Goal: Information Seeking & Learning: Find specific page/section

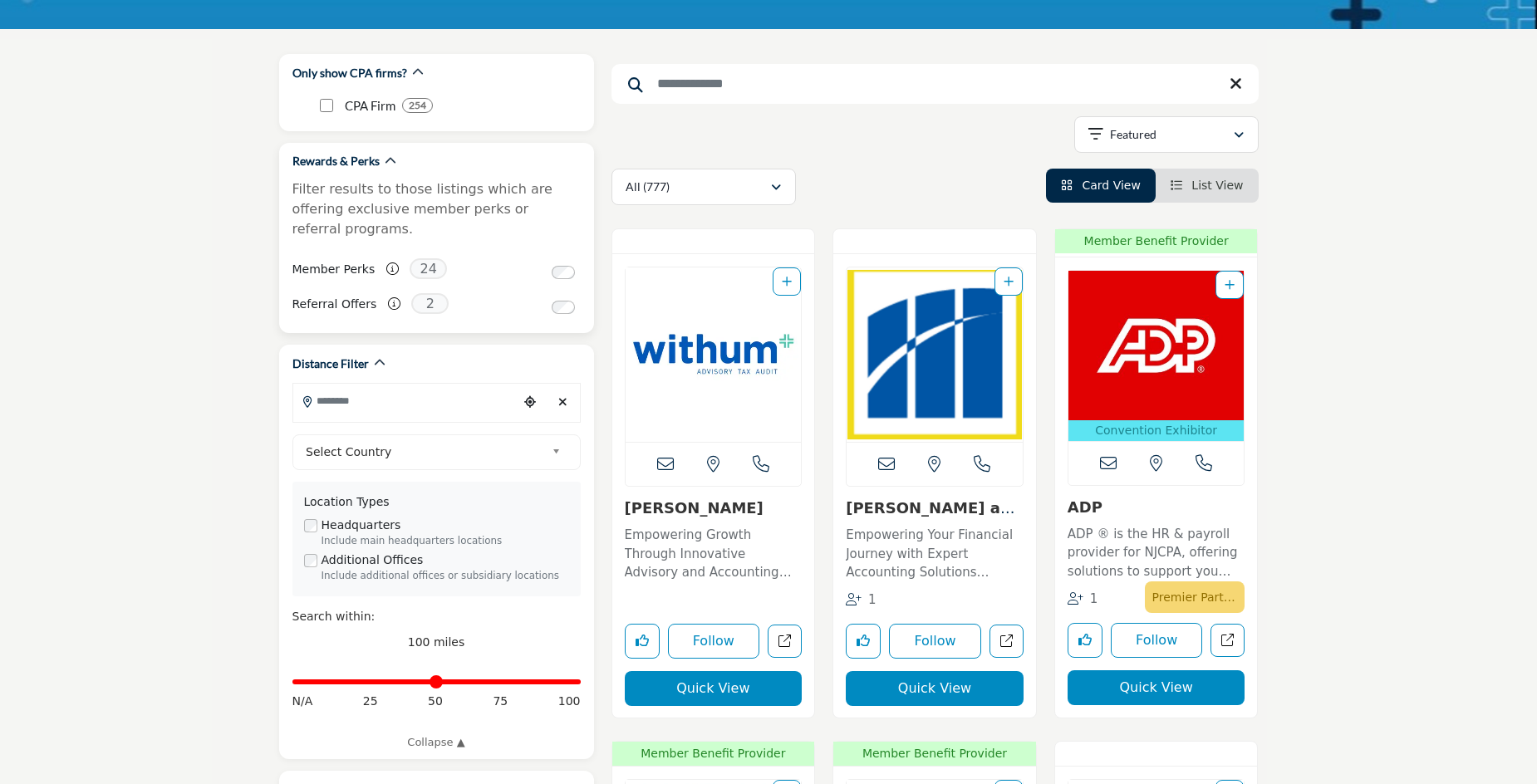
scroll to position [189, 0]
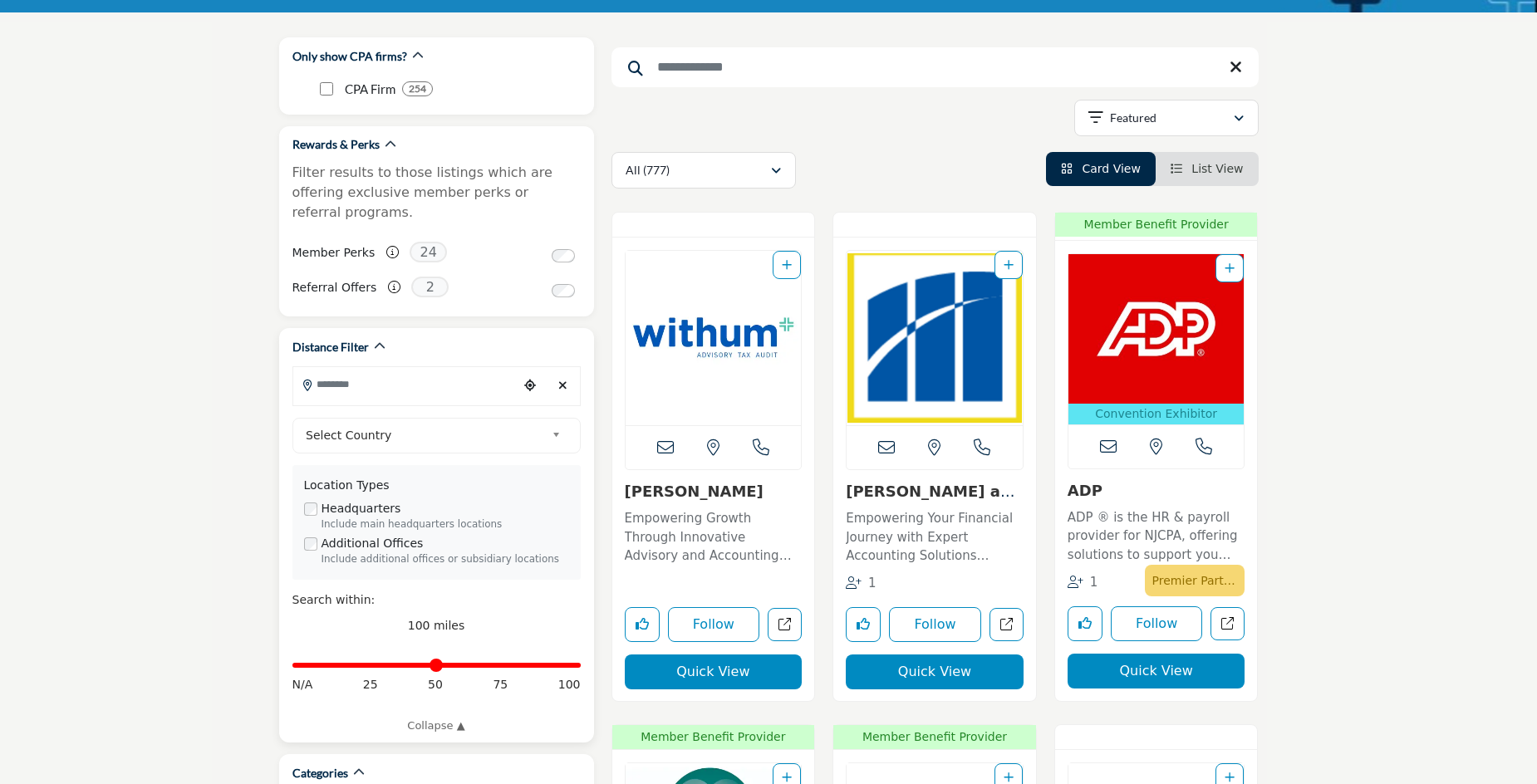
click at [447, 373] on input "Search Location" at bounding box center [405, 383] width 224 height 32
click at [428, 402] on div at bounding box center [437, 415] width 286 height 25
click at [412, 379] on input "Search Location" at bounding box center [405, 383] width 224 height 32
click at [441, 402] on div at bounding box center [437, 415] width 286 height 25
click at [445, 368] on input "Search Location" at bounding box center [405, 383] width 224 height 32
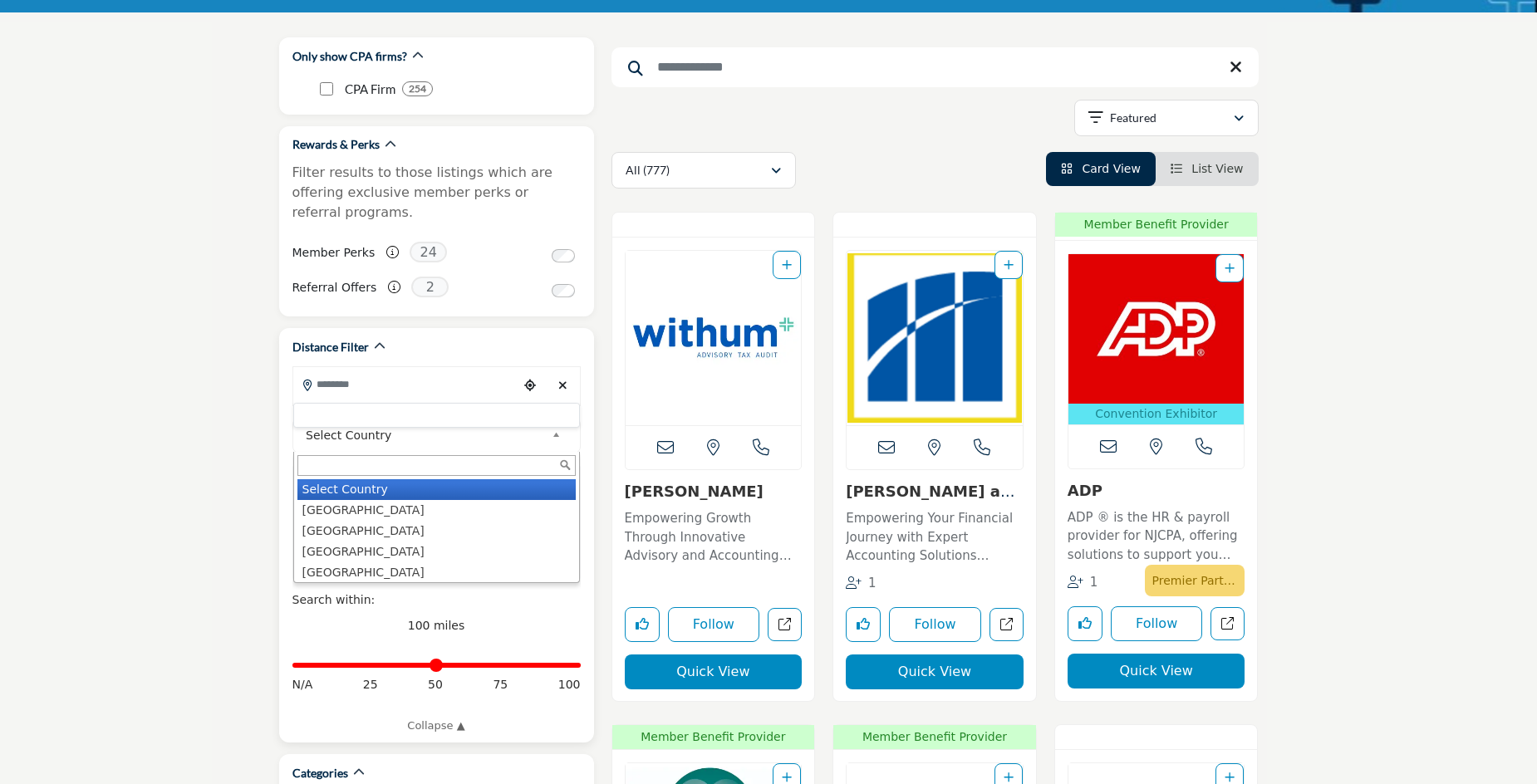
click at [445, 425] on span "Select Country" at bounding box center [425, 435] width 239 height 20
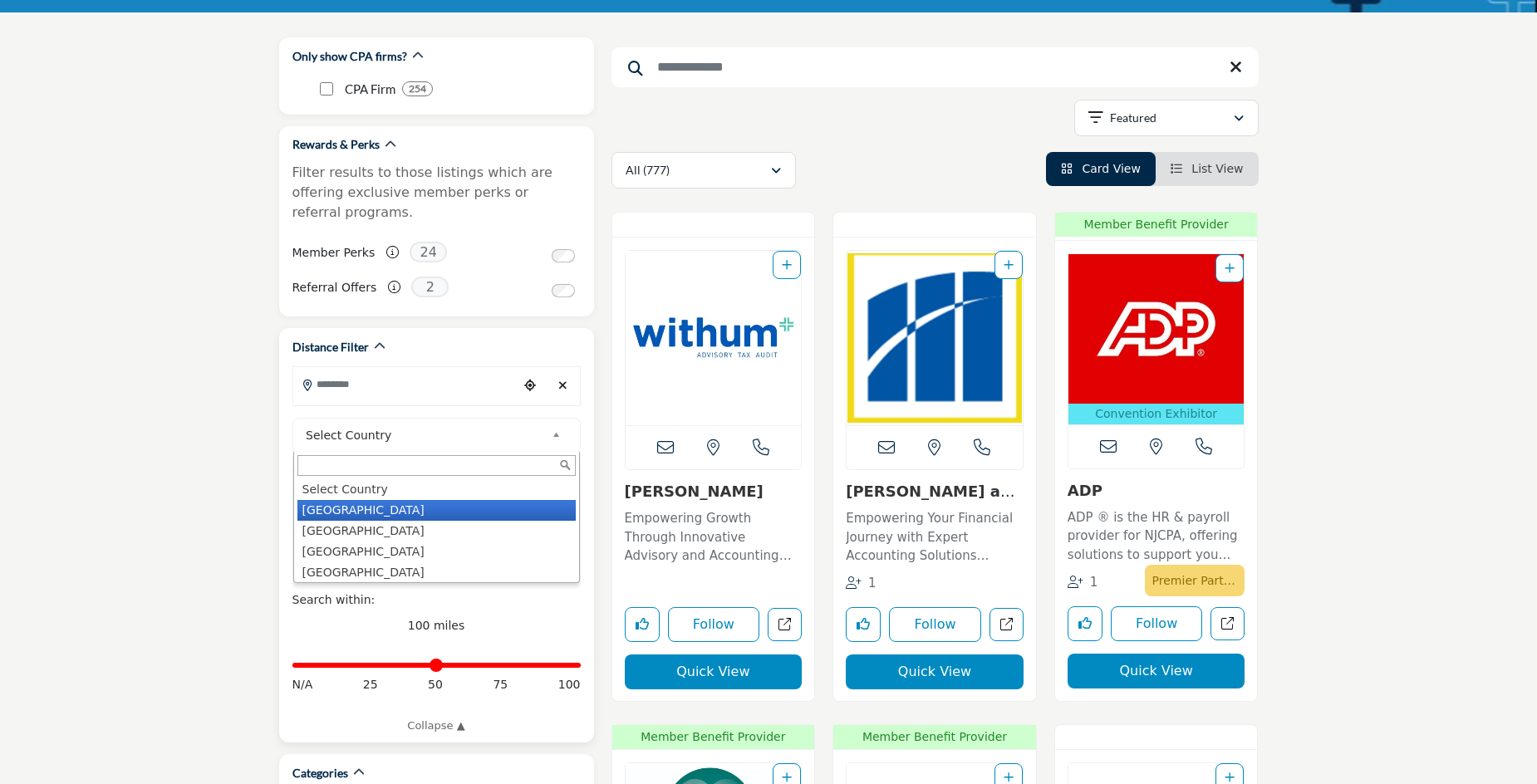
click at [422, 500] on li "United States" at bounding box center [437, 511] width 279 height 21
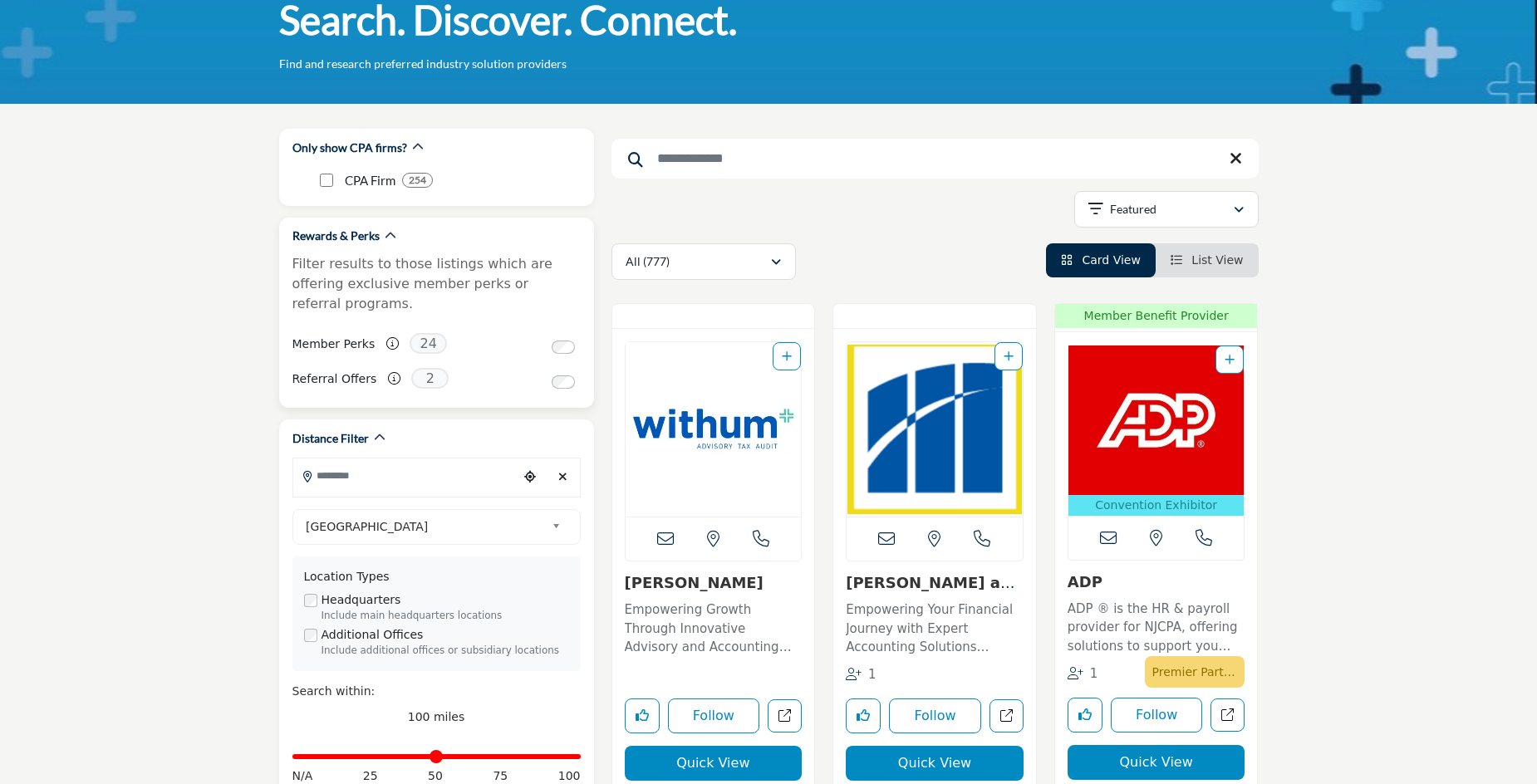
scroll to position [105, 0]
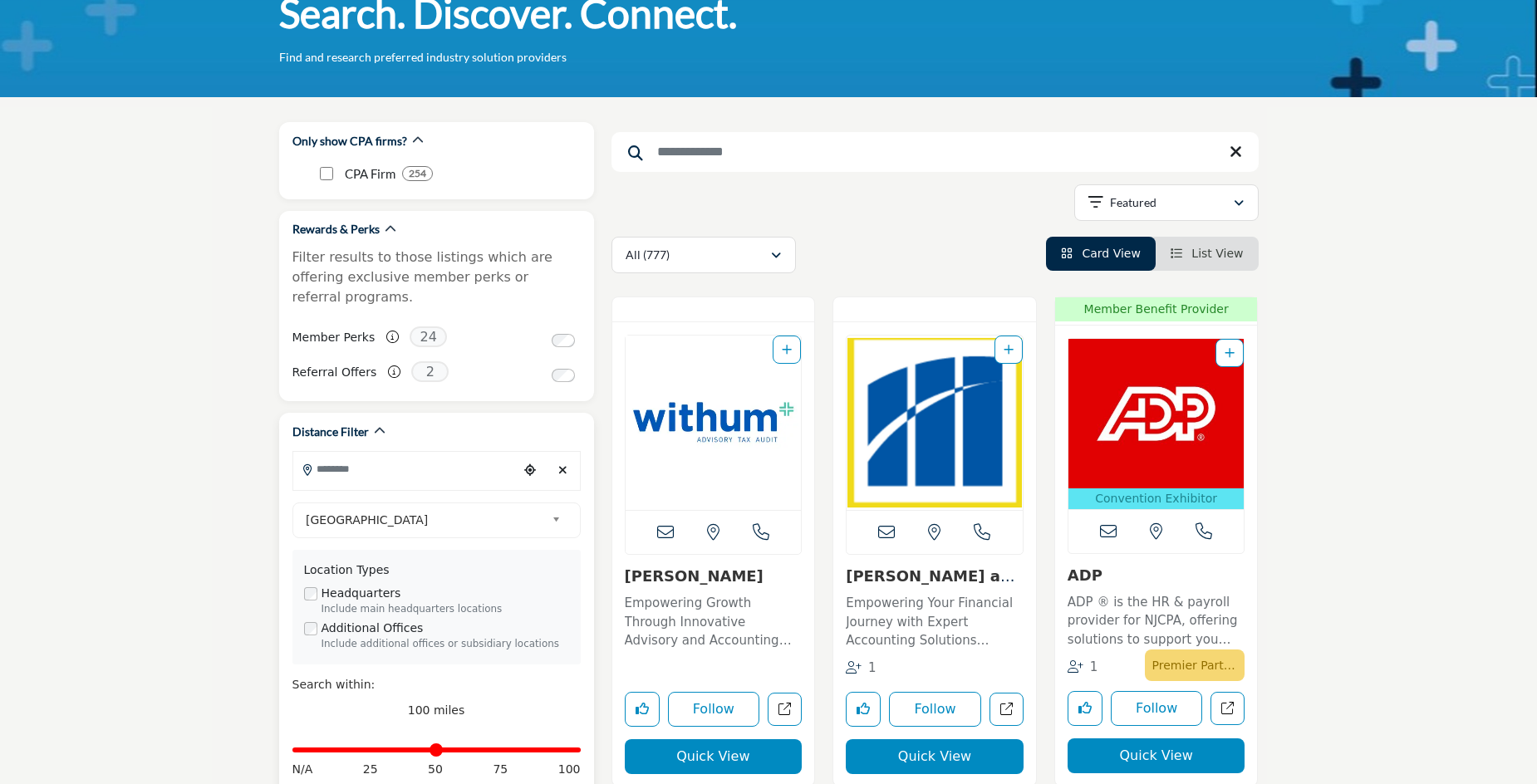
click at [393, 453] on input "Search Location" at bounding box center [405, 469] width 224 height 32
click at [452, 487] on div at bounding box center [437, 499] width 286 height 25
click at [312, 453] on input "Search Location" at bounding box center [405, 469] width 224 height 32
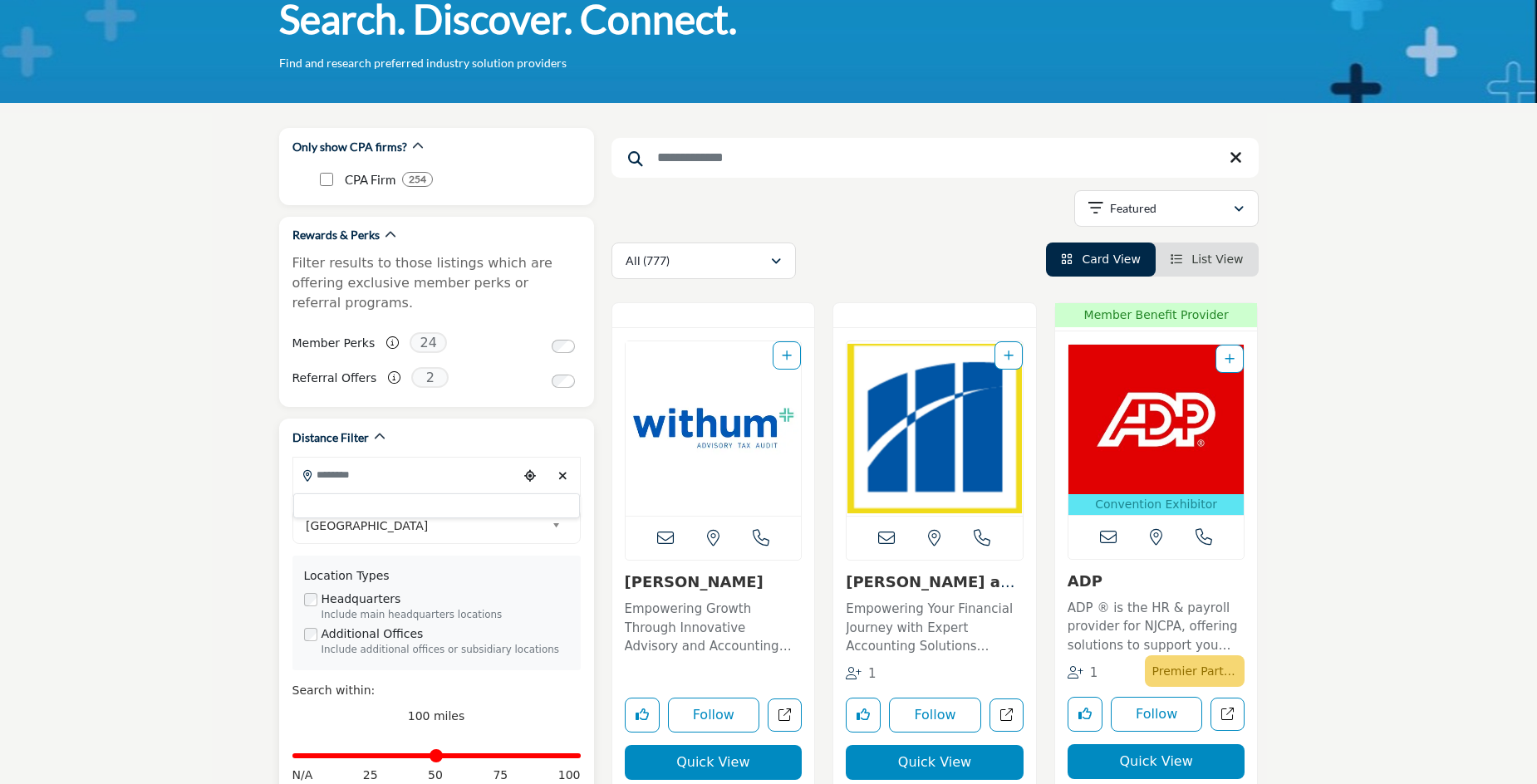
scroll to position [99, 0]
click at [384, 431] on icon "button" at bounding box center [379, 437] width 11 height 11
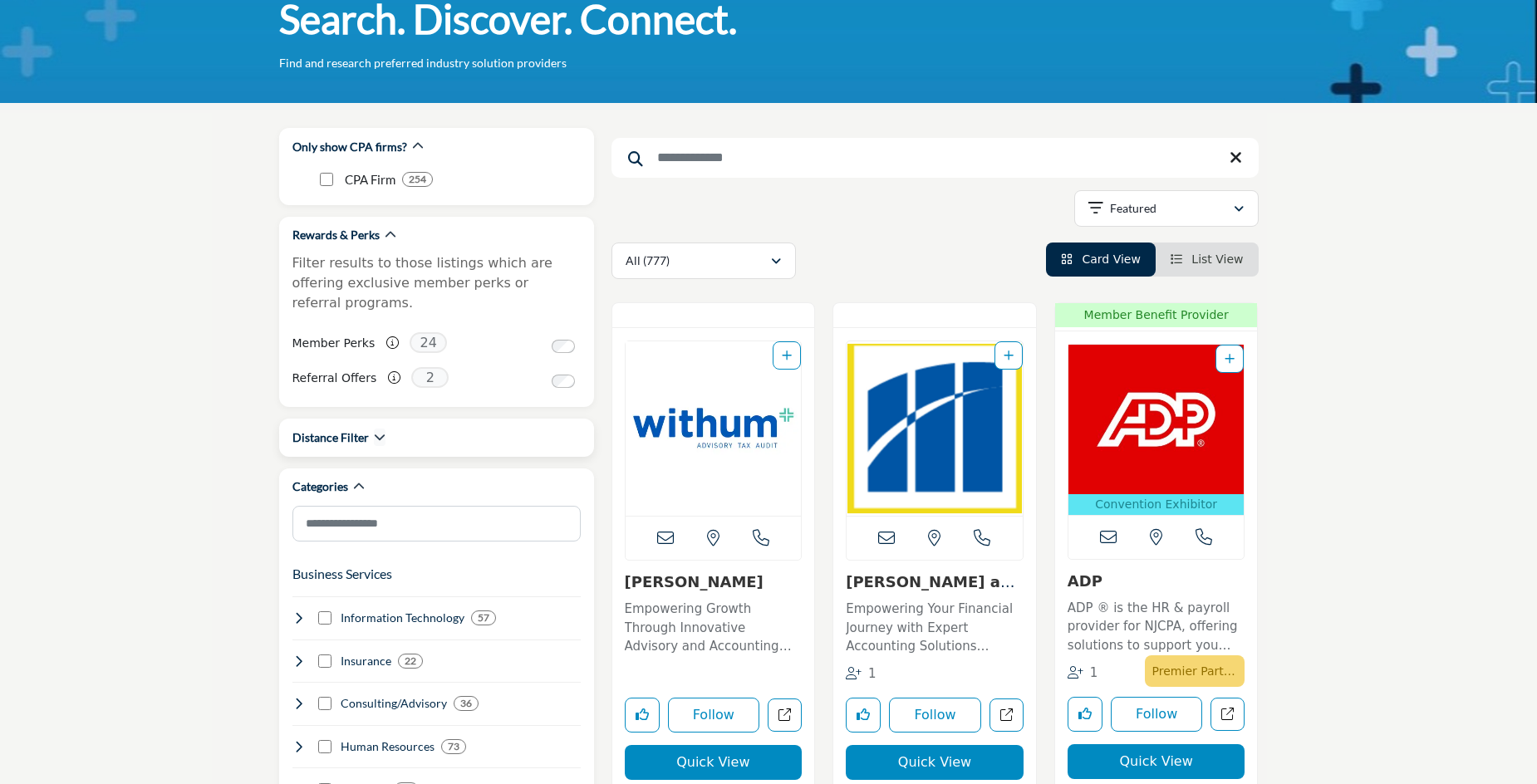
click at [384, 431] on icon "button" at bounding box center [379, 437] width 11 height 11
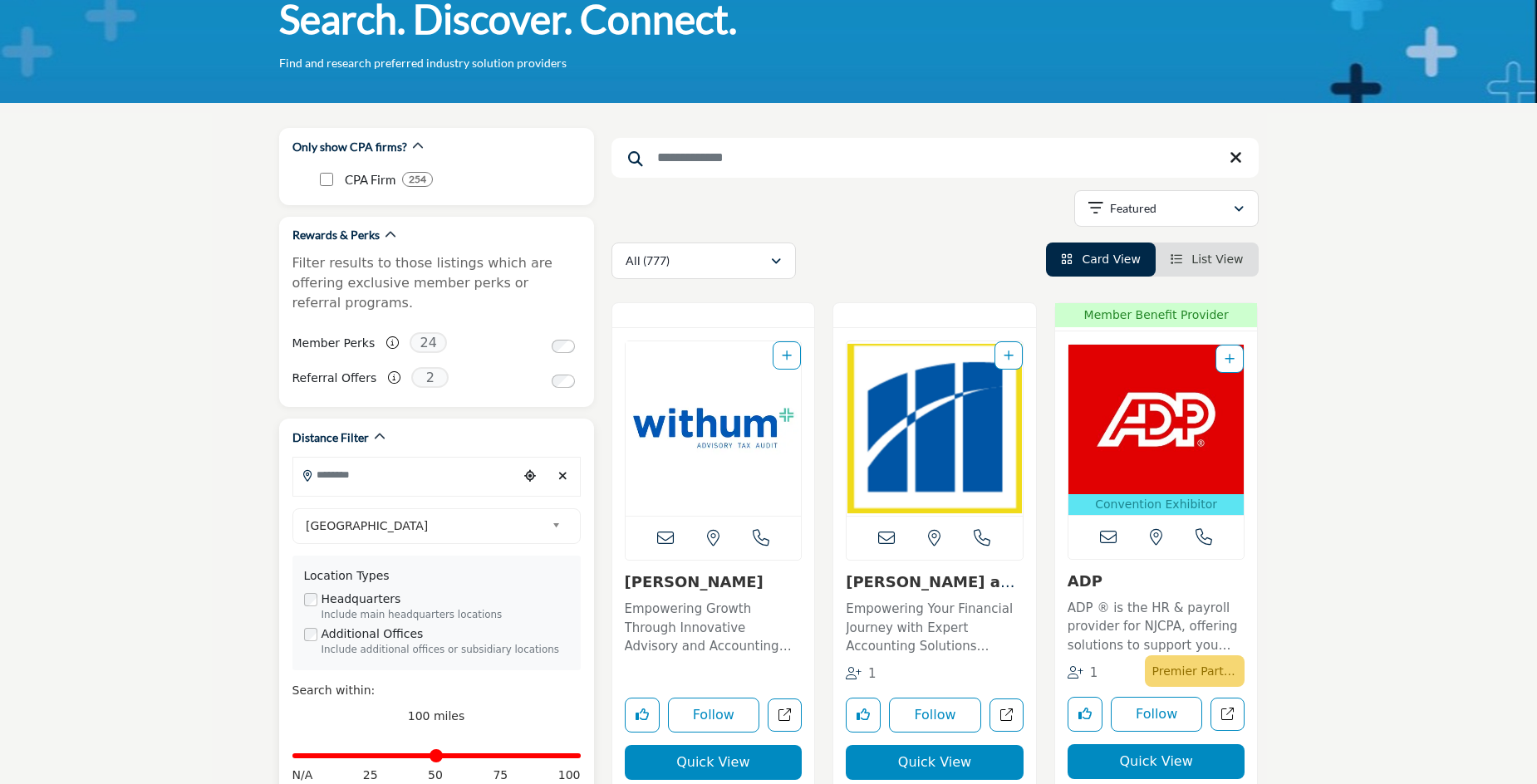
click at [361, 458] on input "Search Location" at bounding box center [405, 474] width 224 height 32
click at [361, 493] on div at bounding box center [437, 505] width 286 height 25
click at [360, 458] on input "Search Location" at bounding box center [405, 474] width 224 height 32
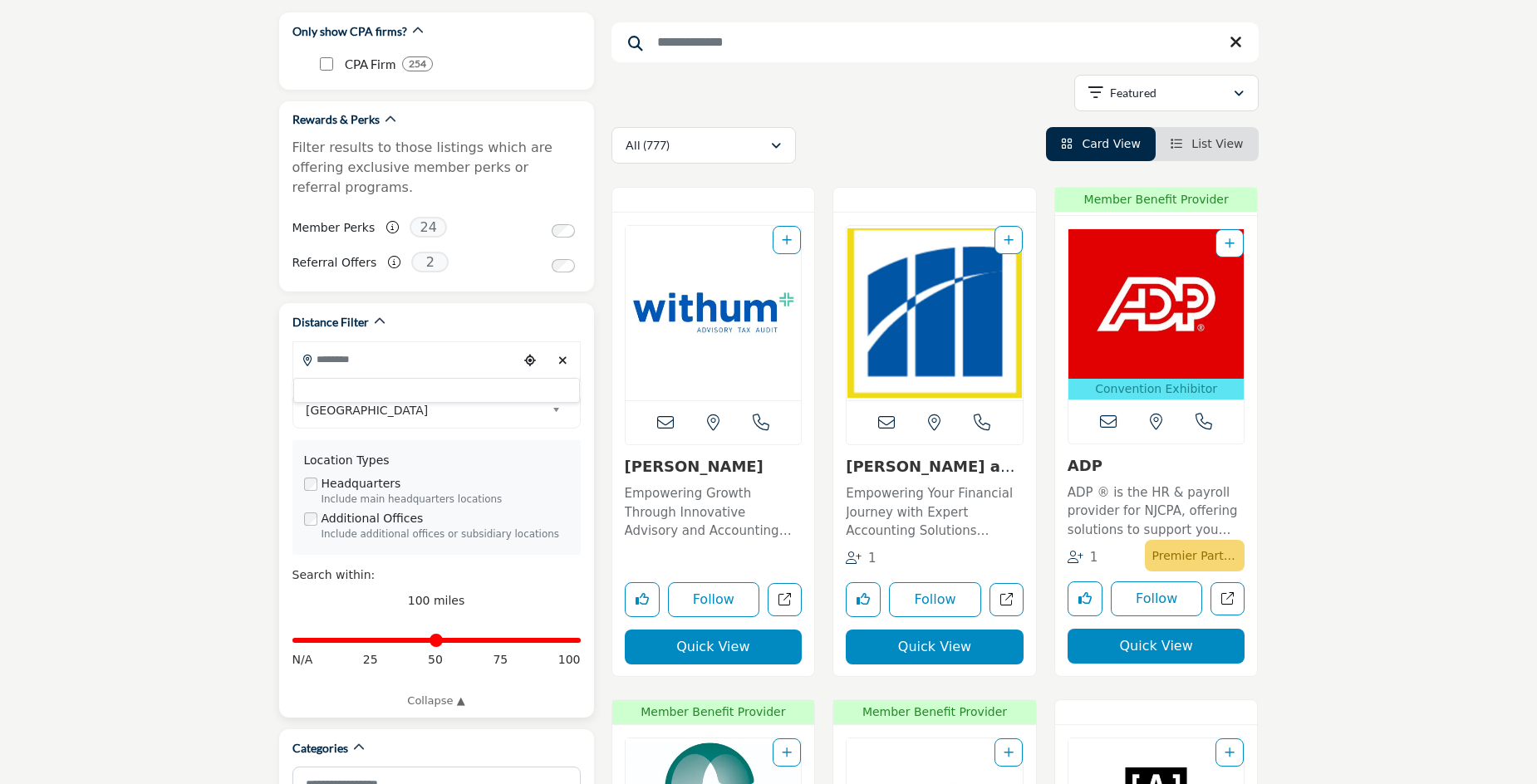
scroll to position [217, 0]
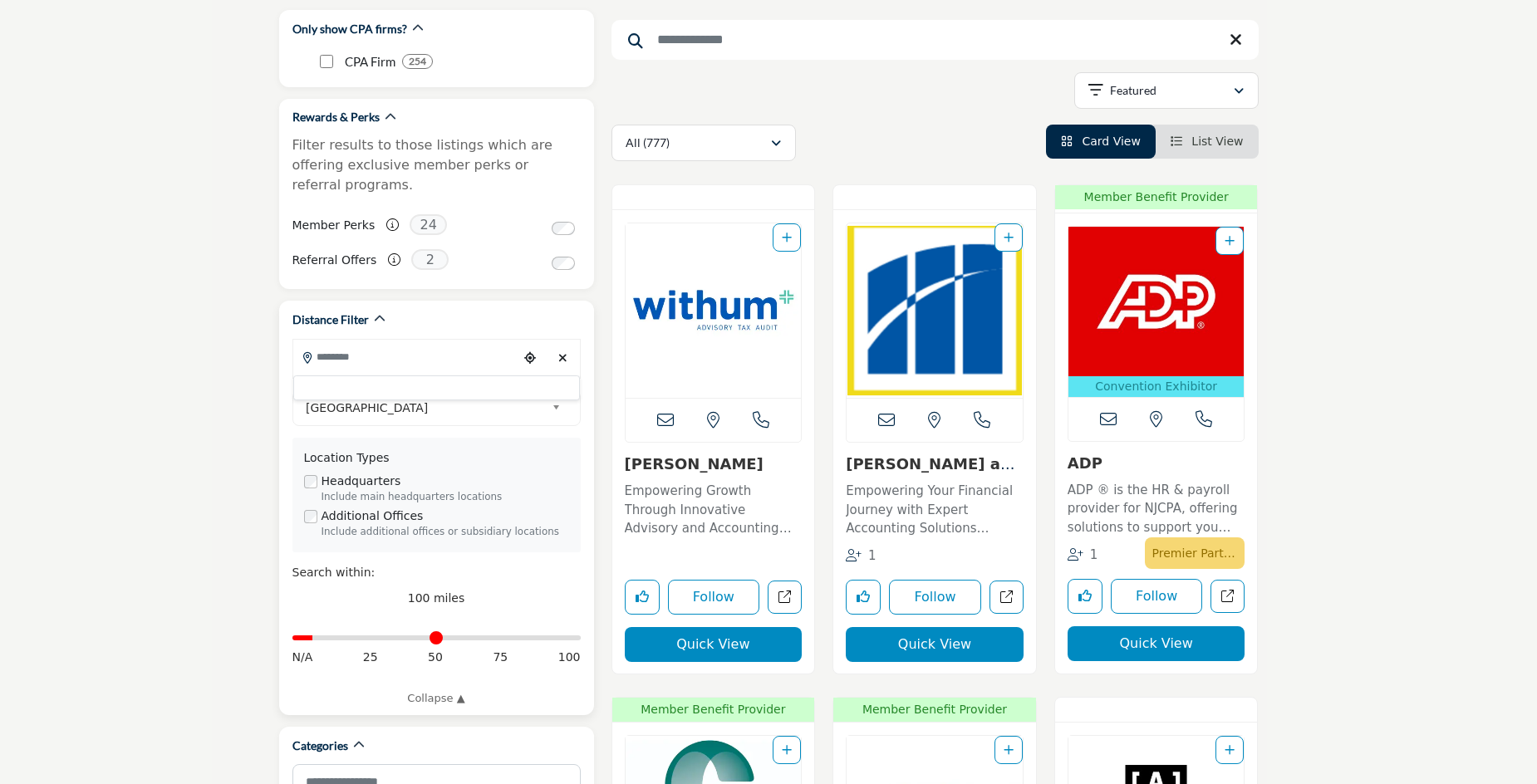
drag, startPoint x: 571, startPoint y: 618, endPoint x: 318, endPoint y: 625, distance: 253.1
type input "*"
click at [318, 625] on div "Distance in miles N/A 25 50 75 100" at bounding box center [437, 646] width 288 height 62
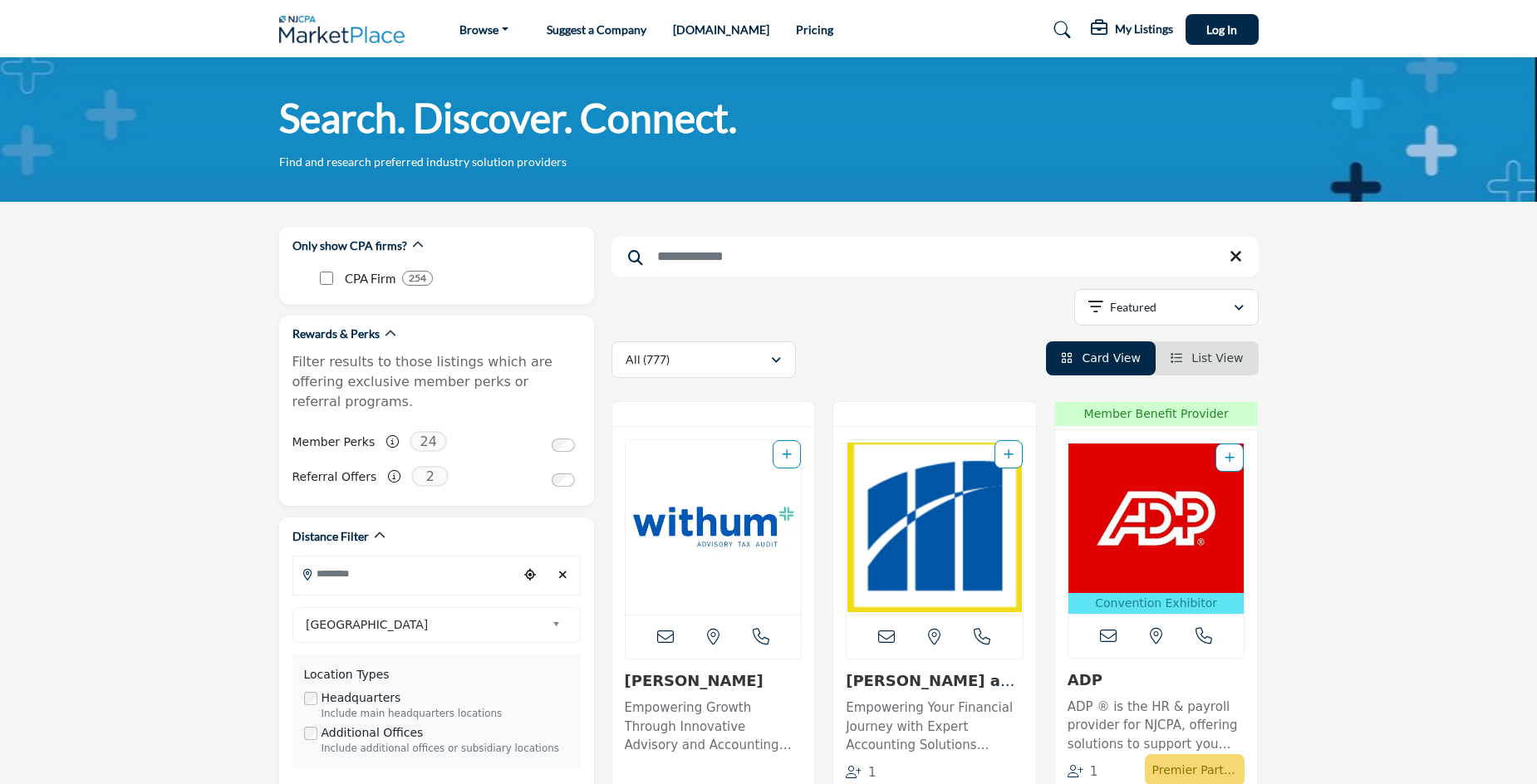
type input "**********"
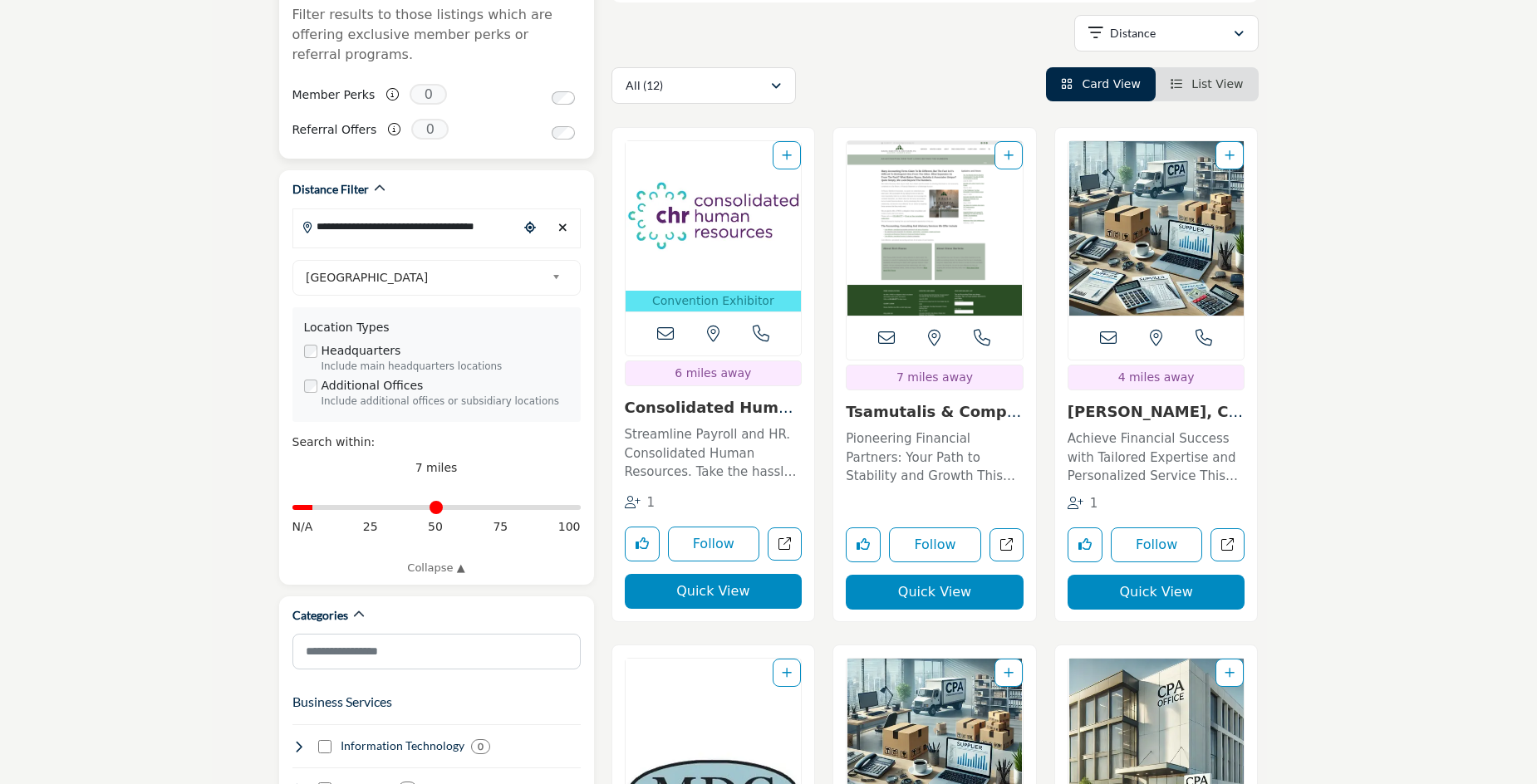
scroll to position [356, 0]
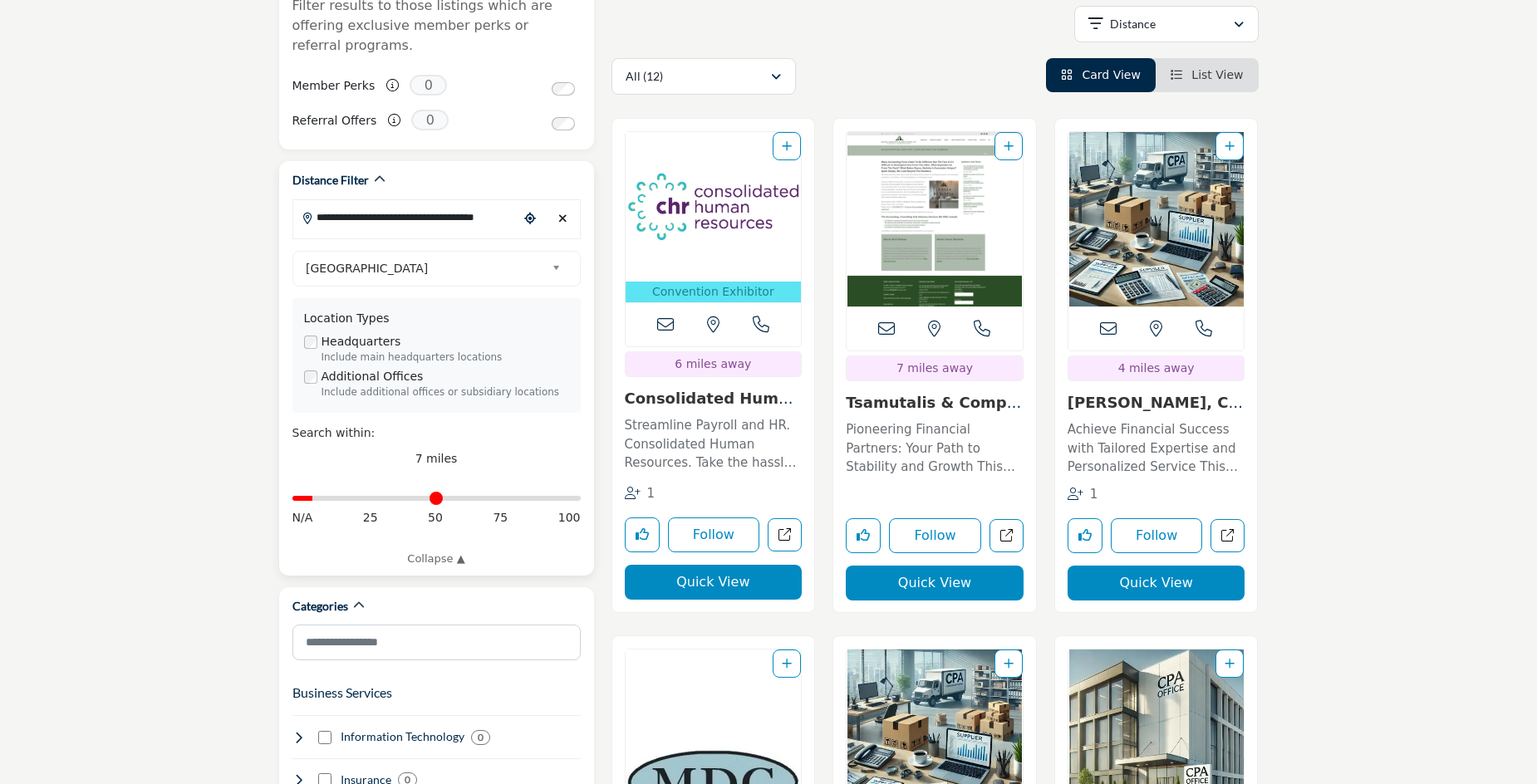
drag, startPoint x: 488, startPoint y: 196, endPoint x: 291, endPoint y: 192, distance: 197.0
click at [291, 192] on div "**********" at bounding box center [437, 368] width 315 height 415
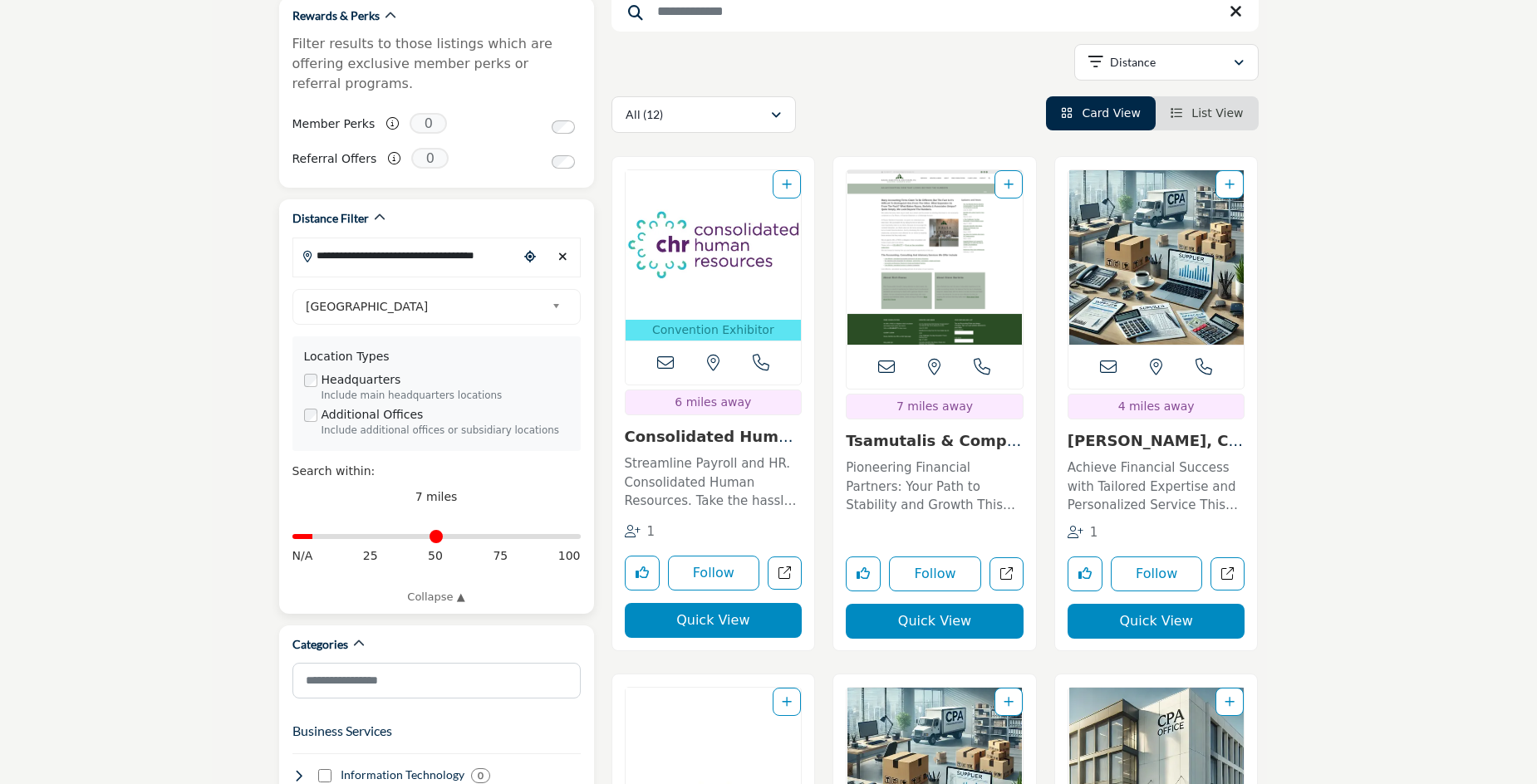
scroll to position [319, 0]
type input "*"
click at [320, 534] on input "Distance in miles" at bounding box center [437, 536] width 288 height 3
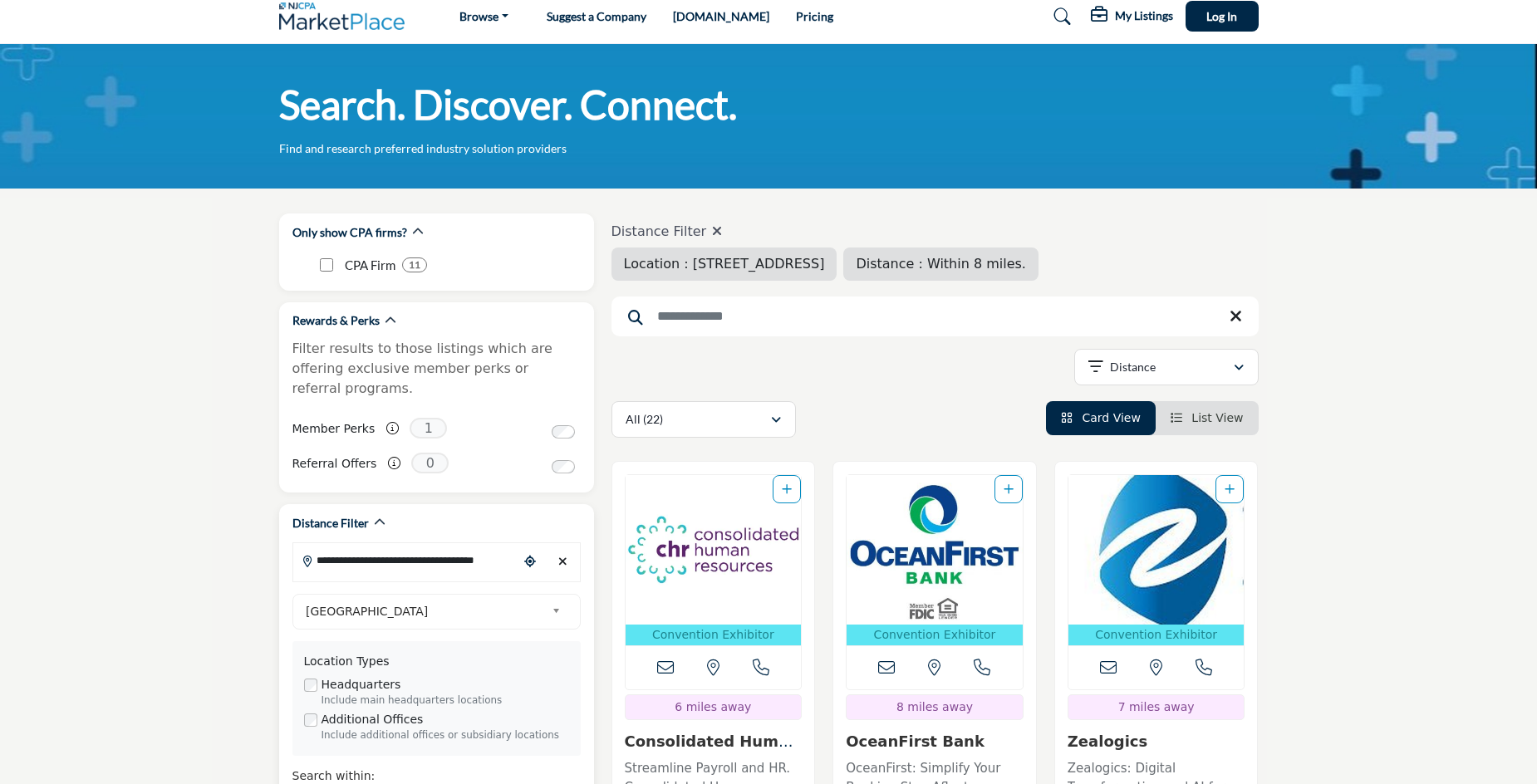
scroll to position [11, 0]
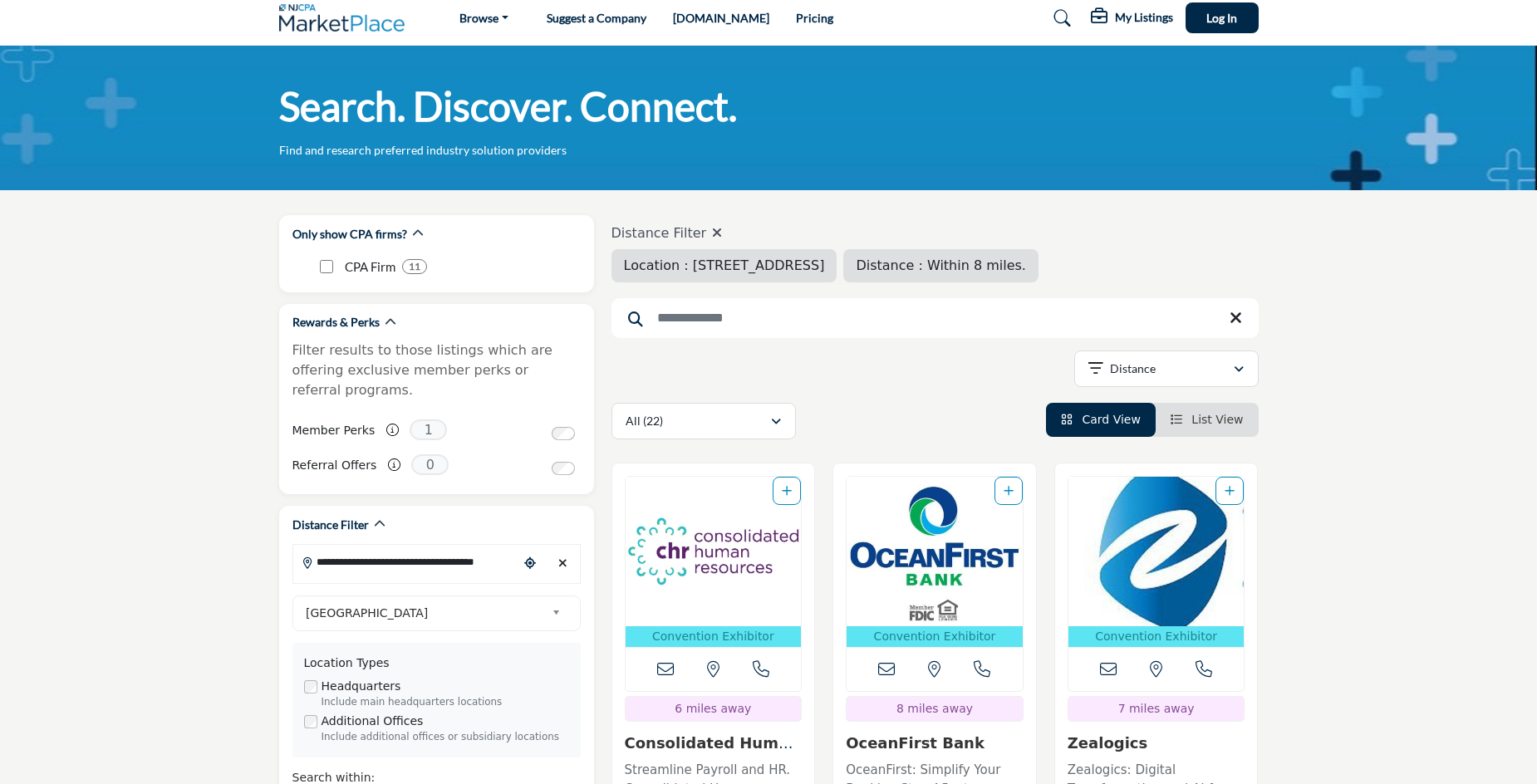
click at [822, 263] on span "Location : 158 High St, Northvale, NJ, 07647, USA" at bounding box center [724, 265] width 201 height 16
click at [1030, 255] on div "Distance : Within 8 miles." at bounding box center [941, 265] width 196 height 33
click at [1127, 381] on button "Distance" at bounding box center [1166, 368] width 184 height 37
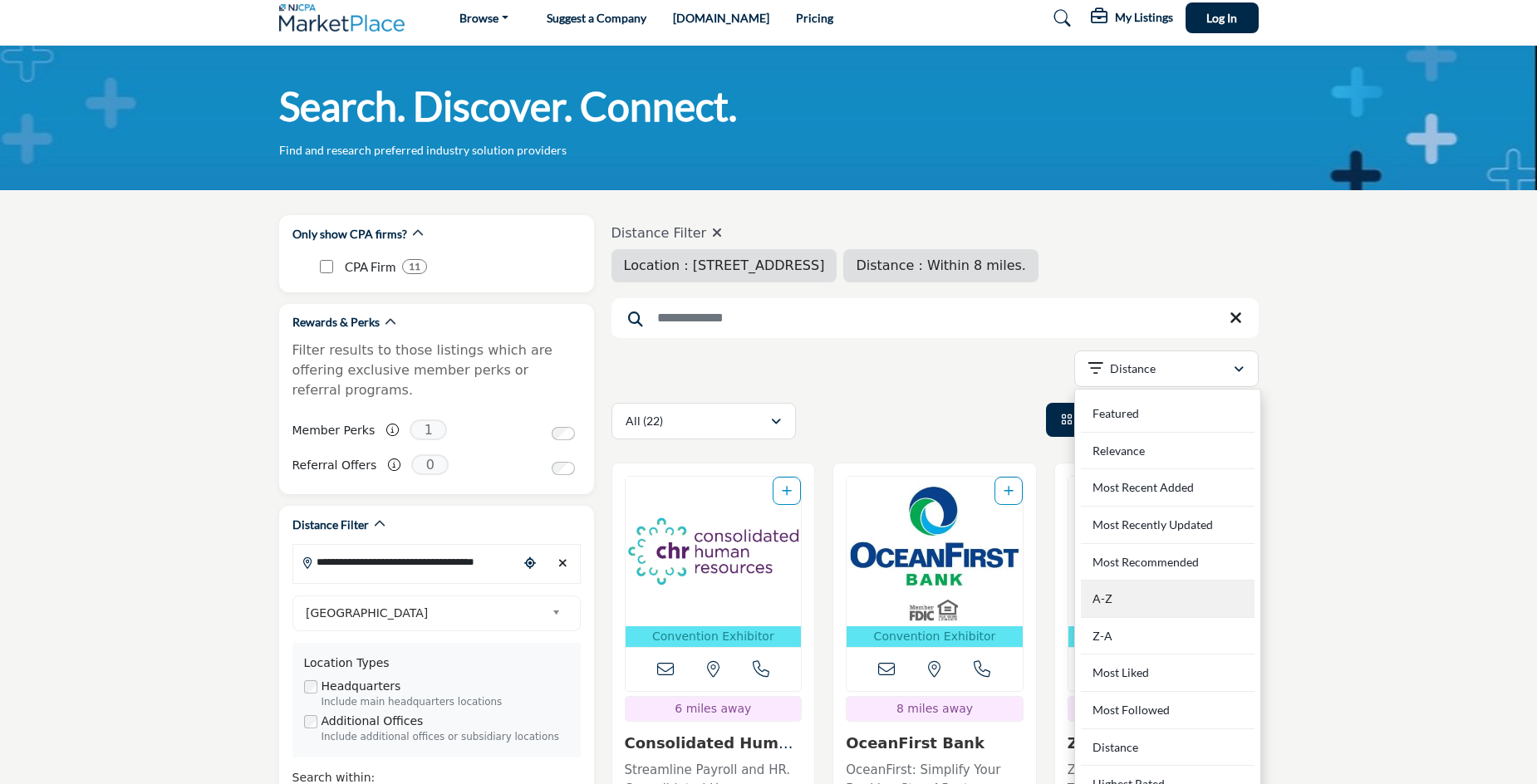
click at [1128, 603] on div "A-Z" at bounding box center [1168, 599] width 174 height 38
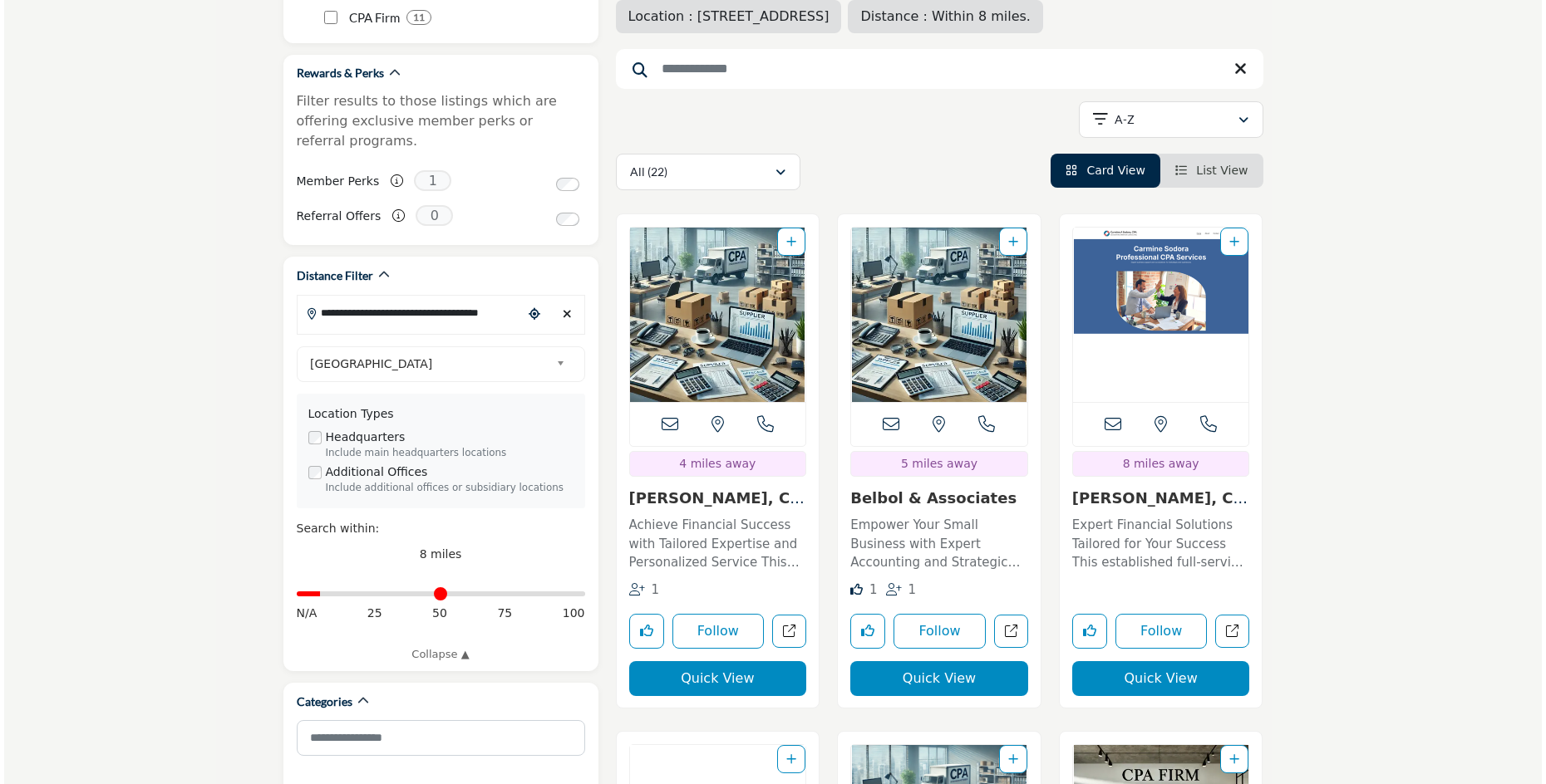
scroll to position [264, 0]
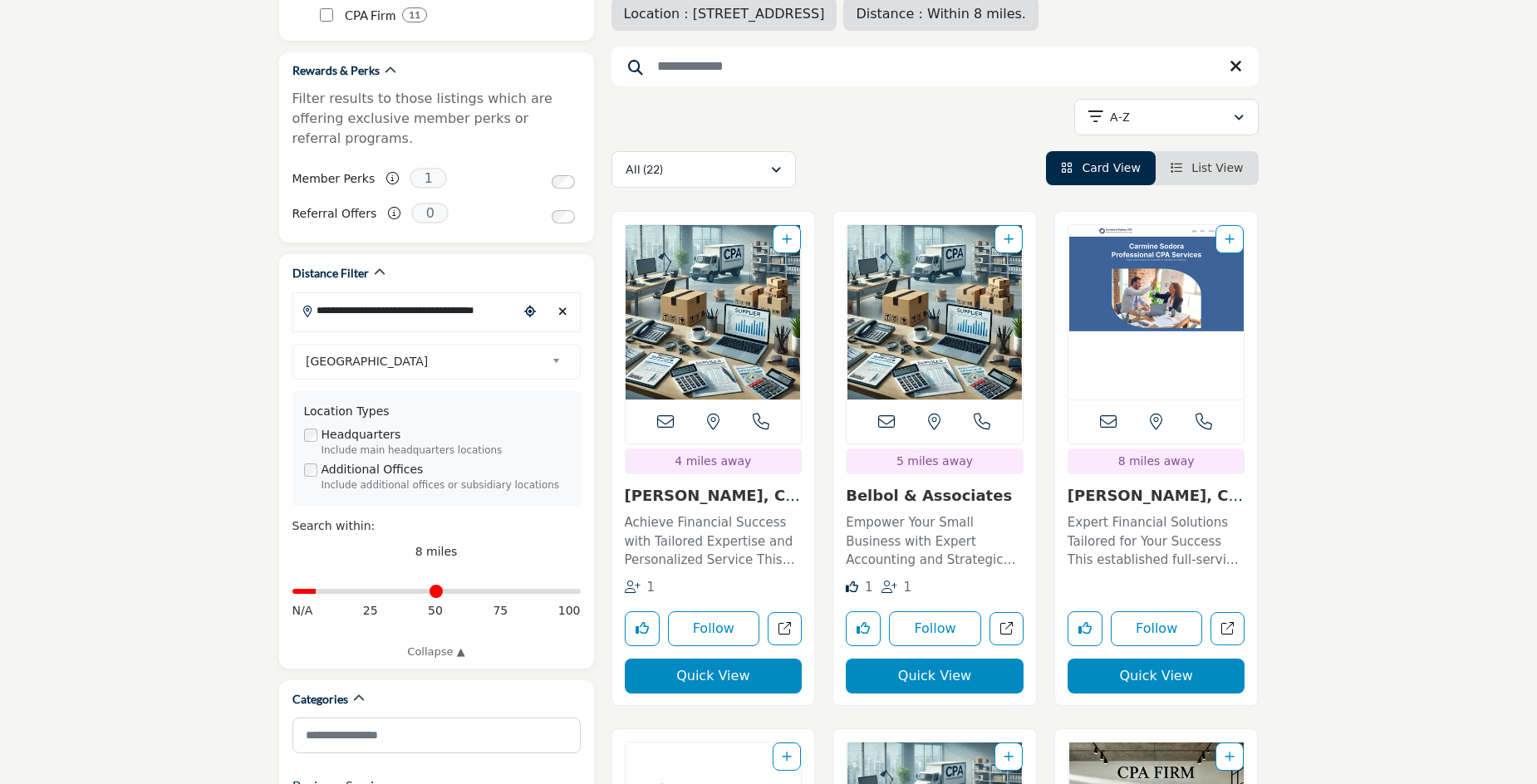
click at [720, 679] on button "Quick View" at bounding box center [713, 676] width 178 height 35
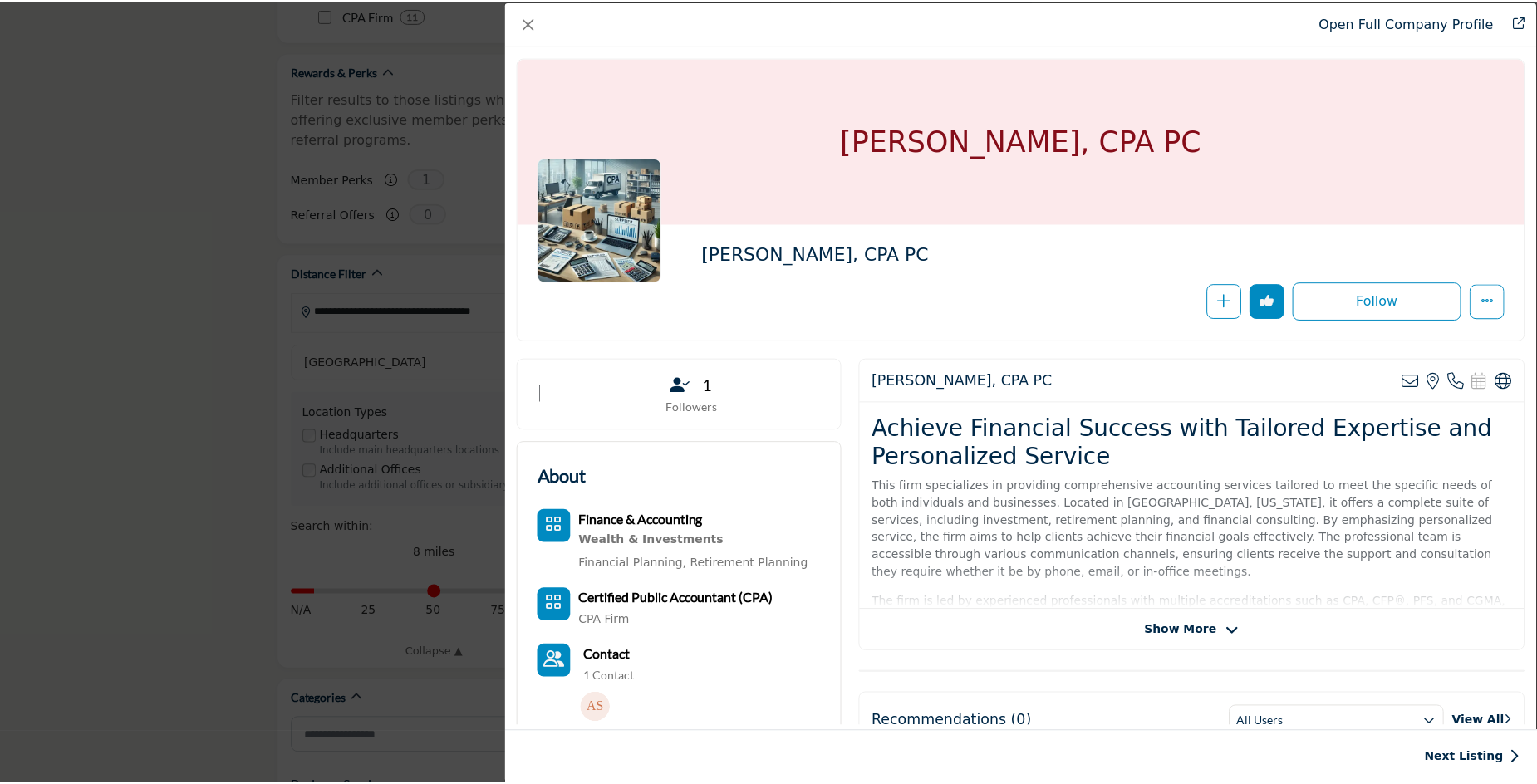
scroll to position [0, 0]
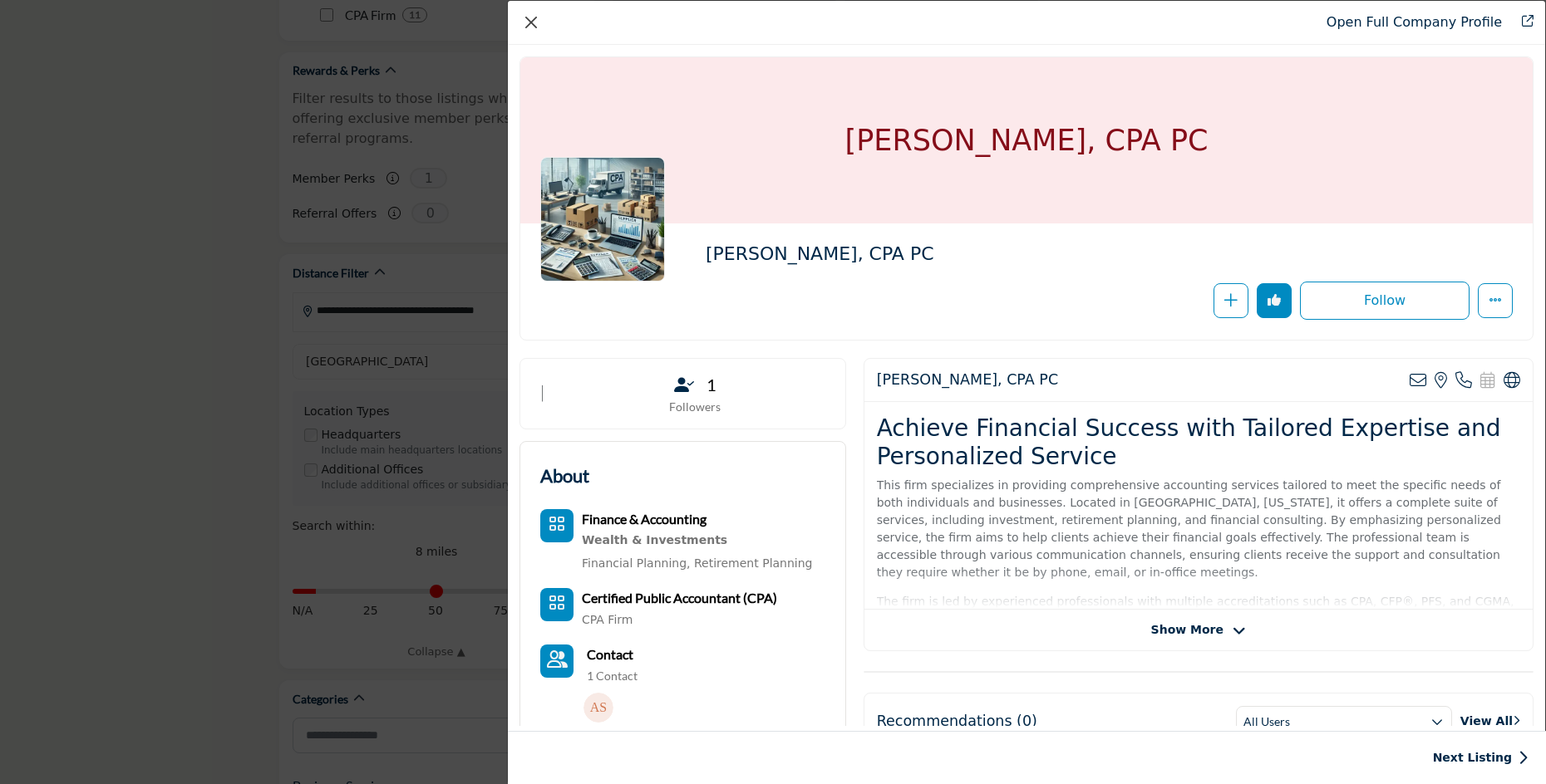
click at [524, 16] on button "Close" at bounding box center [531, 22] width 24 height 24
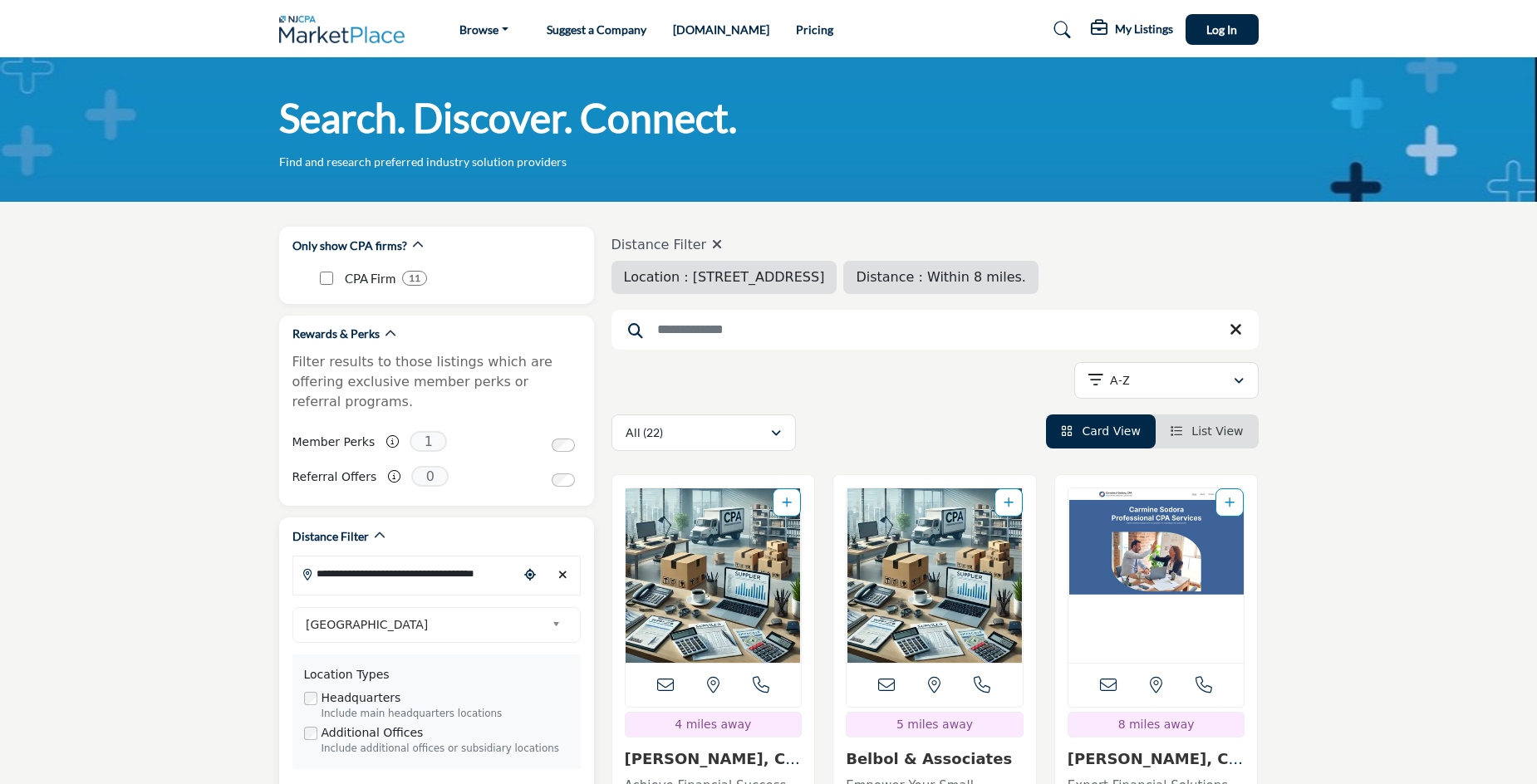
click at [391, 615] on span "United States" at bounding box center [425, 624] width 239 height 20
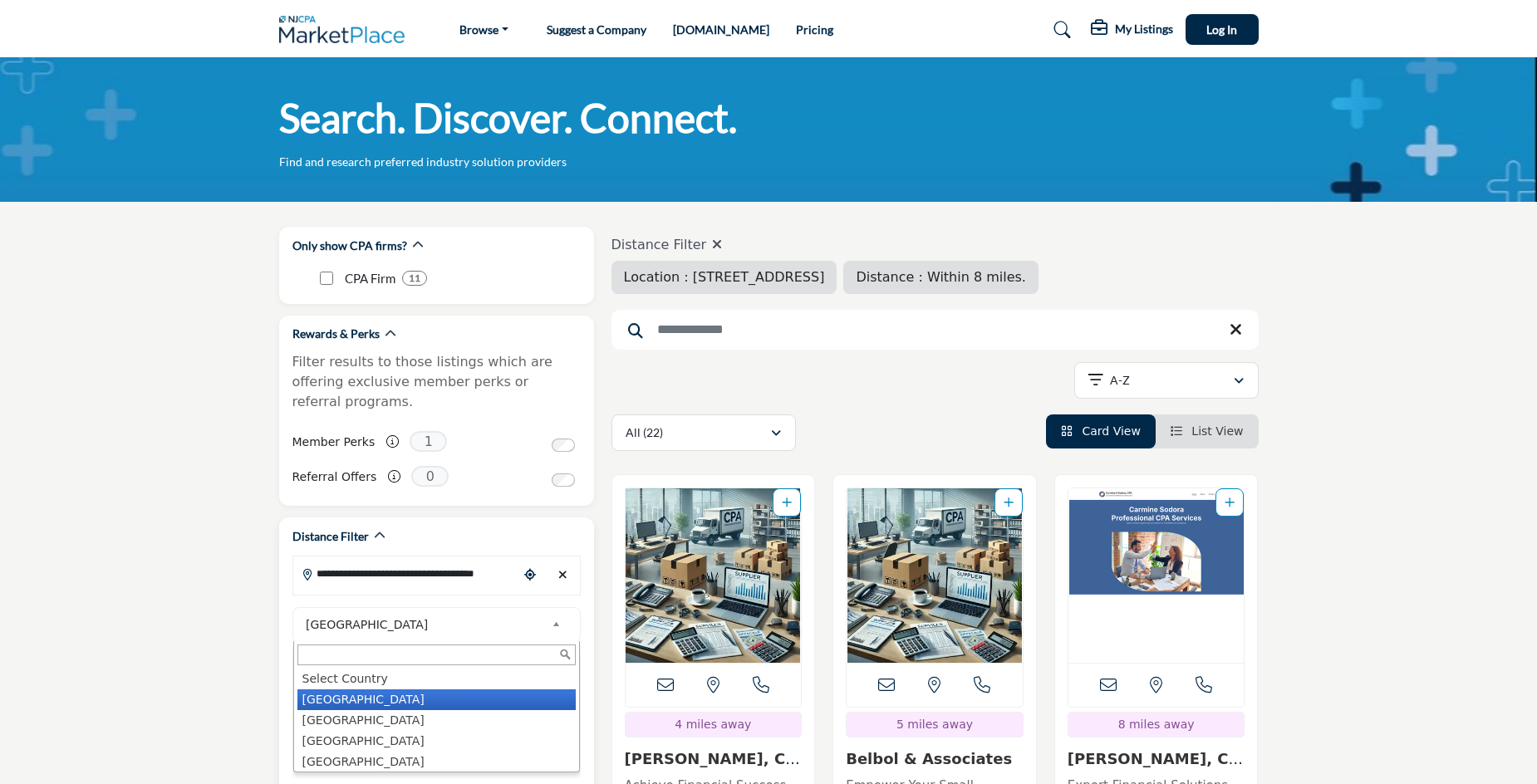
click at [403, 557] on input "**********" at bounding box center [405, 573] width 224 height 32
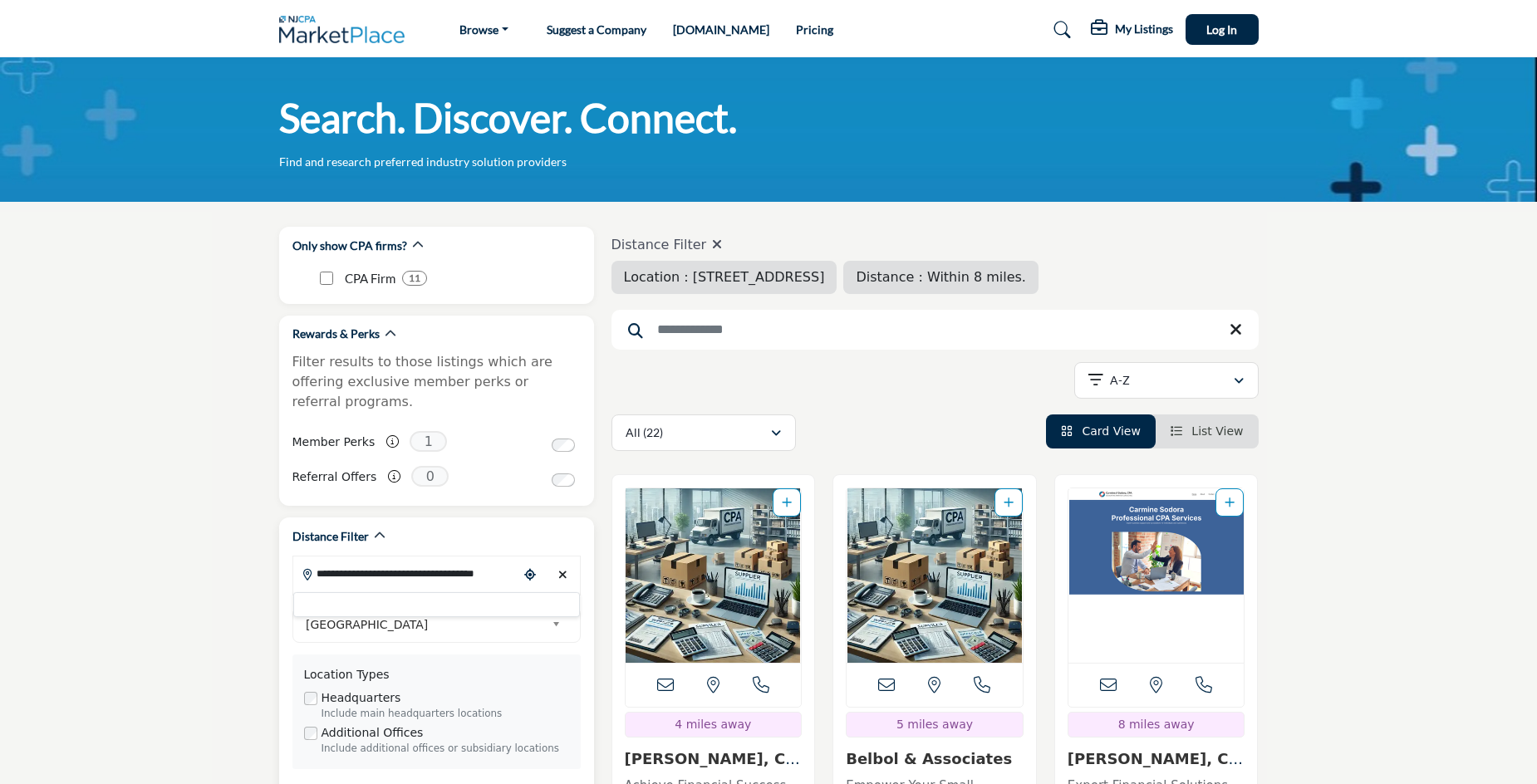
click at [403, 592] on div at bounding box center [437, 604] width 286 height 25
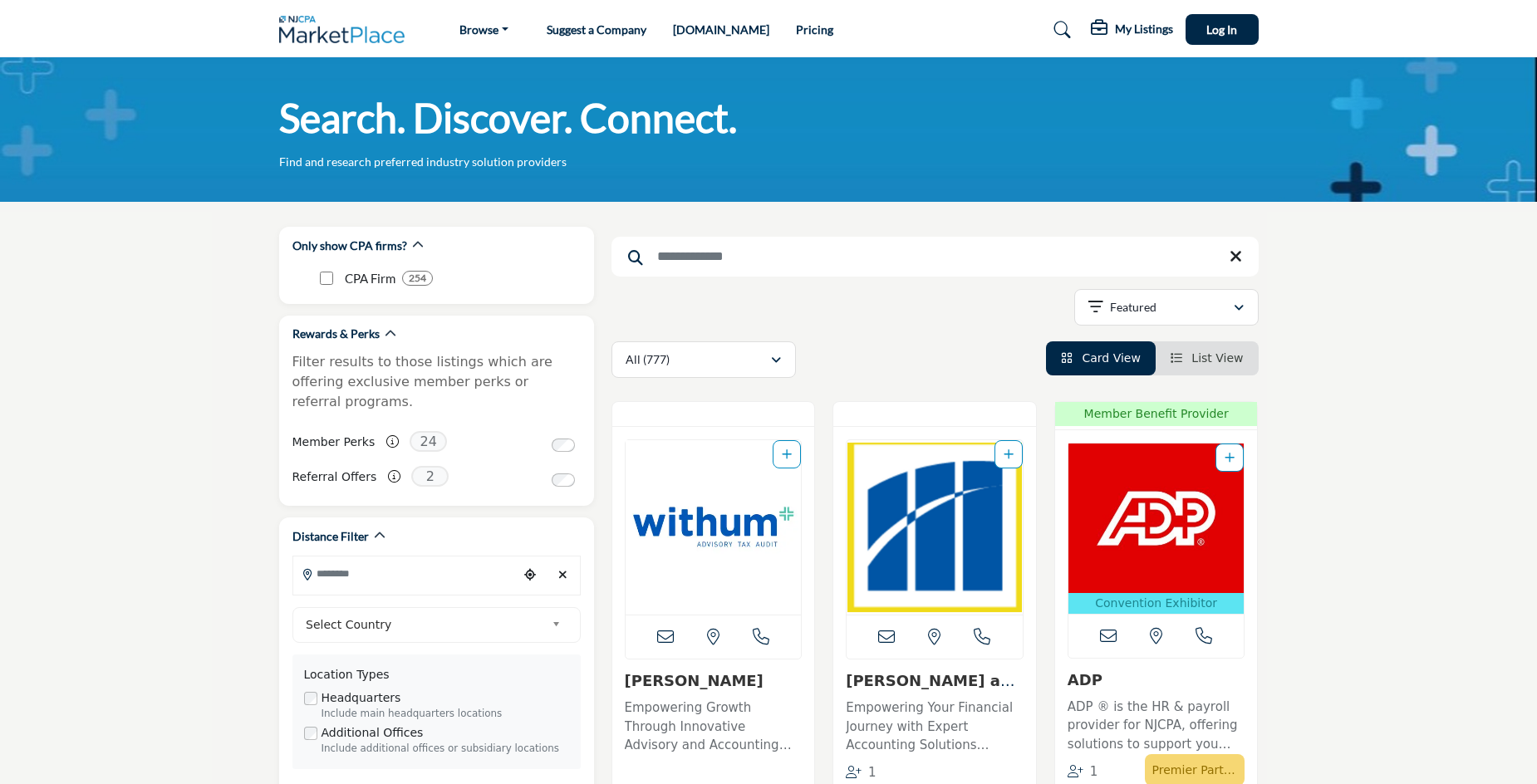
click at [766, 246] on input "Search Keyword" at bounding box center [934, 257] width 647 height 40
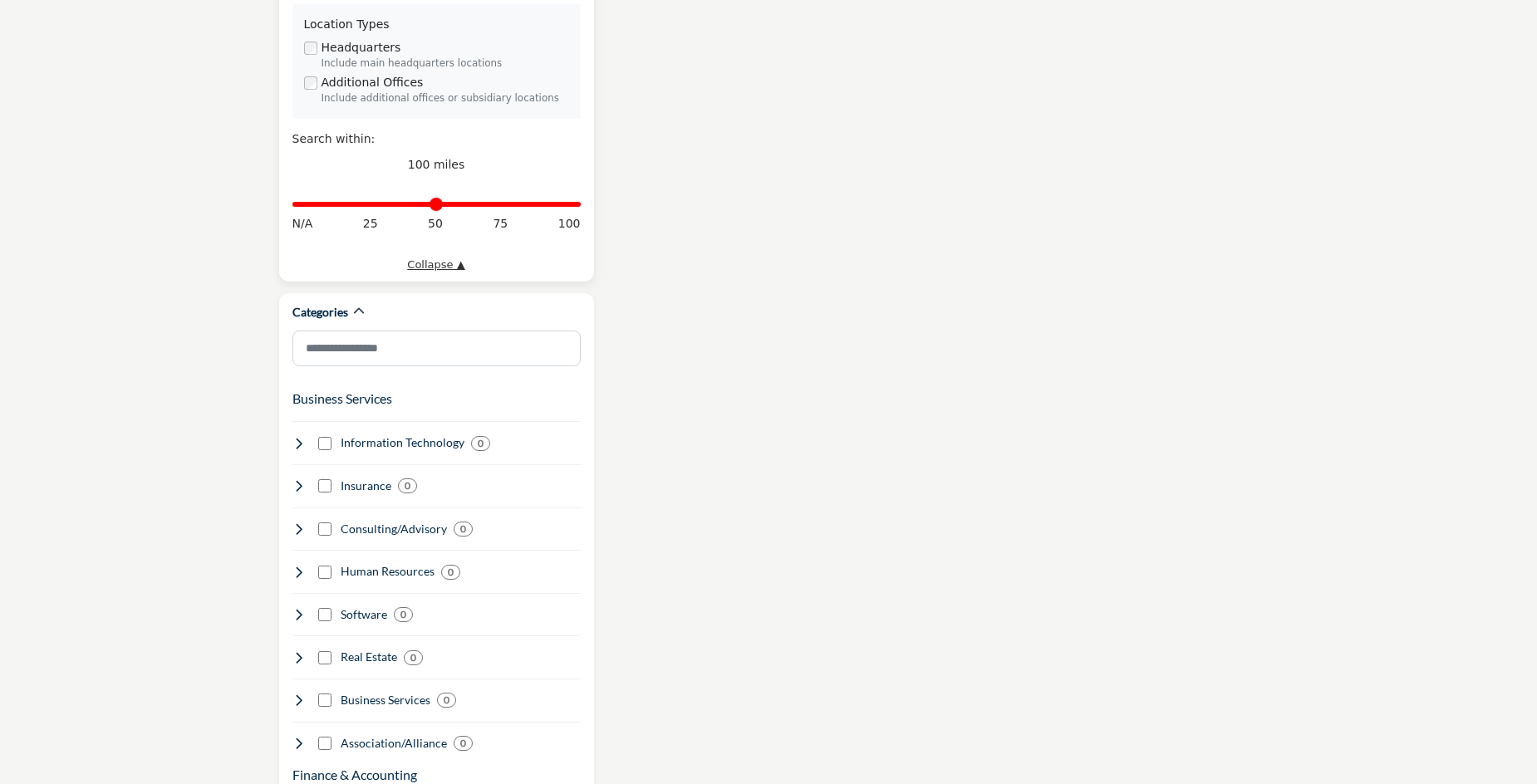
scroll to position [613, 0]
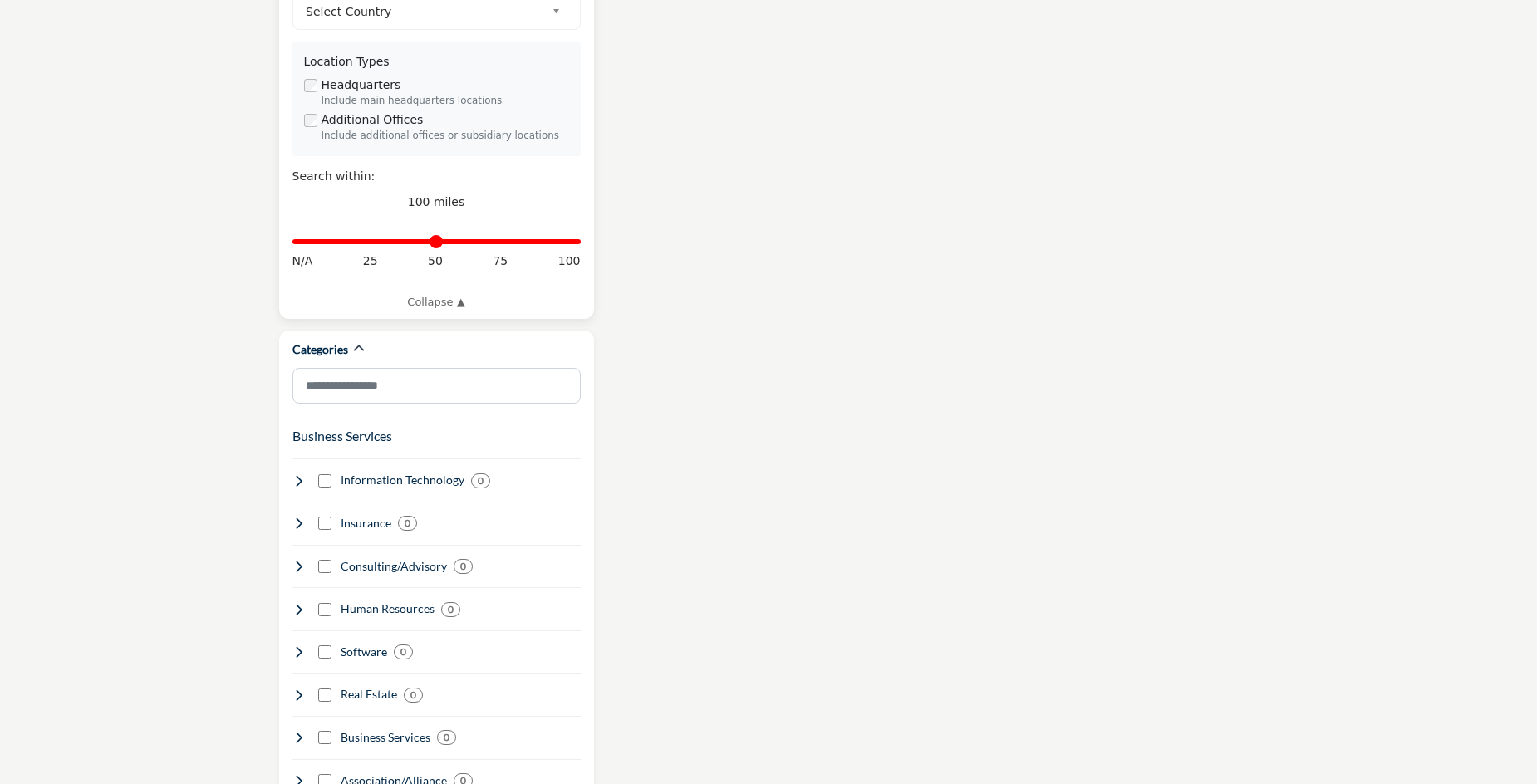
type input "*******"
type input "*"
click at [312, 240] on input "Distance in miles" at bounding box center [437, 242] width 288 height 3
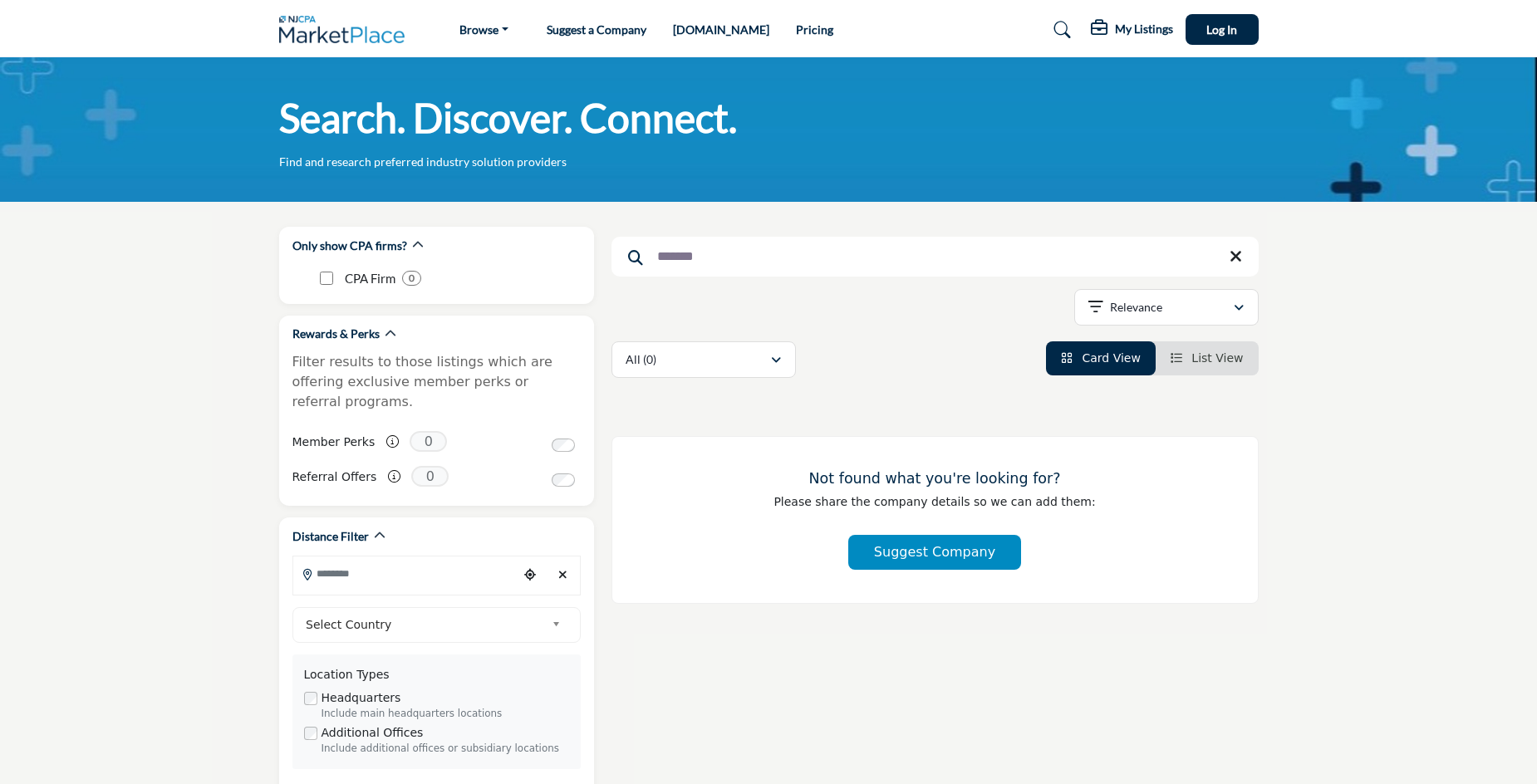
type input "**********"
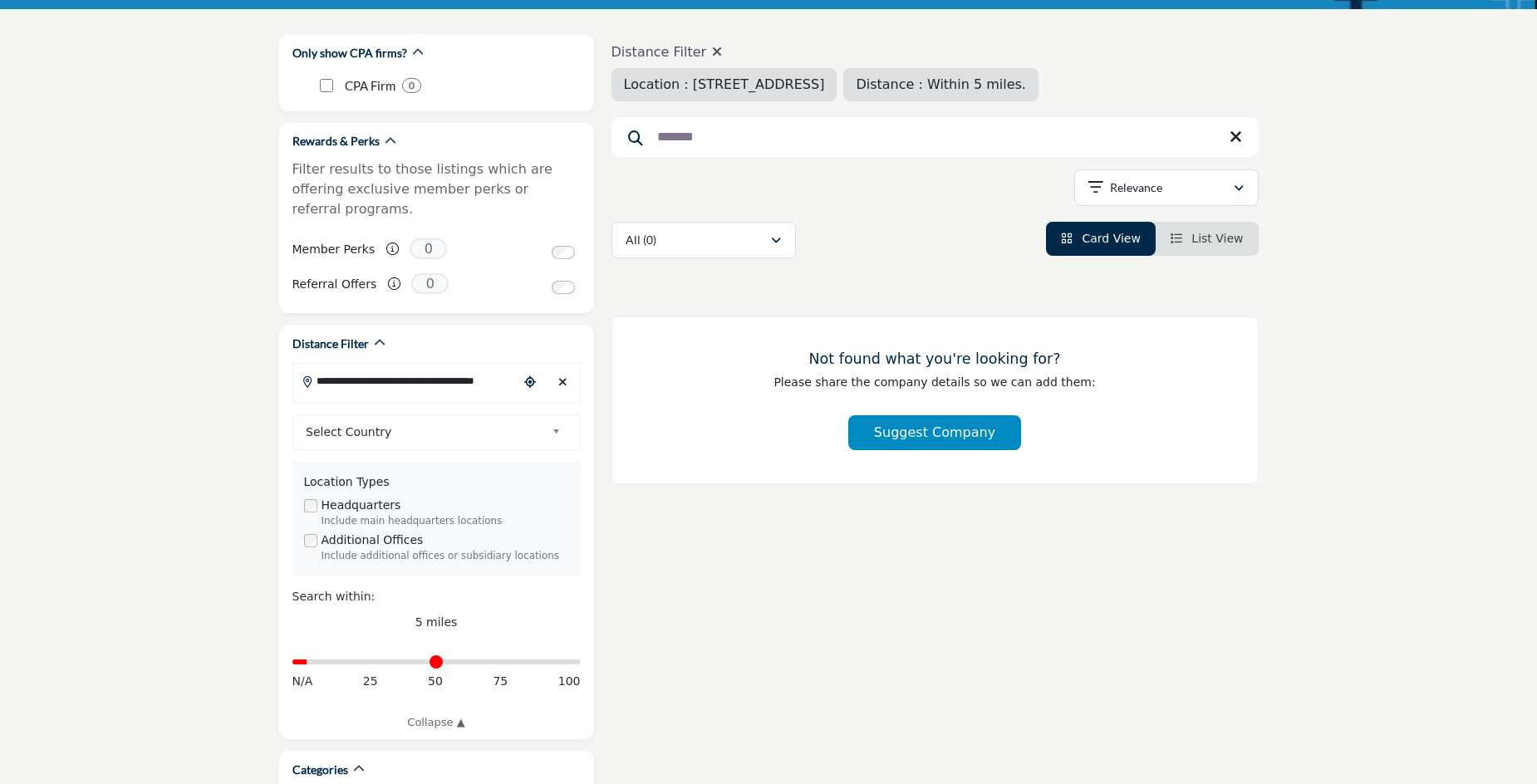
scroll to position [230, 0]
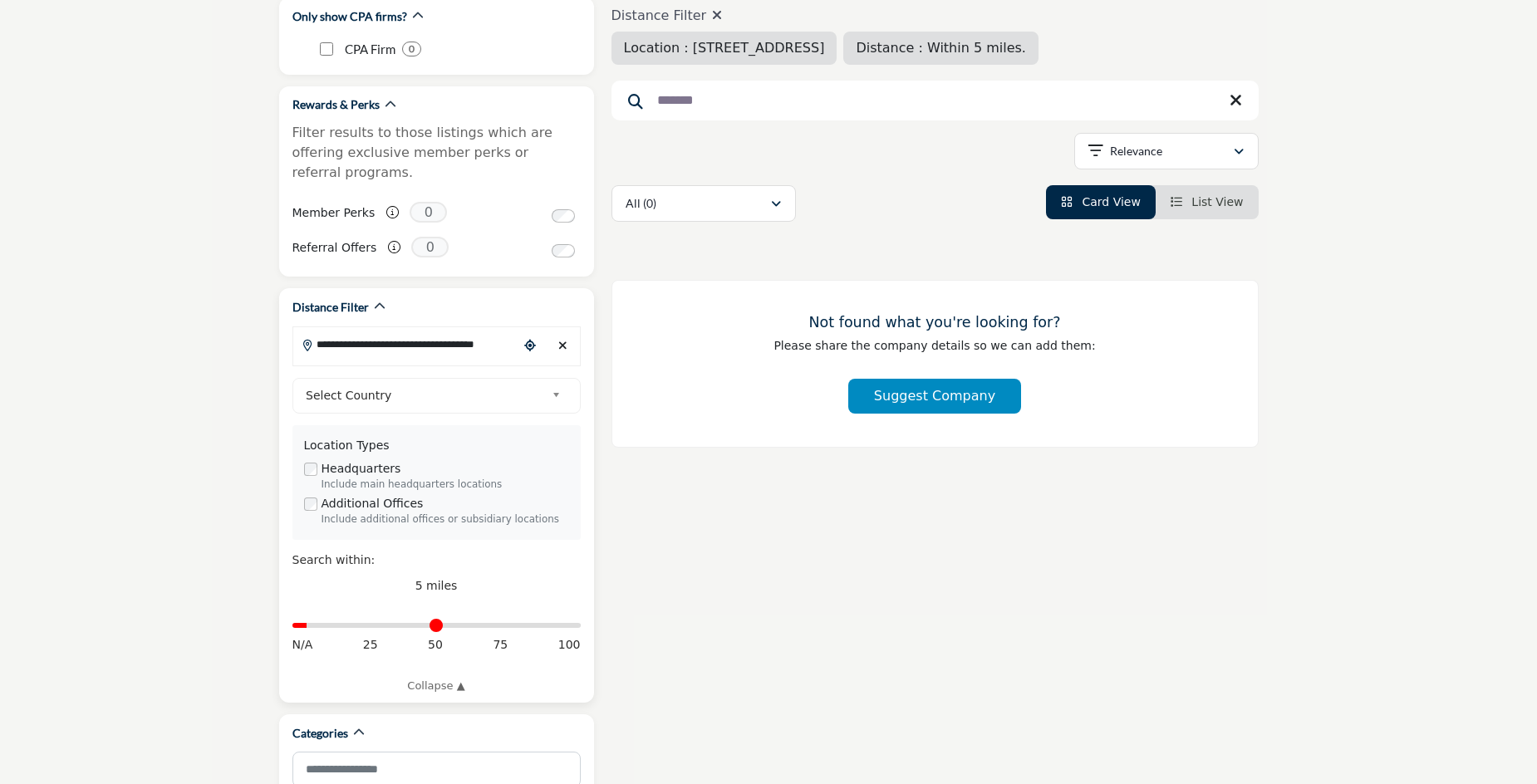
click at [368, 609] on div "Distance in miles N/A 25 50 75 100" at bounding box center [437, 634] width 288 height 62
click at [307, 608] on div "Distance in miles N/A 25 50 75 100" at bounding box center [437, 634] width 288 height 62
drag, startPoint x: 311, startPoint y: 607, endPoint x: 355, endPoint y: 607, distance: 44.0
type input "**"
click at [355, 623] on input "Distance in miles" at bounding box center [437, 625] width 288 height 3
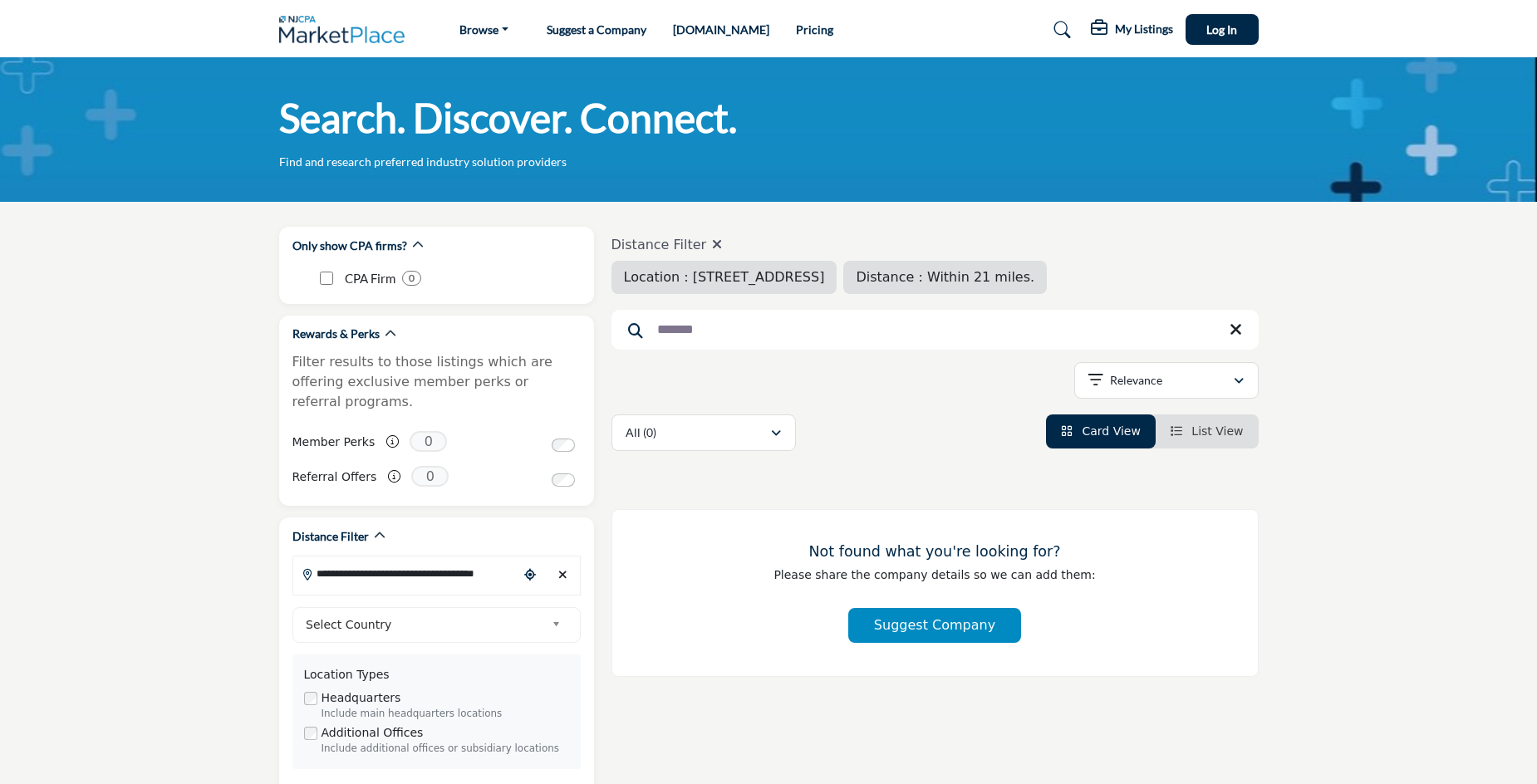
click at [1239, 324] on icon at bounding box center [1236, 329] width 12 height 17
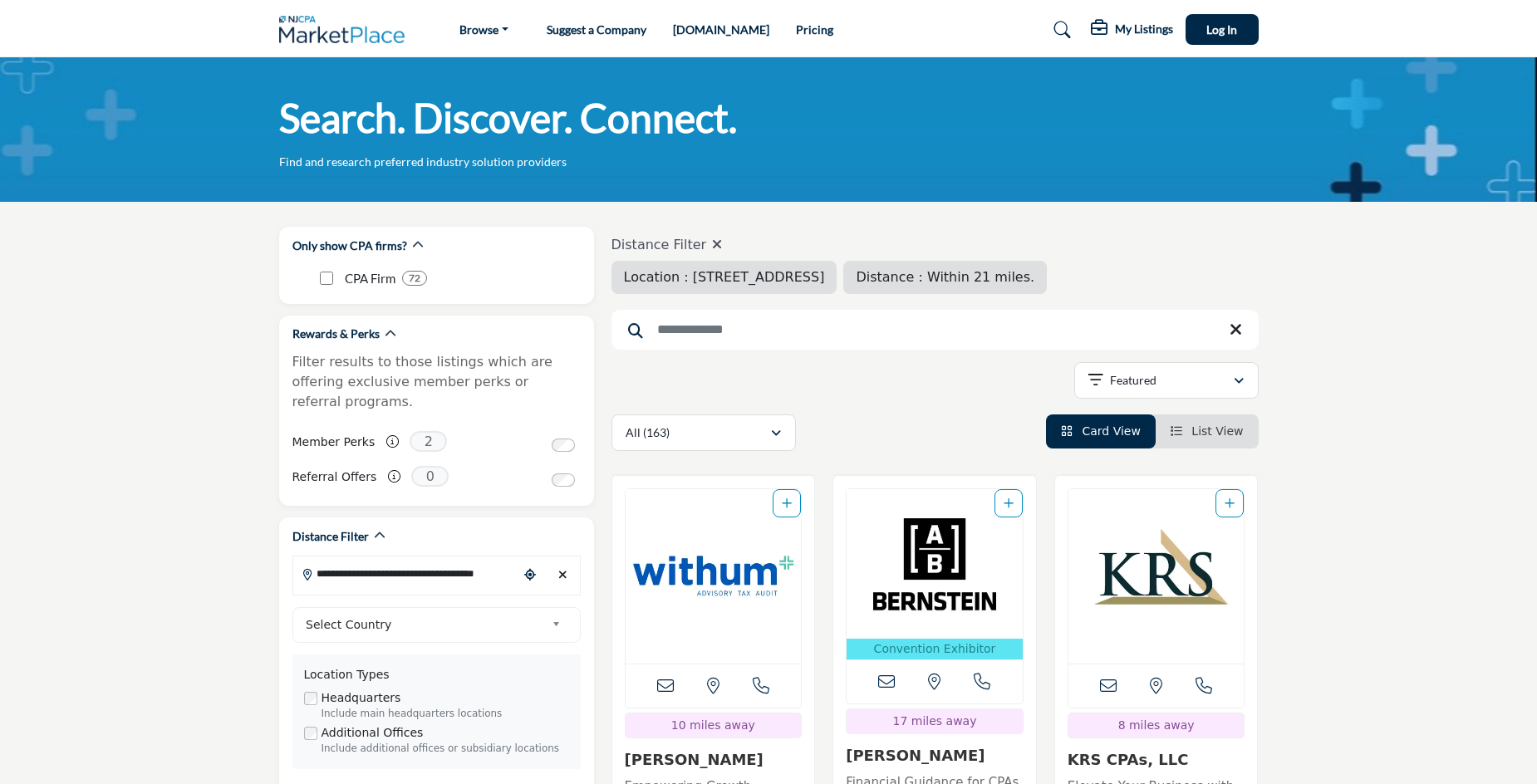
click at [752, 279] on span "Location : 158 High St, Northvale, NJ, 07647, USA" at bounding box center [724, 277] width 201 height 16
click at [368, 558] on input "**********" at bounding box center [405, 573] width 224 height 32
click at [372, 592] on div at bounding box center [437, 604] width 286 height 25
click at [379, 560] on input "**********" at bounding box center [405, 573] width 224 height 32
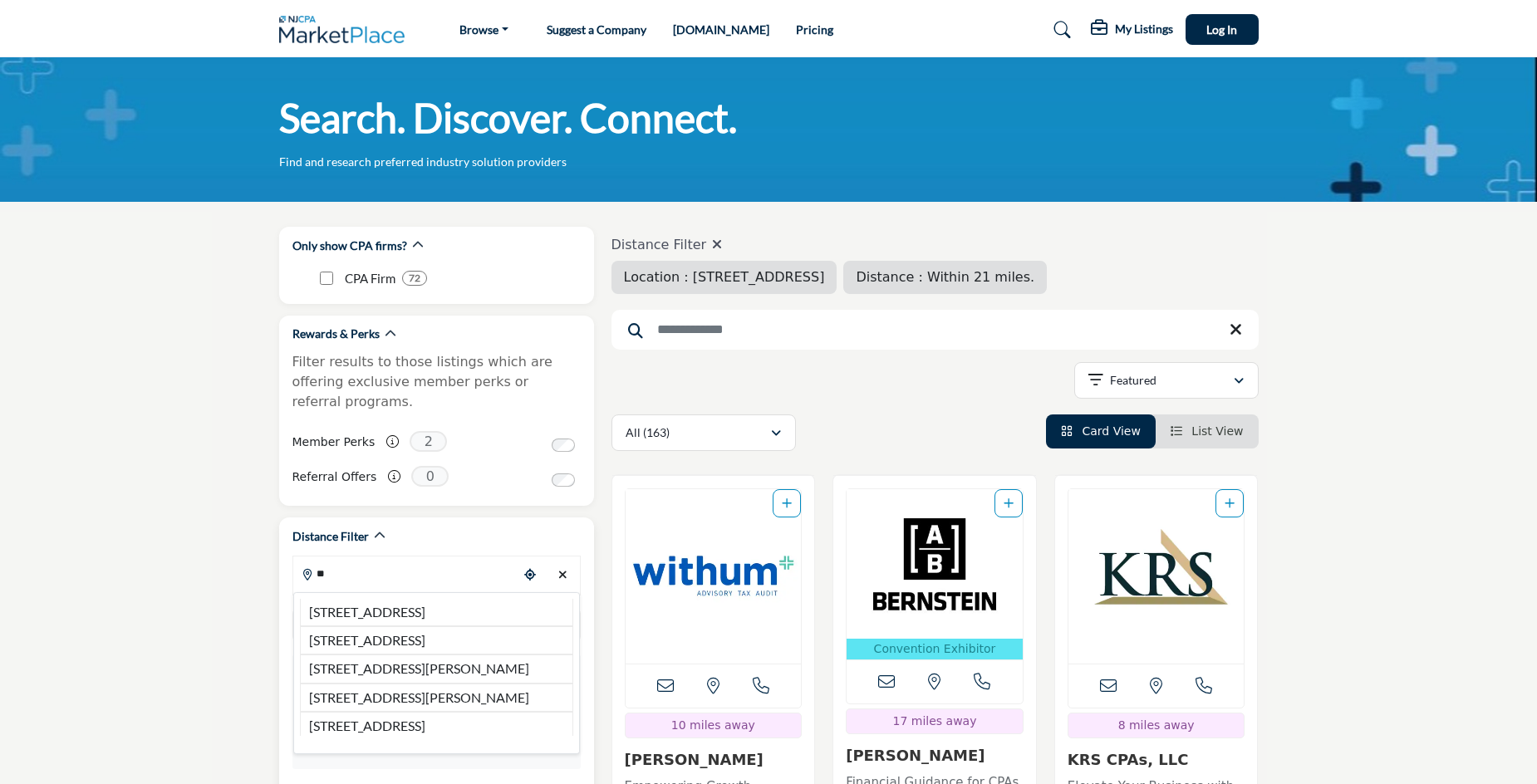
type input "*"
type input "***"
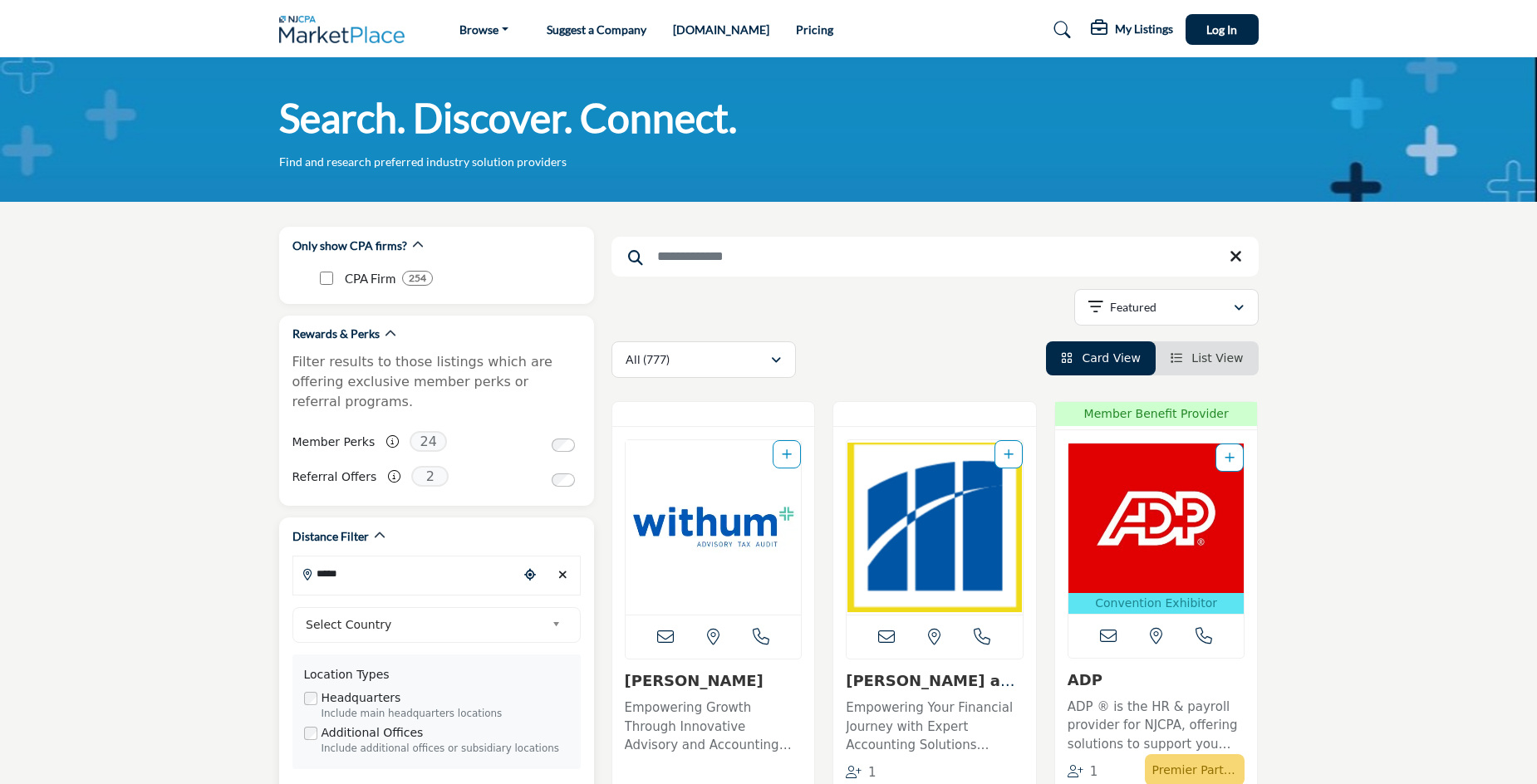
type input "*****"
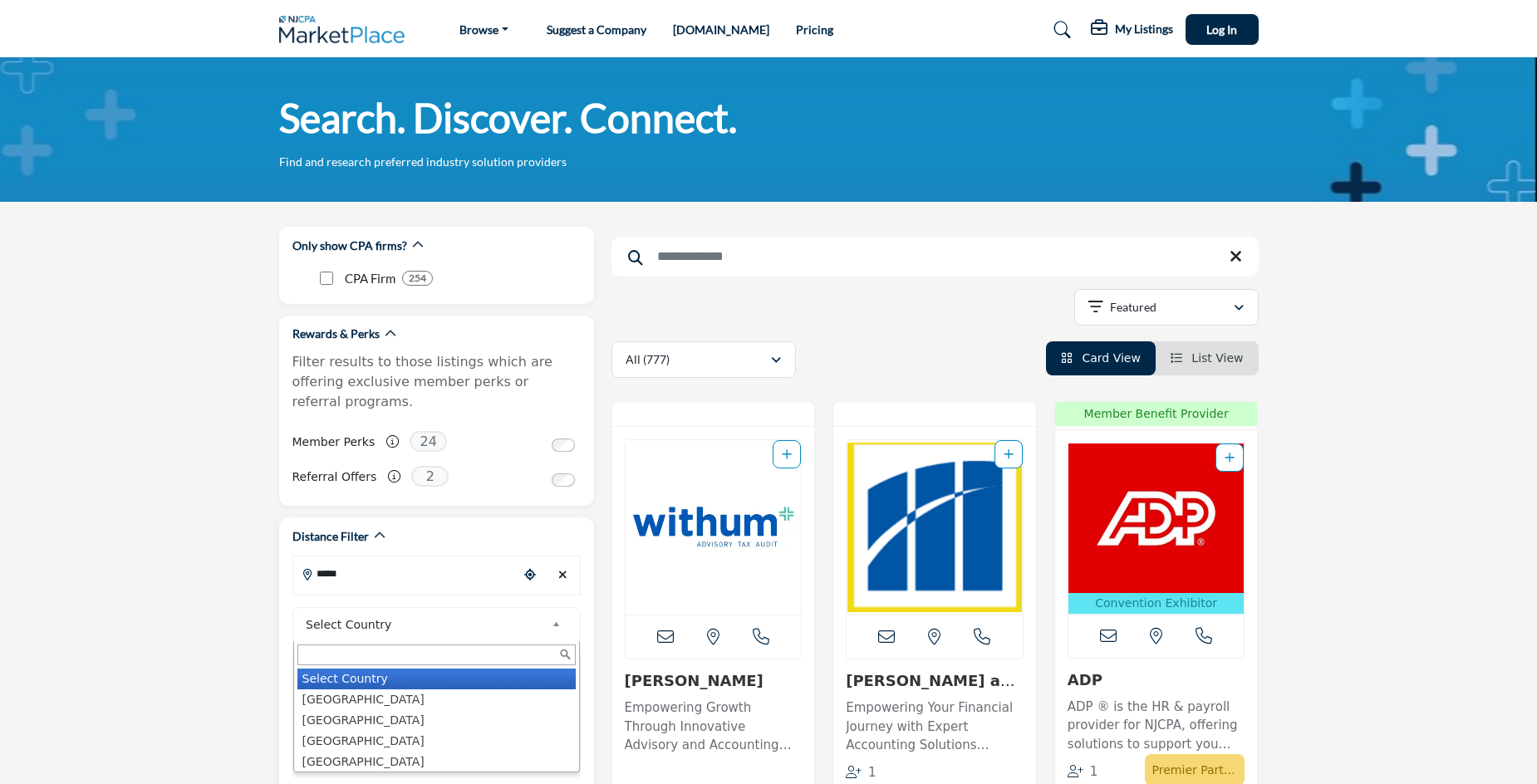
click at [457, 615] on span "Select Country" at bounding box center [425, 624] width 239 height 20
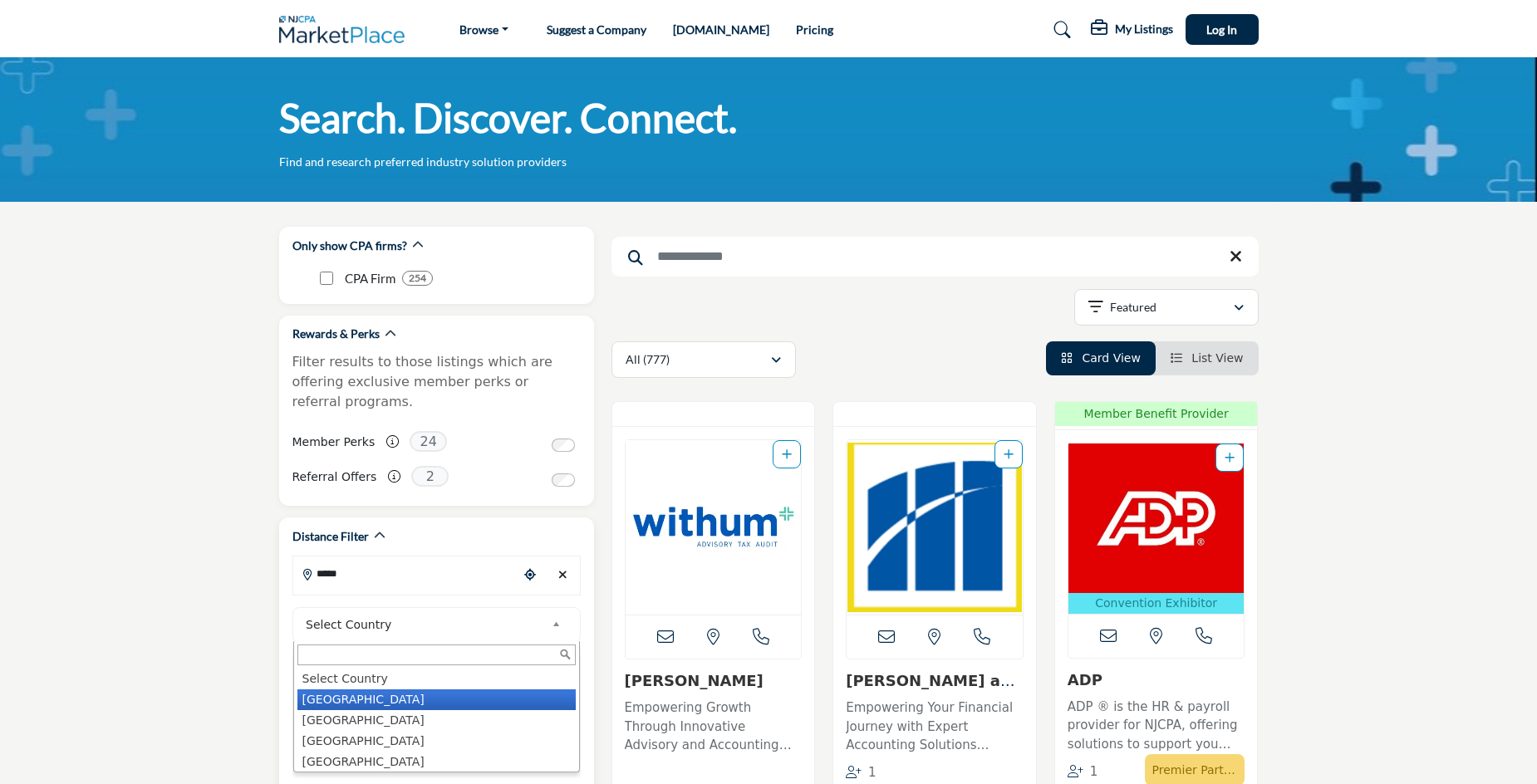
click at [436, 690] on li "United States" at bounding box center [437, 700] width 279 height 21
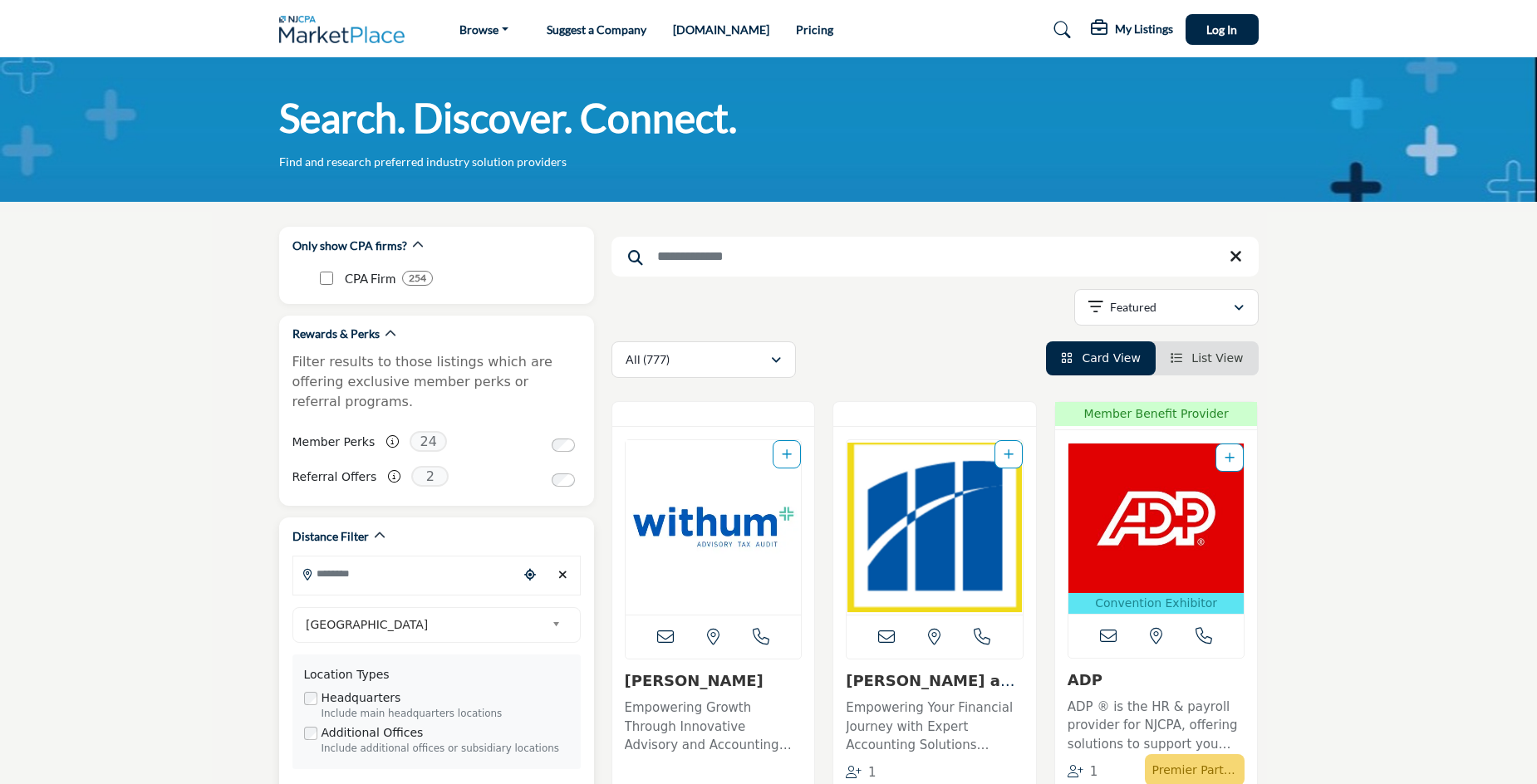
click at [445, 567] on input "Search Location" at bounding box center [405, 573] width 224 height 32
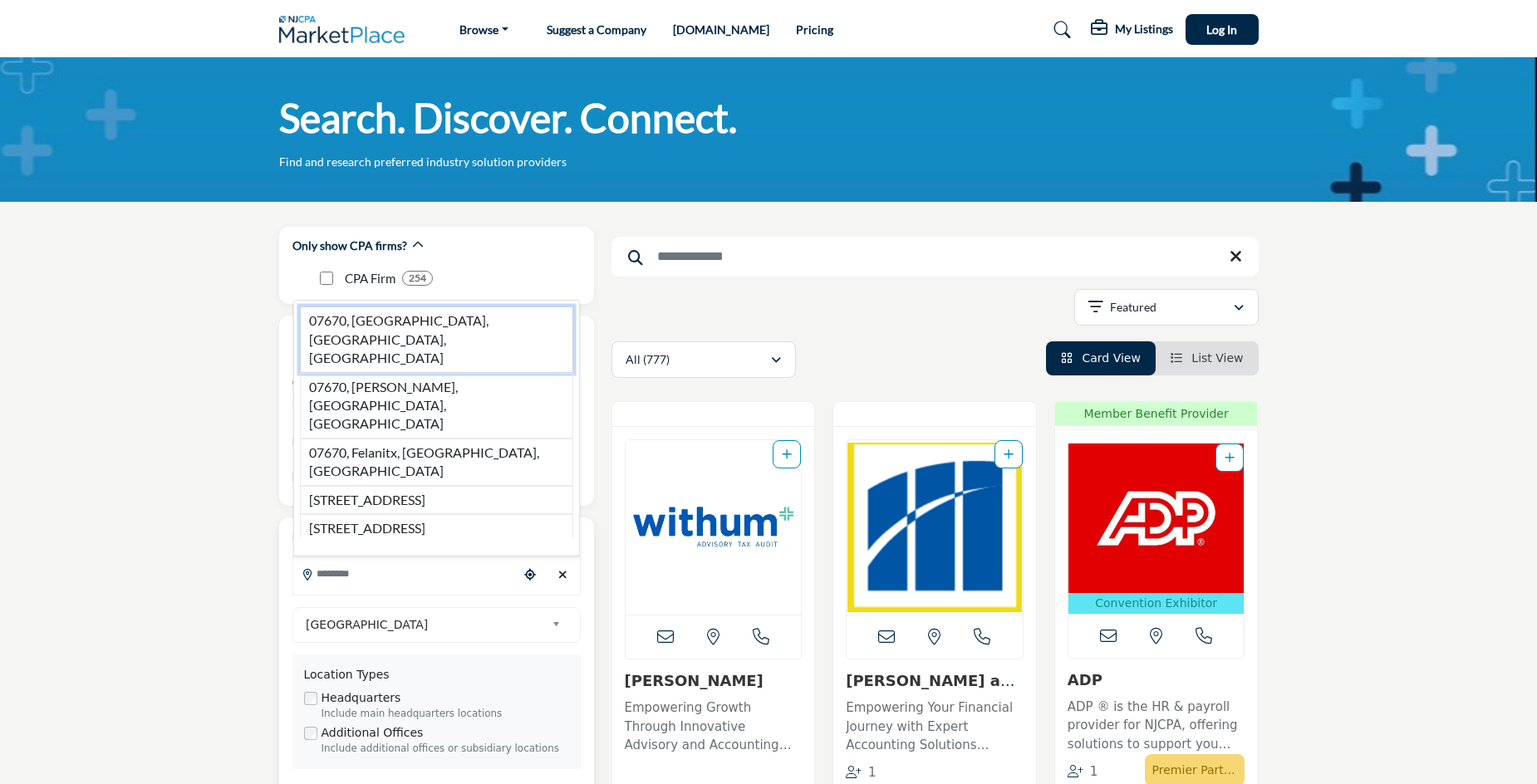
click at [459, 350] on li "07670, Tenafly, NJ, USA" at bounding box center [436, 339] width 273 height 65
type input "**********"
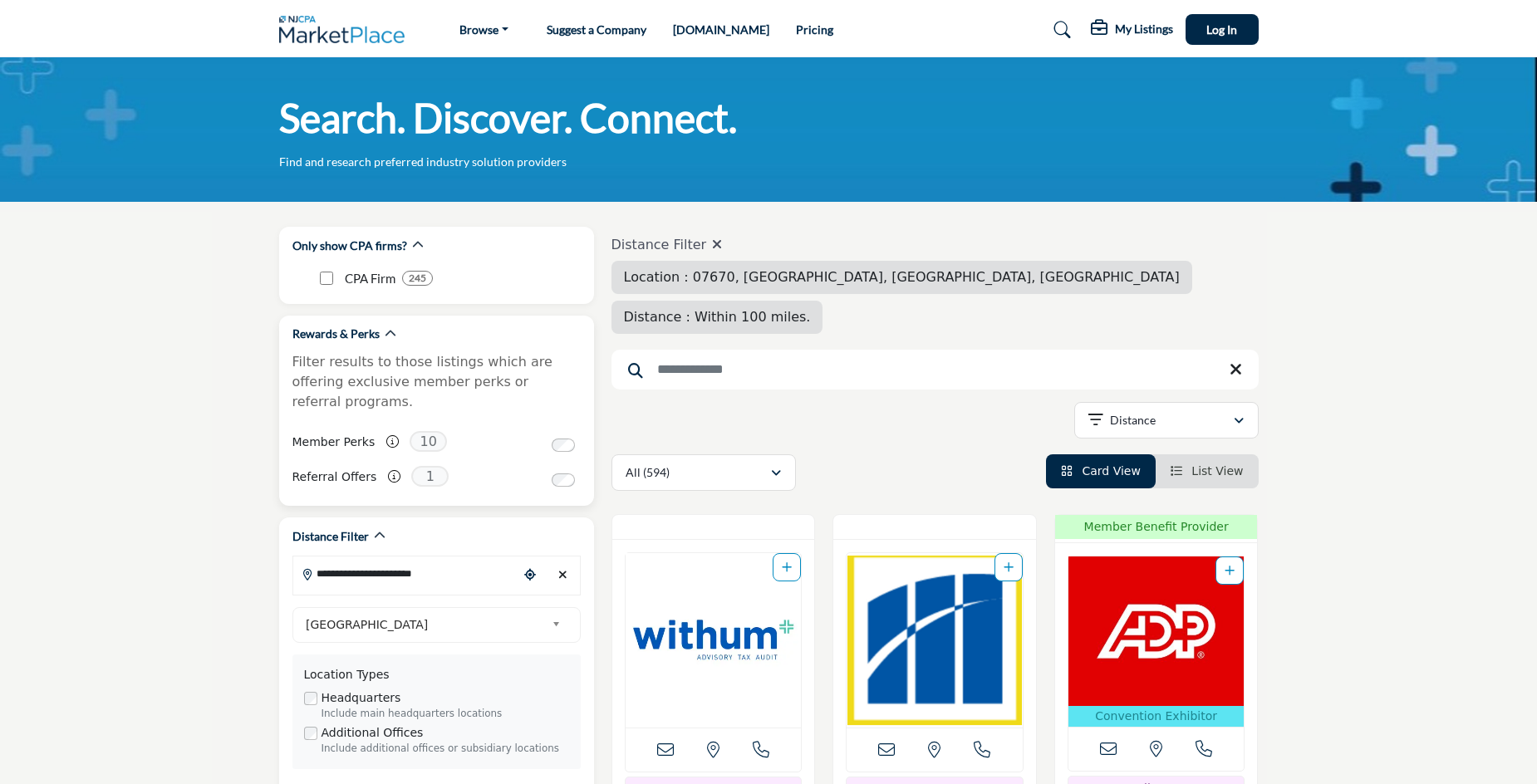
click at [422, 347] on div "Rewards & Perks Filter results to those listings which are offering exclusive m…" at bounding box center [437, 372] width 288 height 93
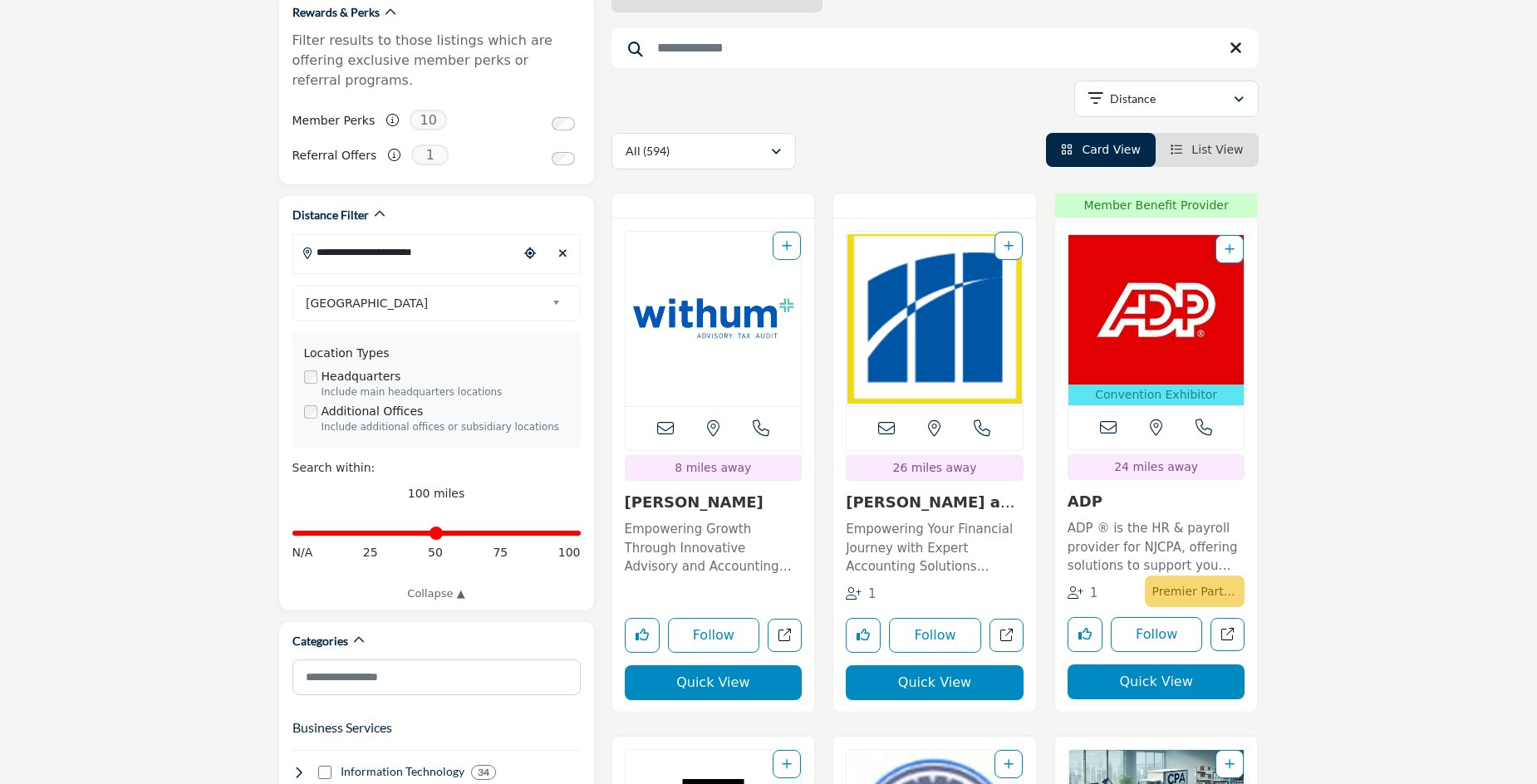
scroll to position [312, 0]
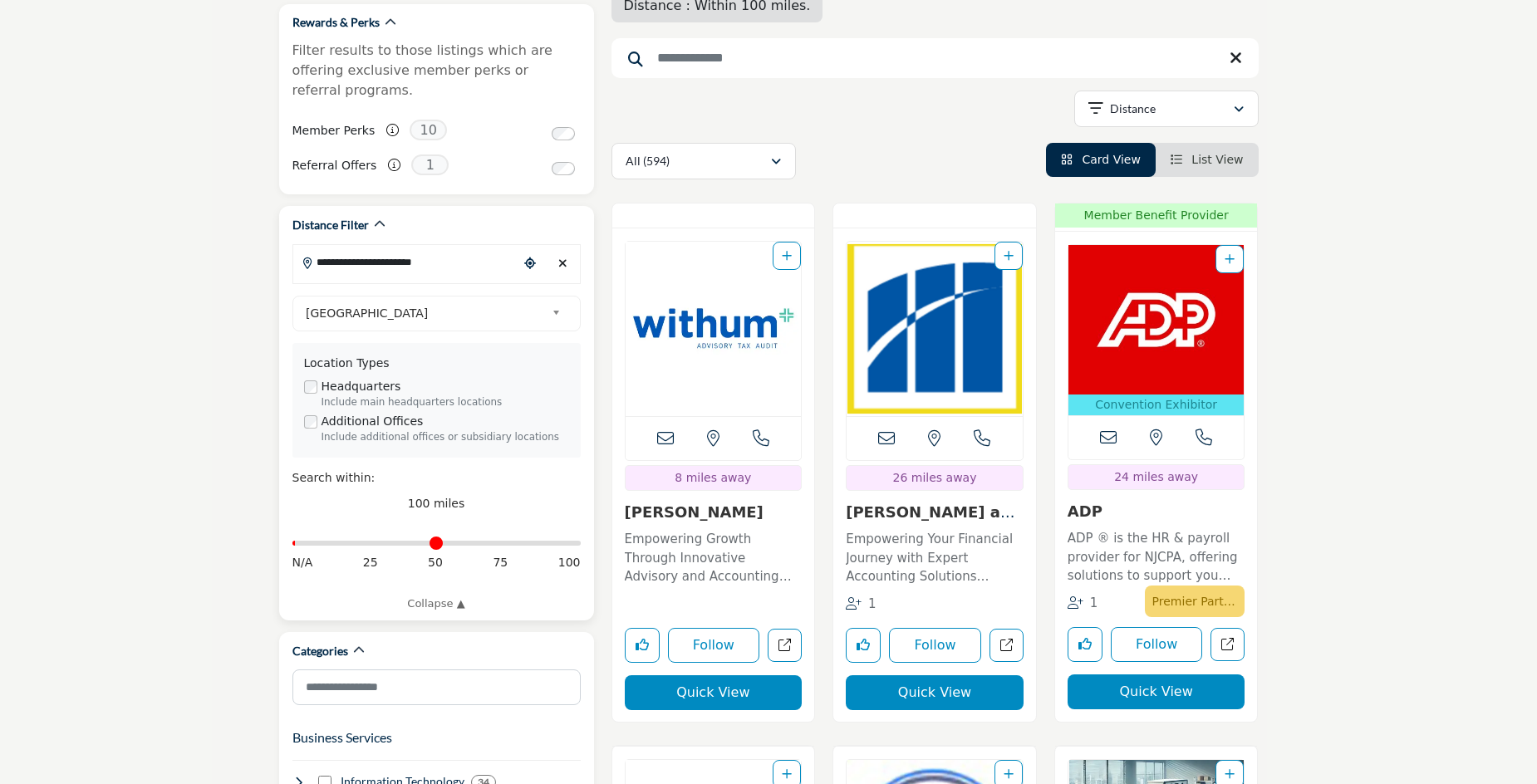
click at [301, 541] on input "Distance in miles" at bounding box center [437, 543] width 288 height 3
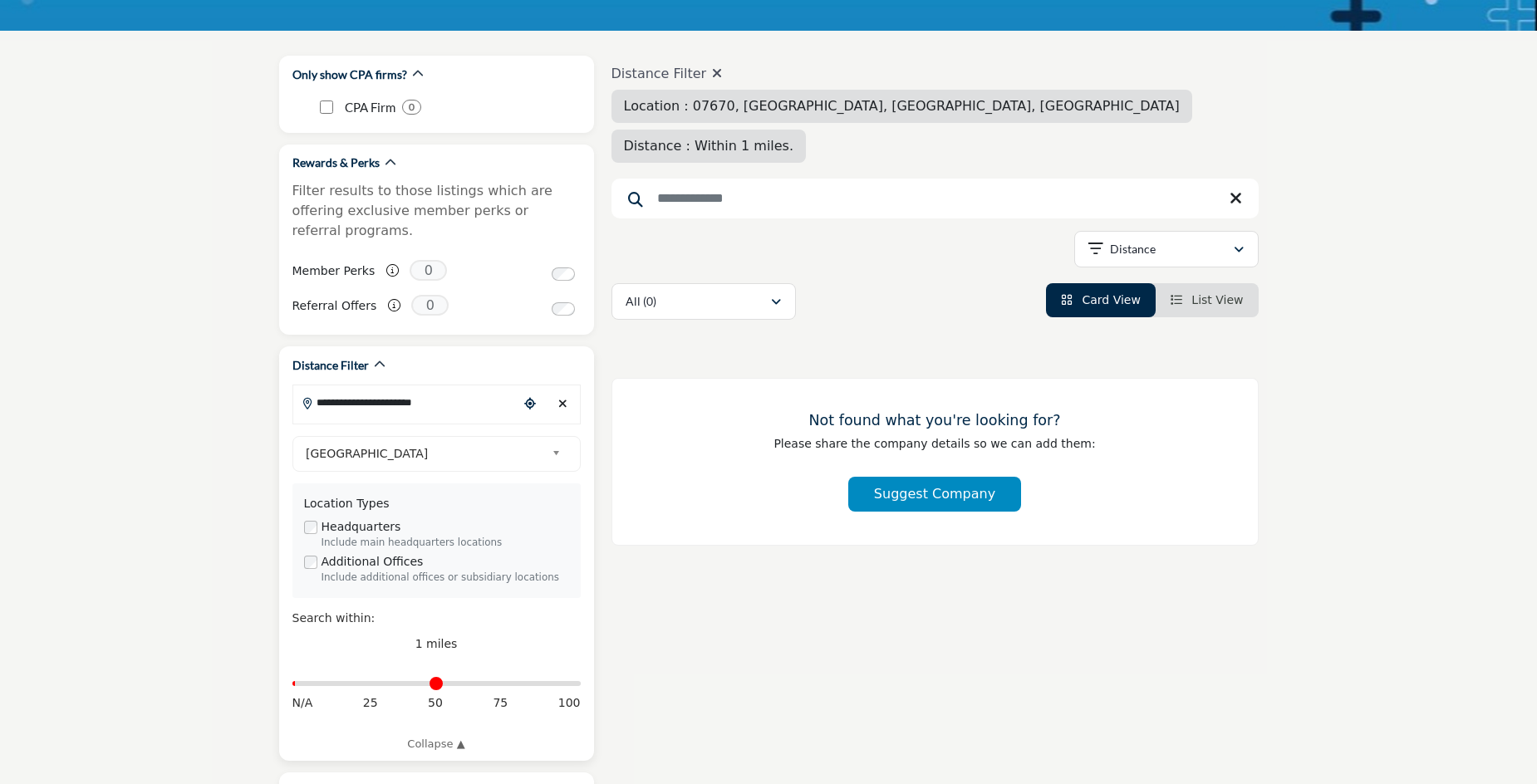
scroll to position [184, 0]
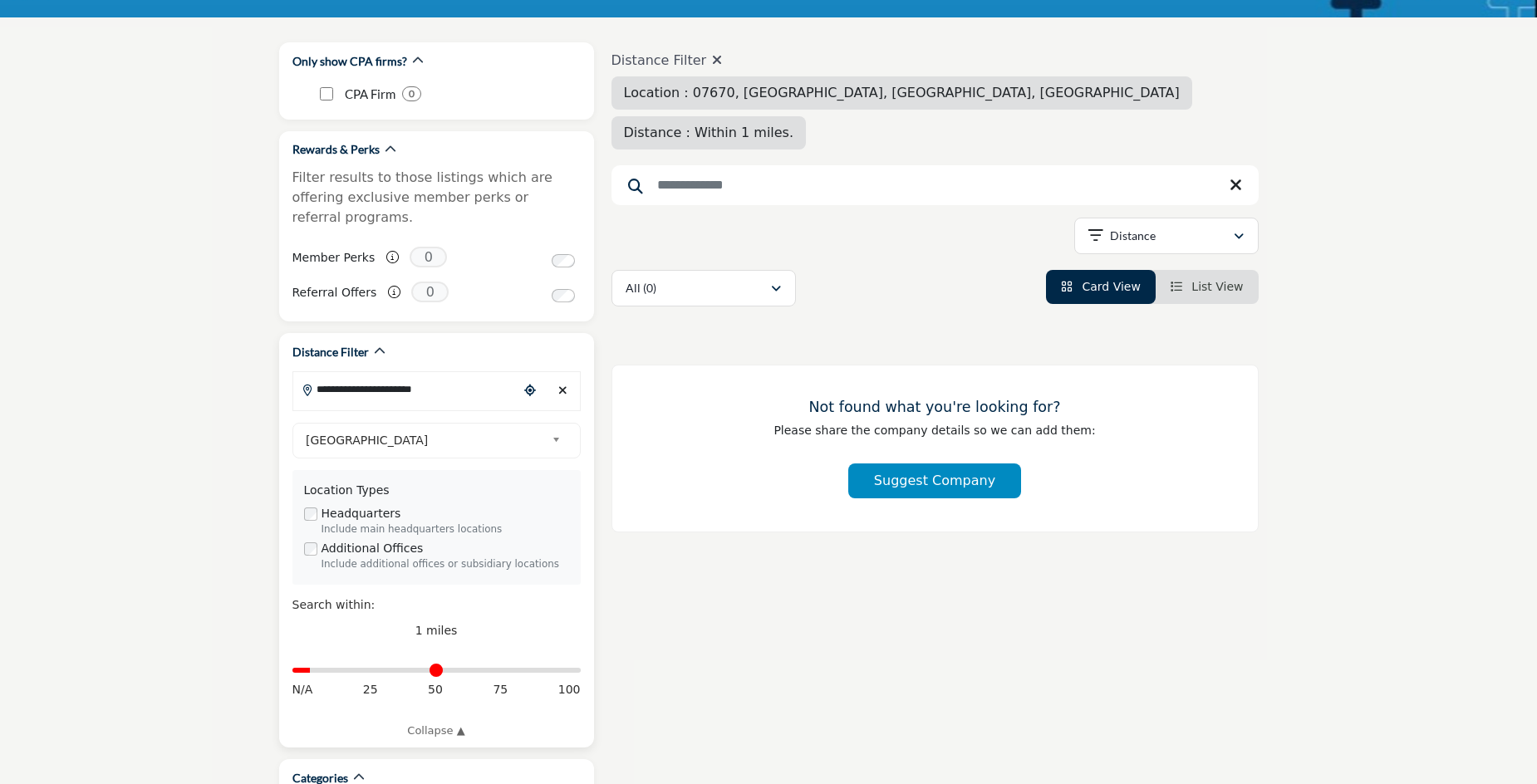
type input "*"
click at [316, 669] on input "Distance in miles" at bounding box center [437, 671] width 288 height 3
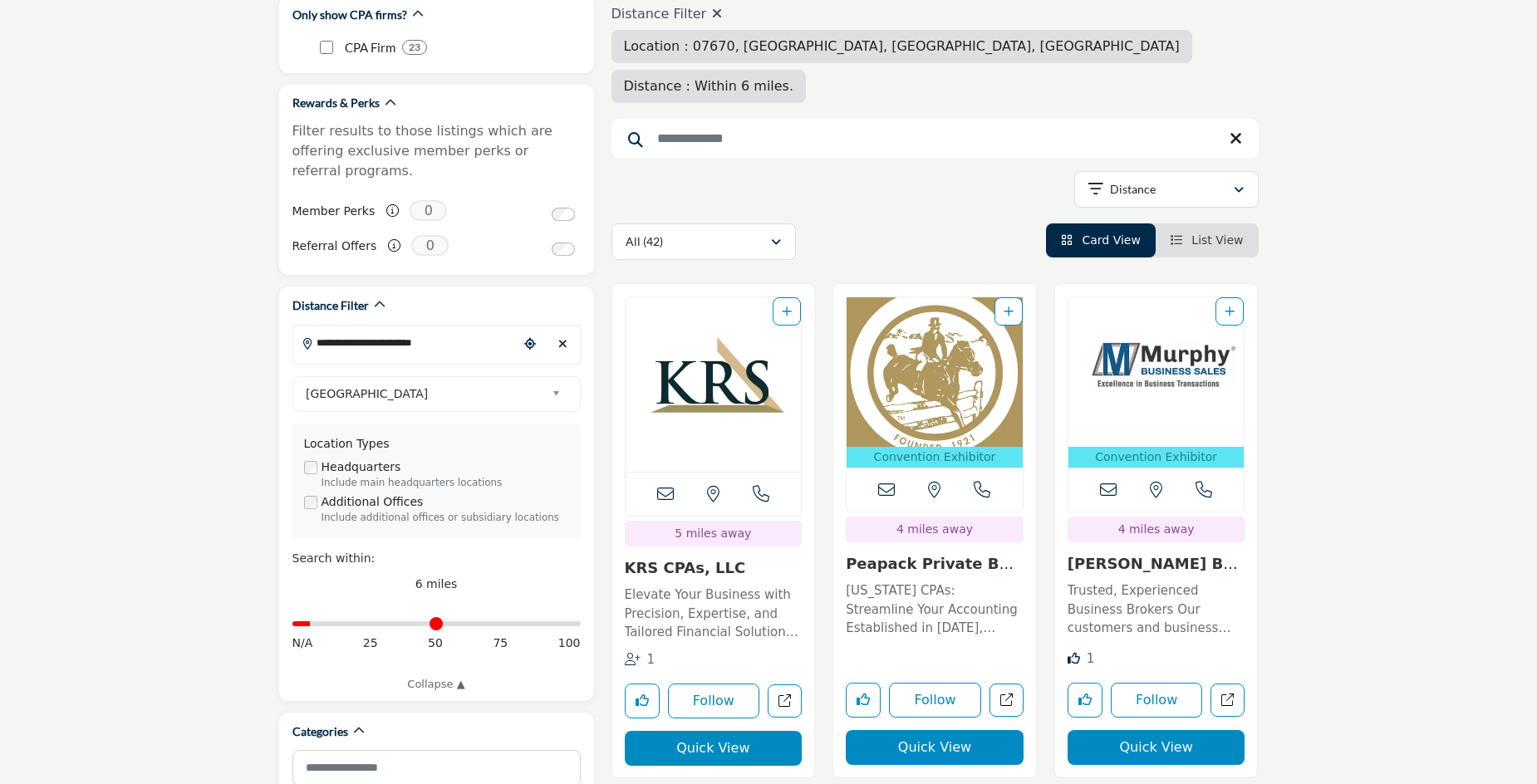
scroll to position [243, 0]
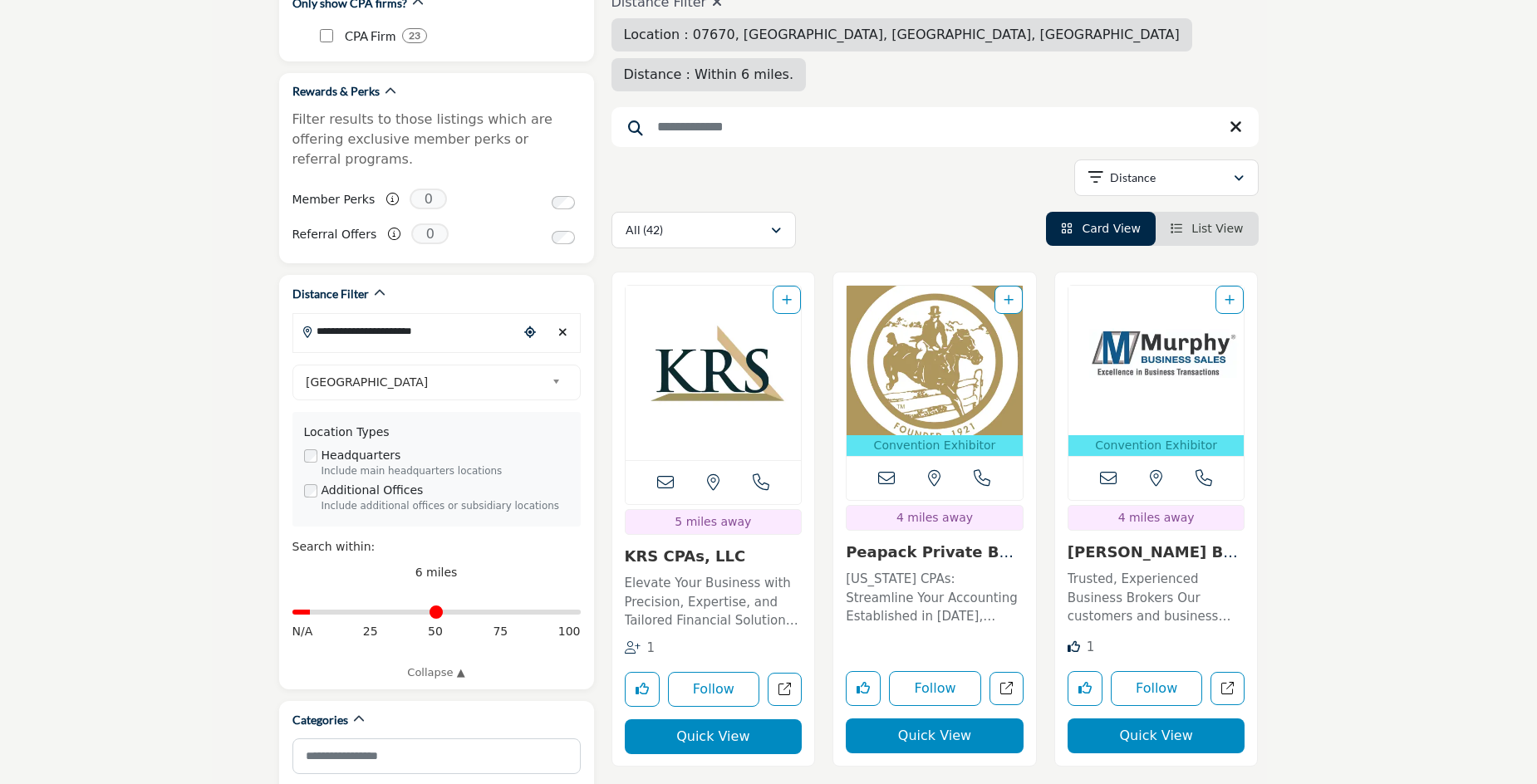
click at [731, 418] on img "Open Listing in new tab" at bounding box center [713, 373] width 176 height 175
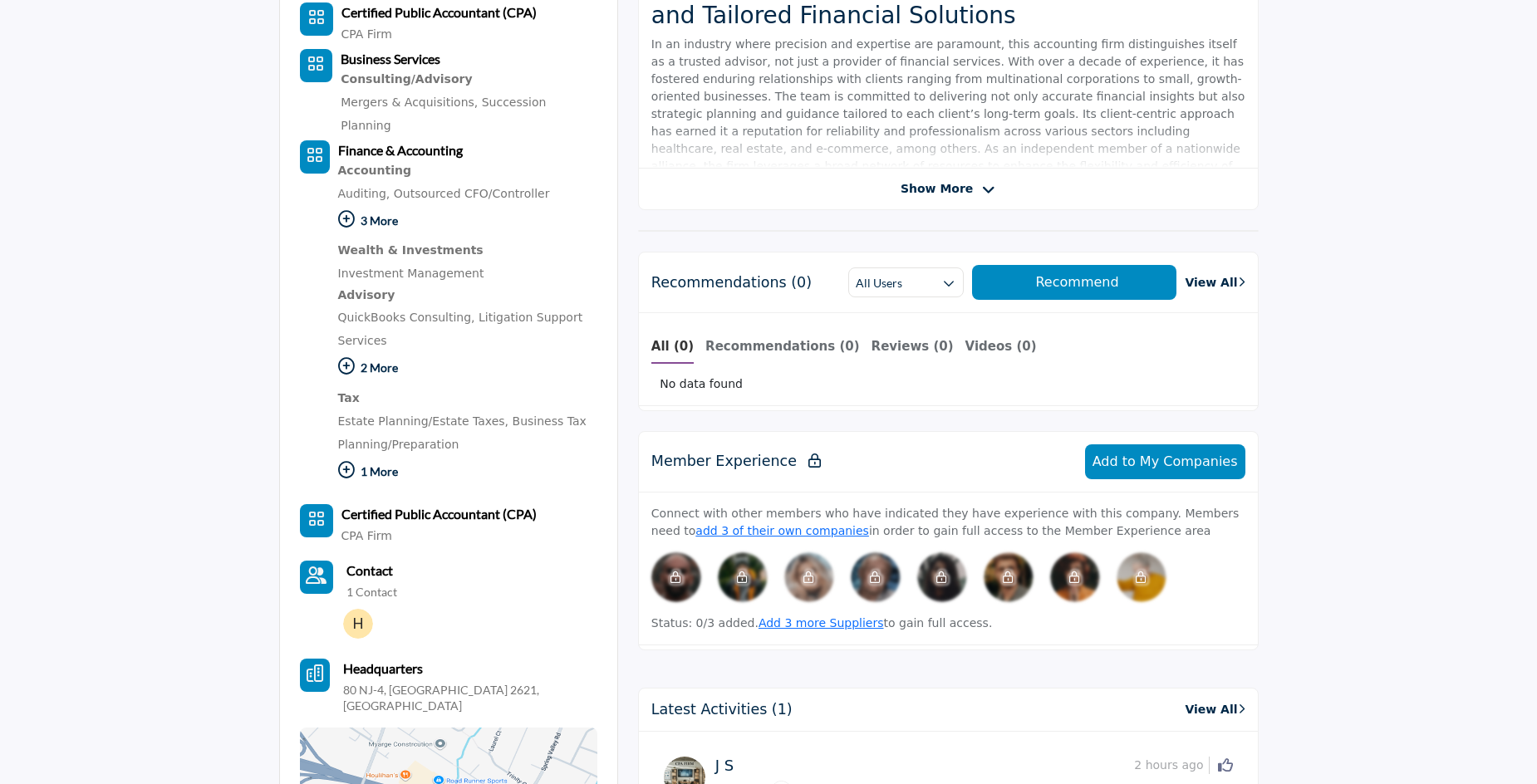
scroll to position [559, 0]
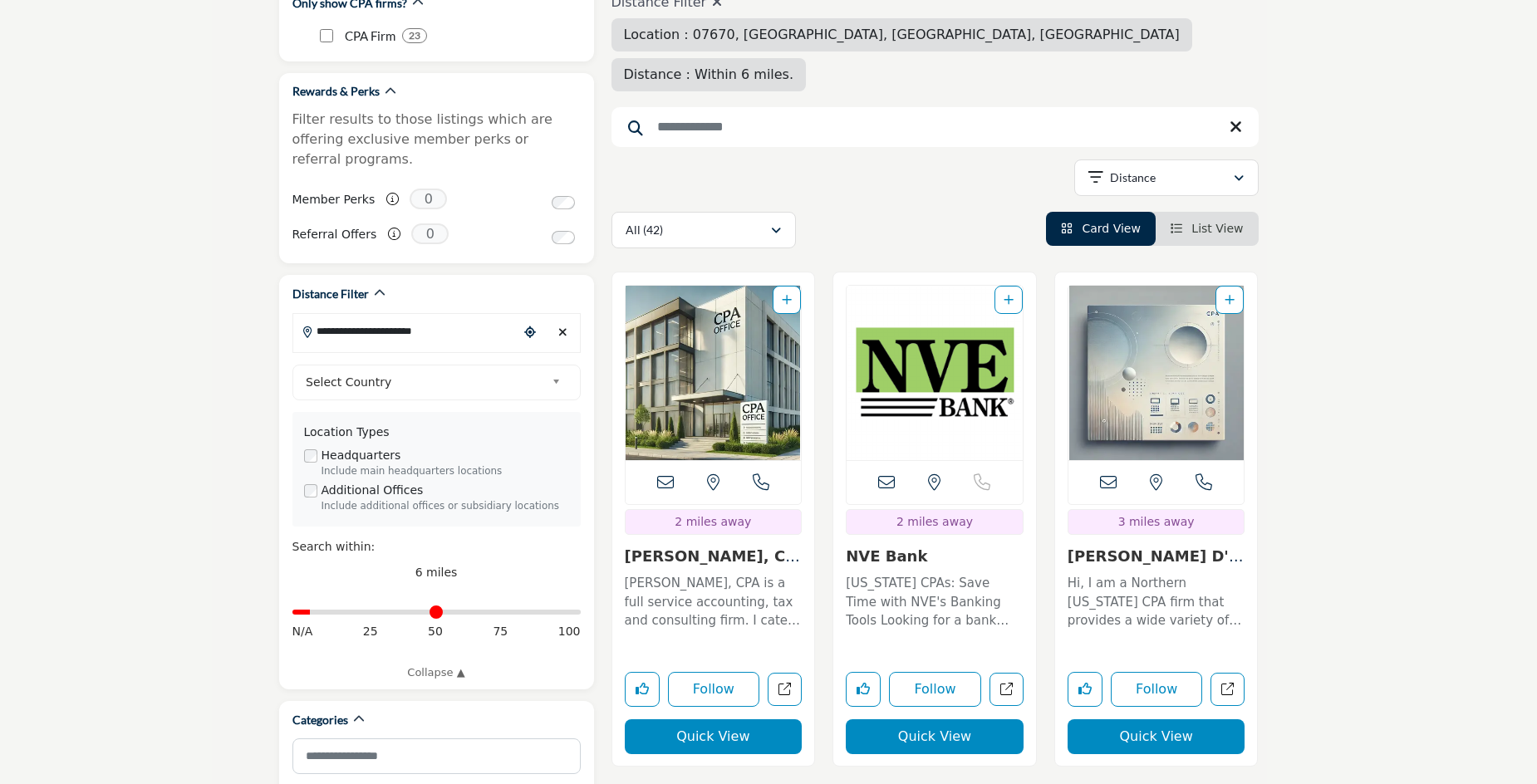
scroll to position [243, 0]
click at [1120, 341] on img "Open Listing in new tab" at bounding box center [1156, 373] width 176 height 175
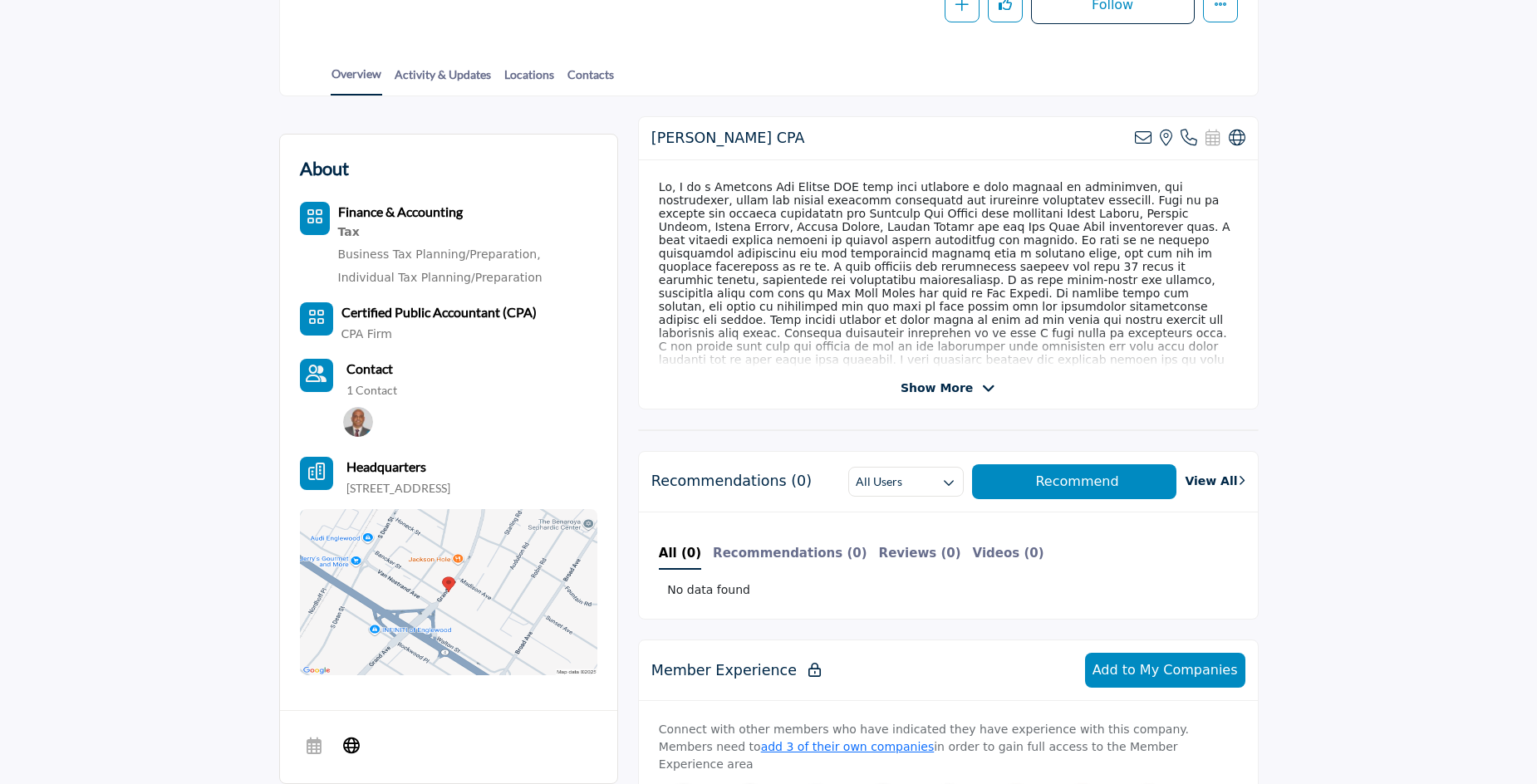
scroll to position [347, 0]
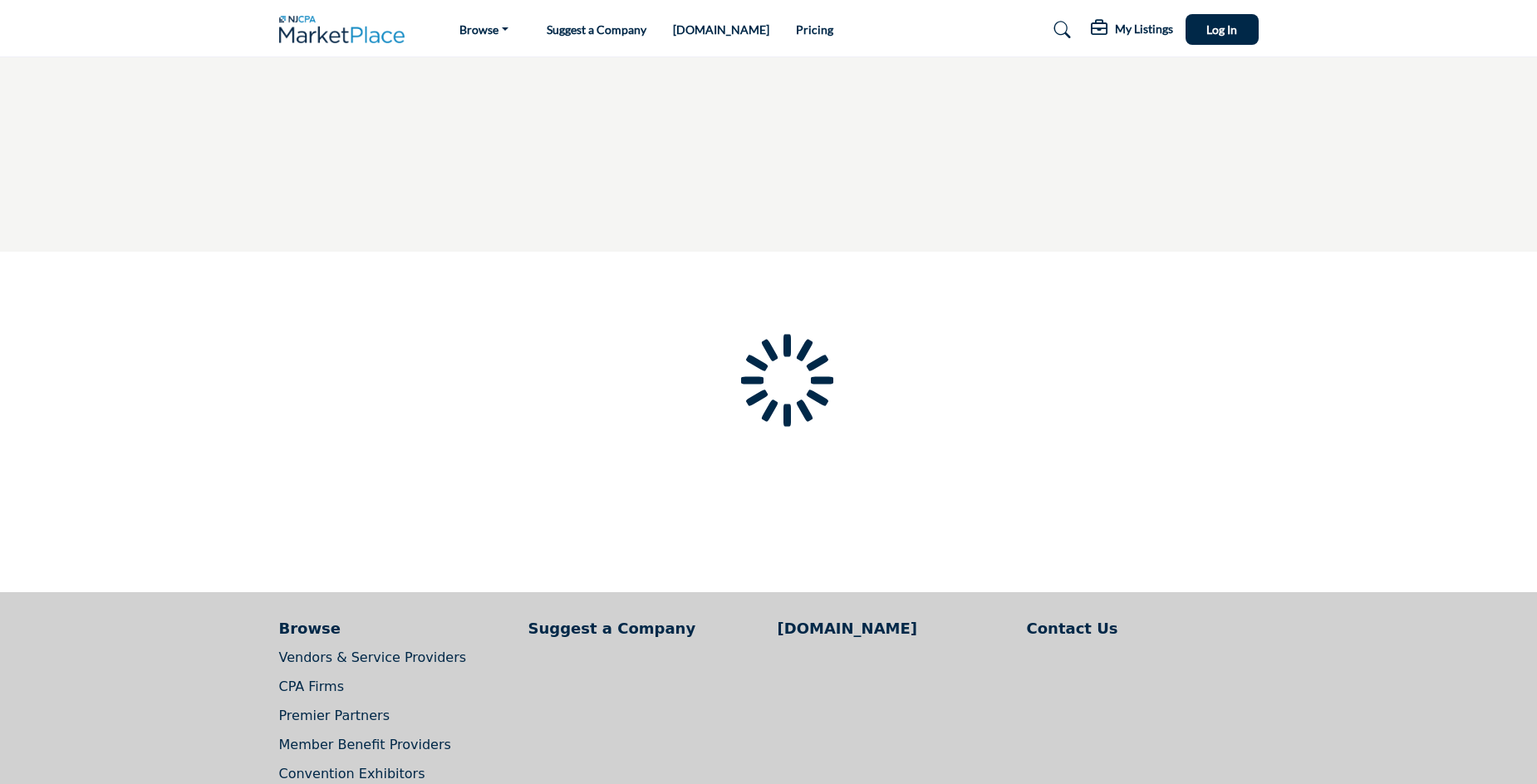
type input "**********"
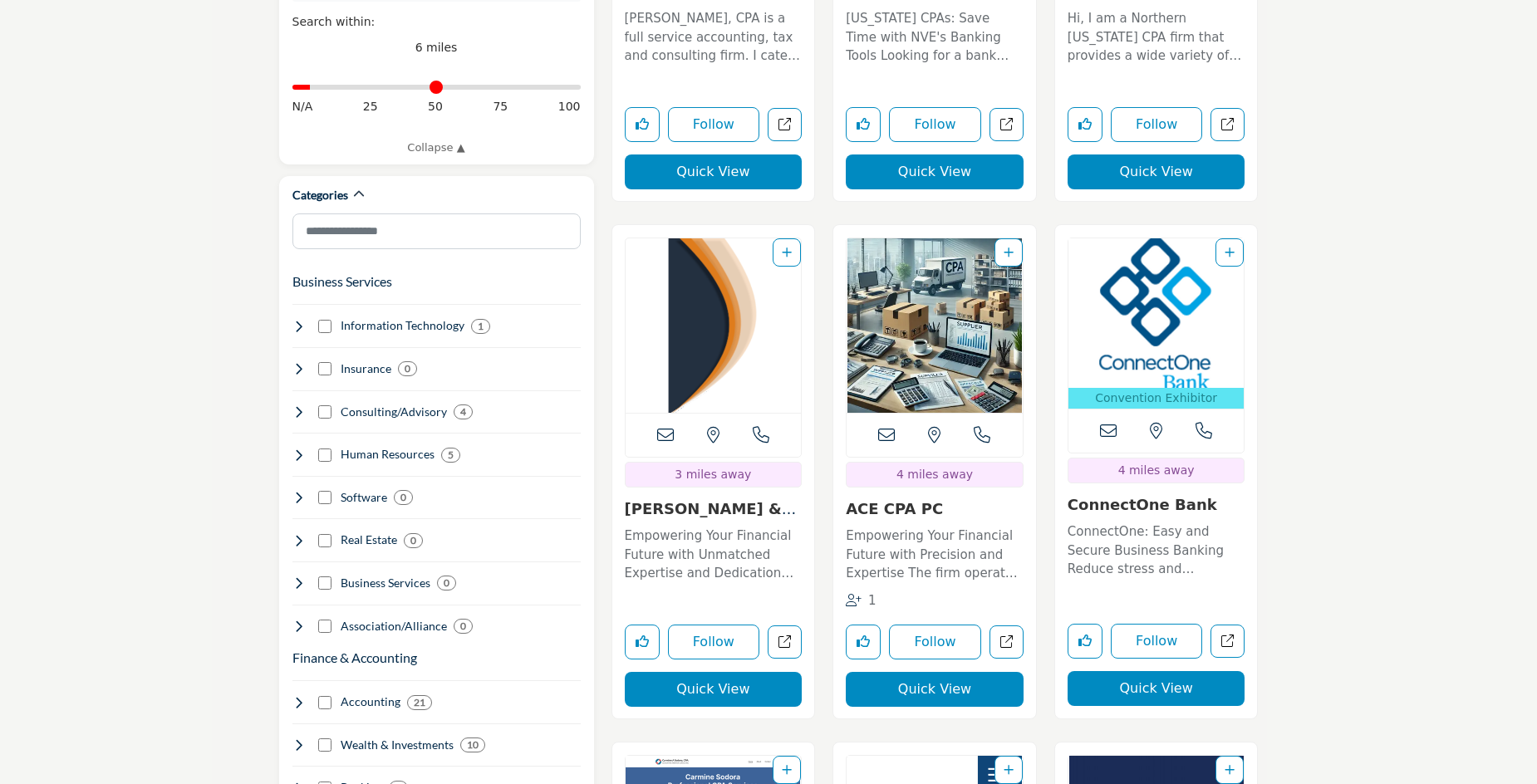
scroll to position [768, 0]
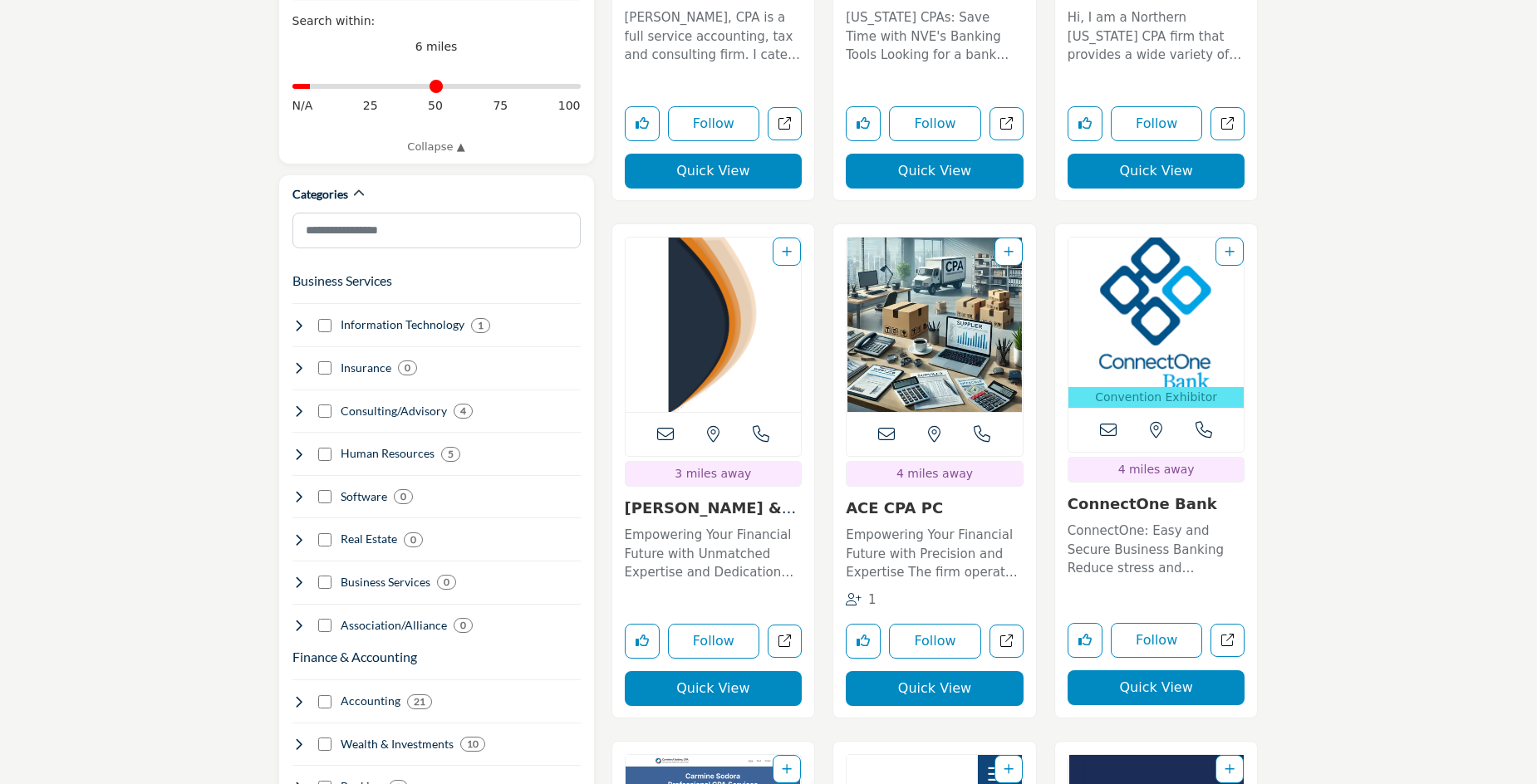
click at [738, 330] on img "Open Listing in new tab" at bounding box center [713, 325] width 176 height 175
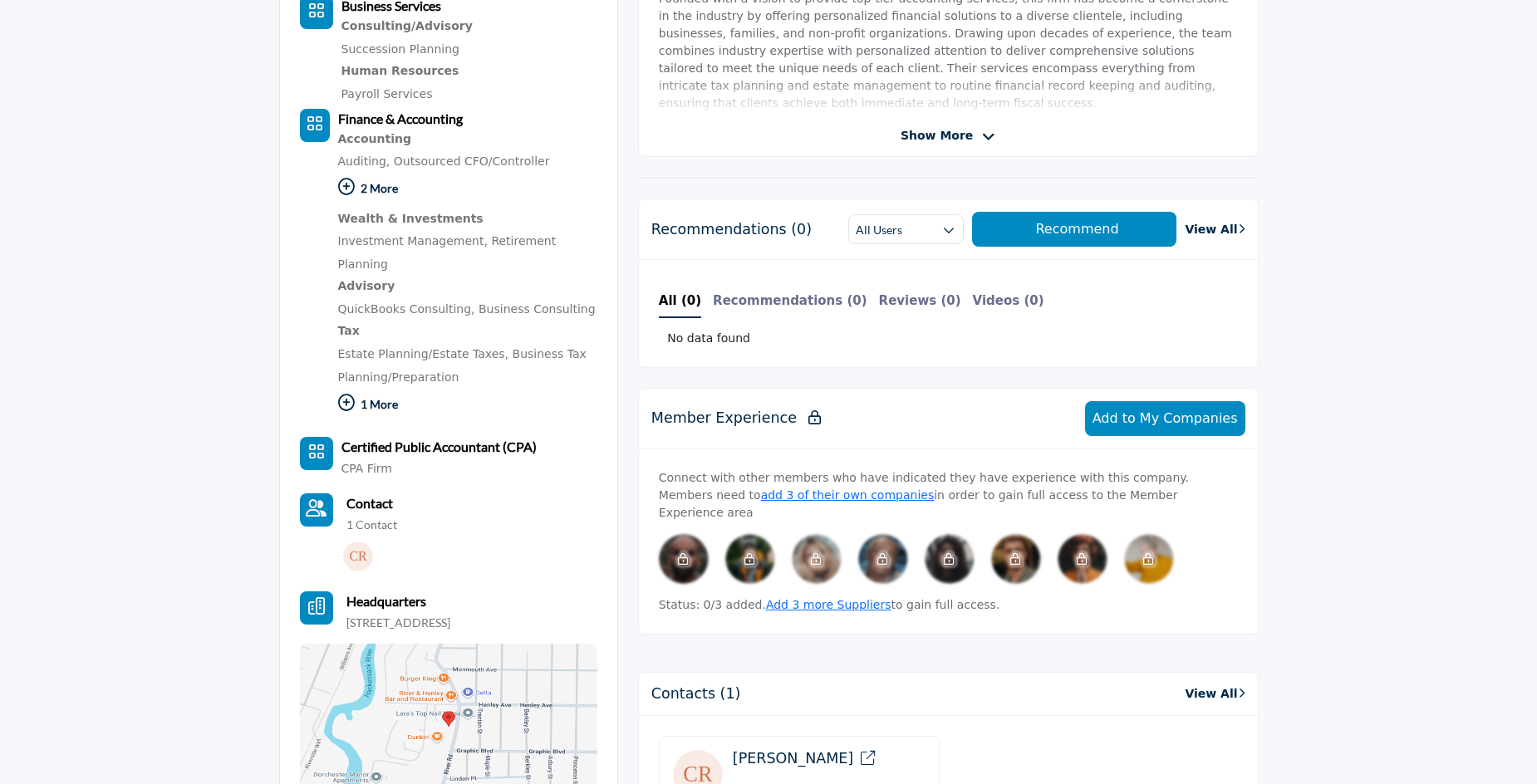
scroll to position [591, 0]
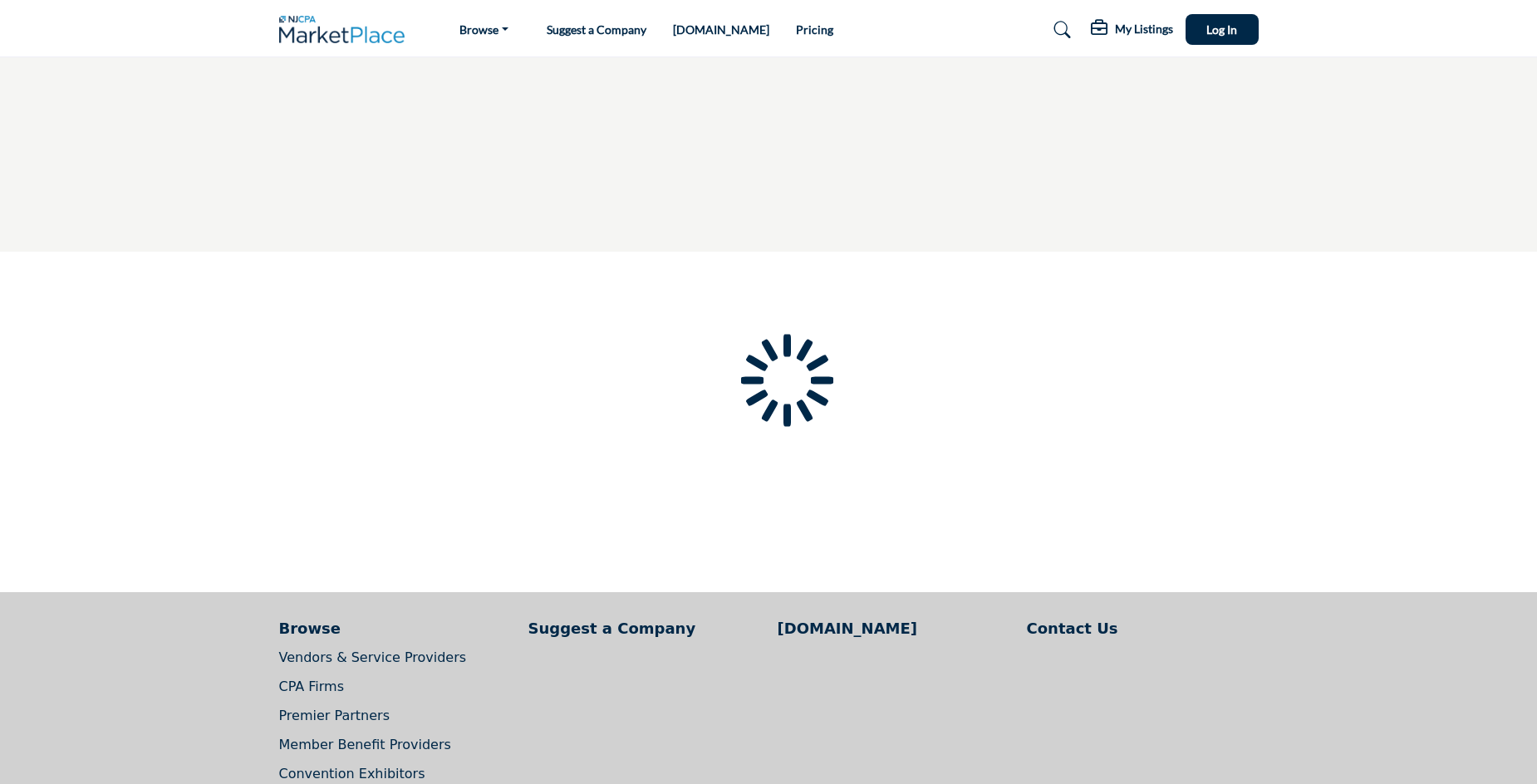
scroll to position [197, 0]
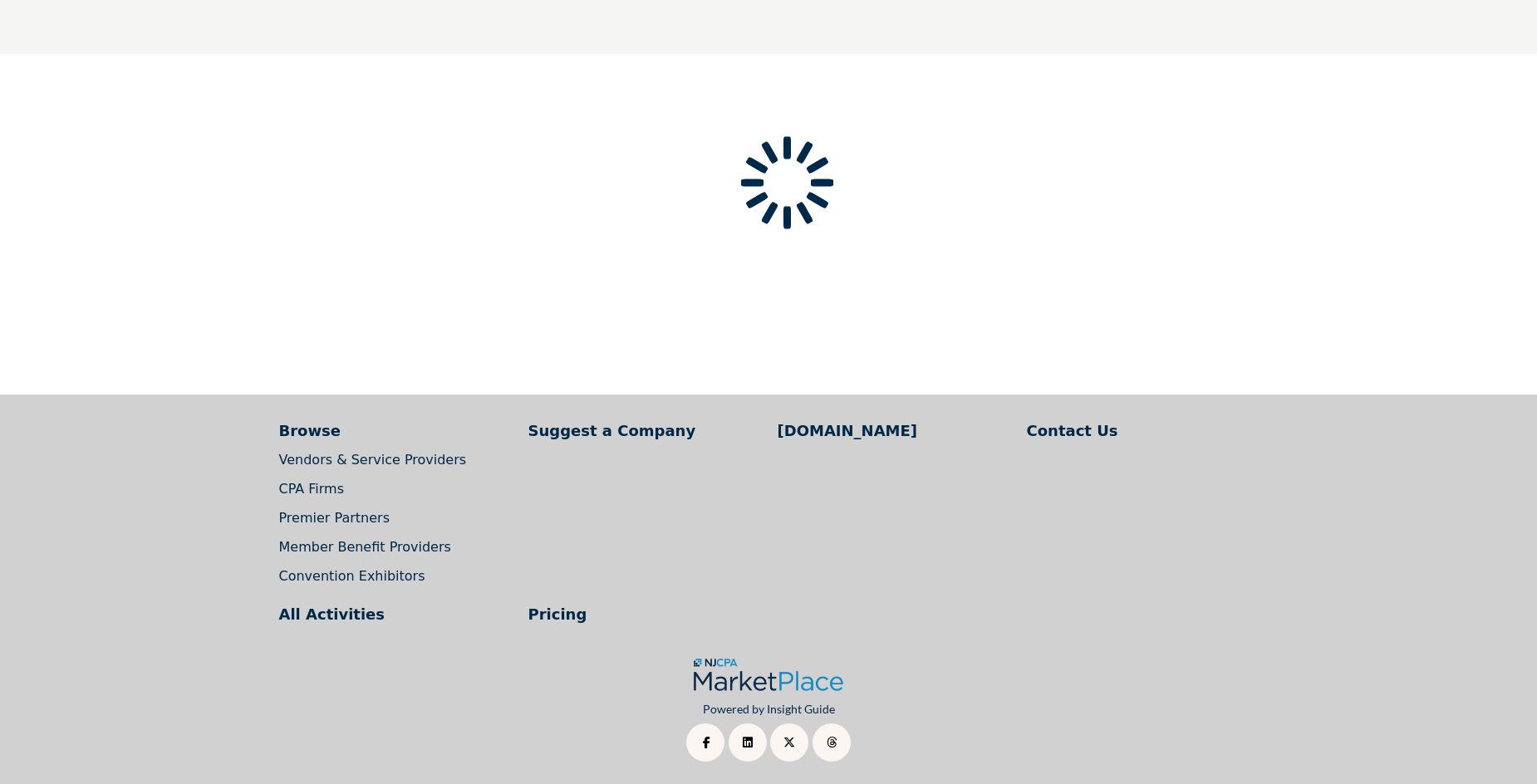
type input "**********"
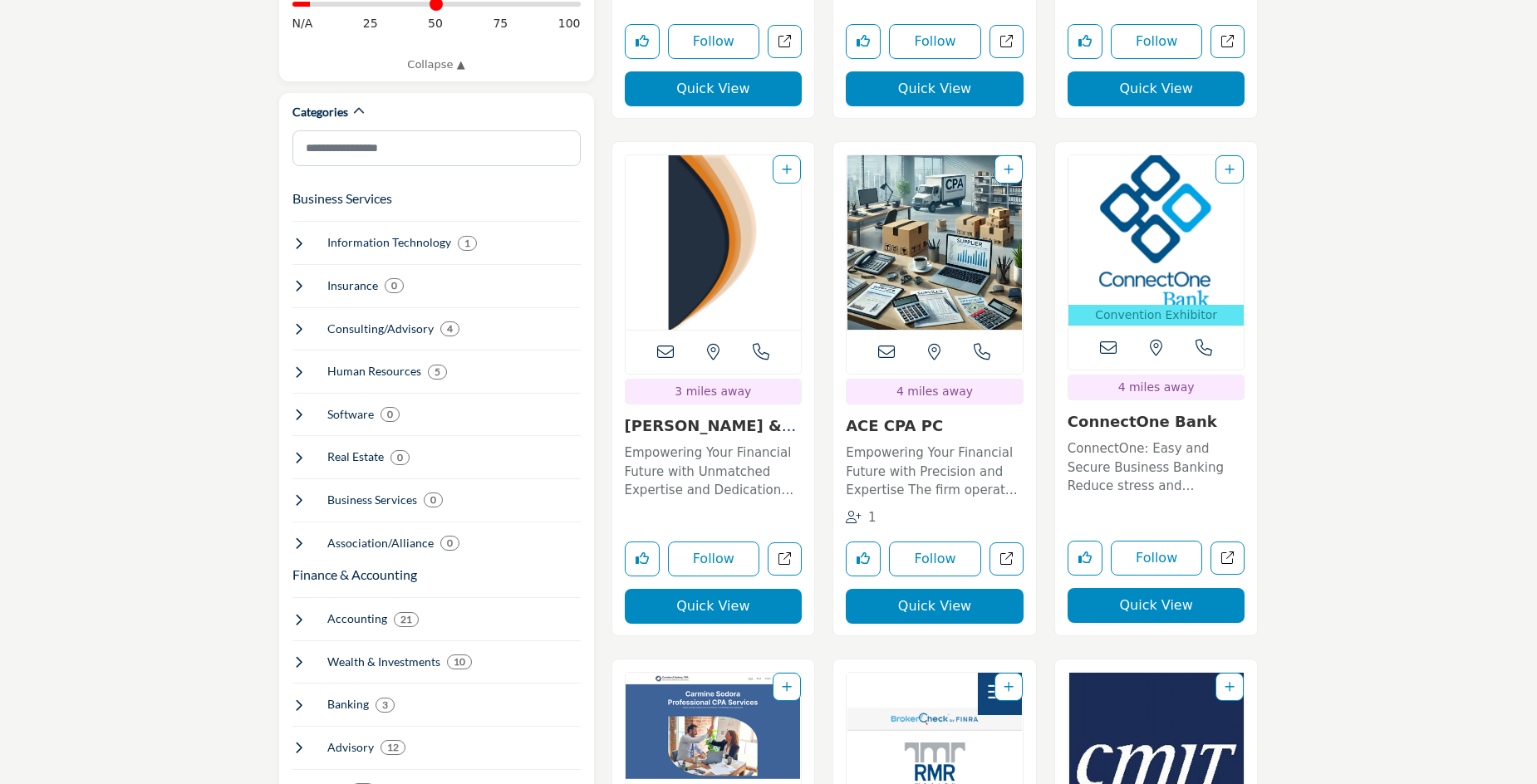
scroll to position [934, 0]
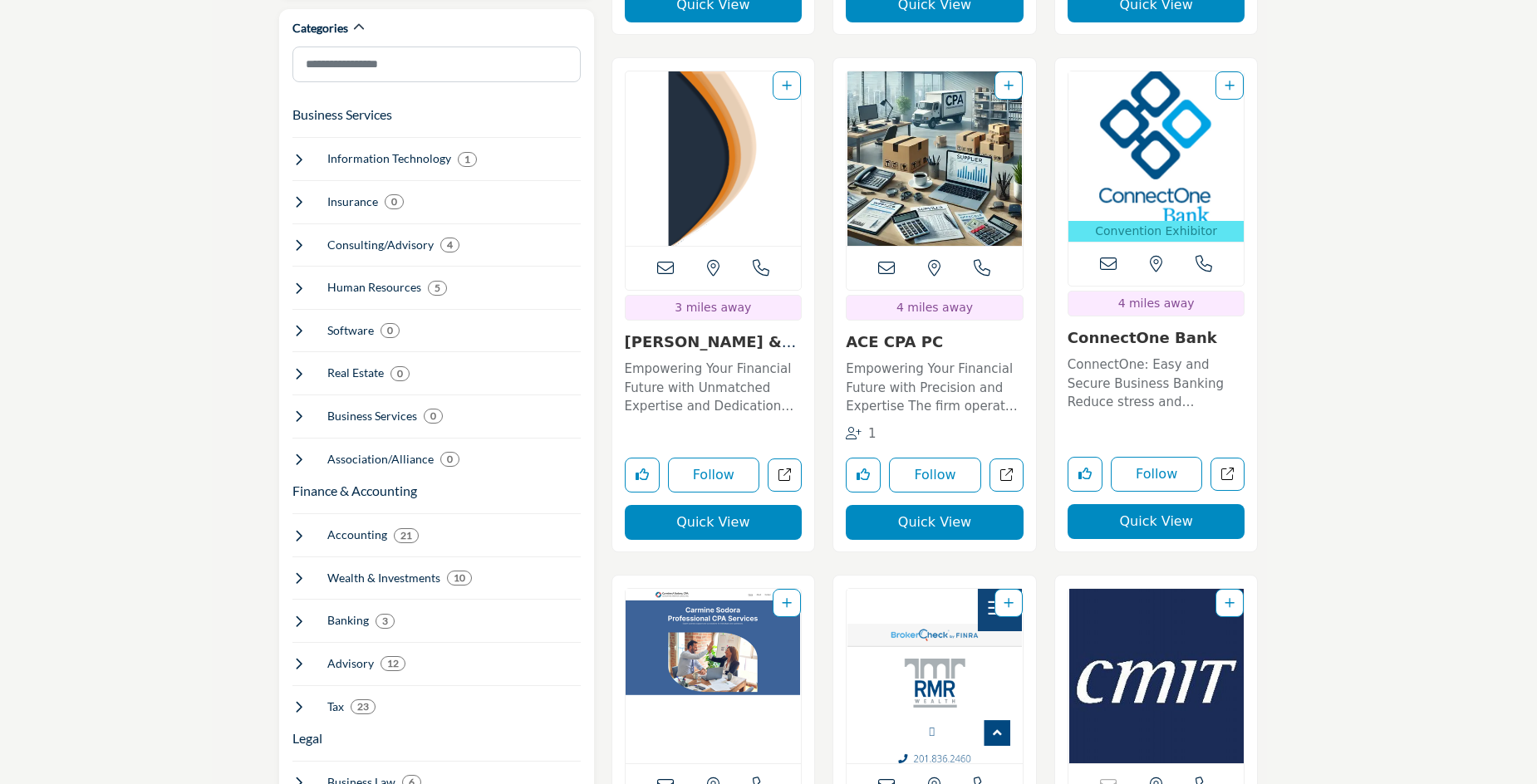
click at [930, 190] on img "Open Listing in new tab" at bounding box center [934, 159] width 176 height 175
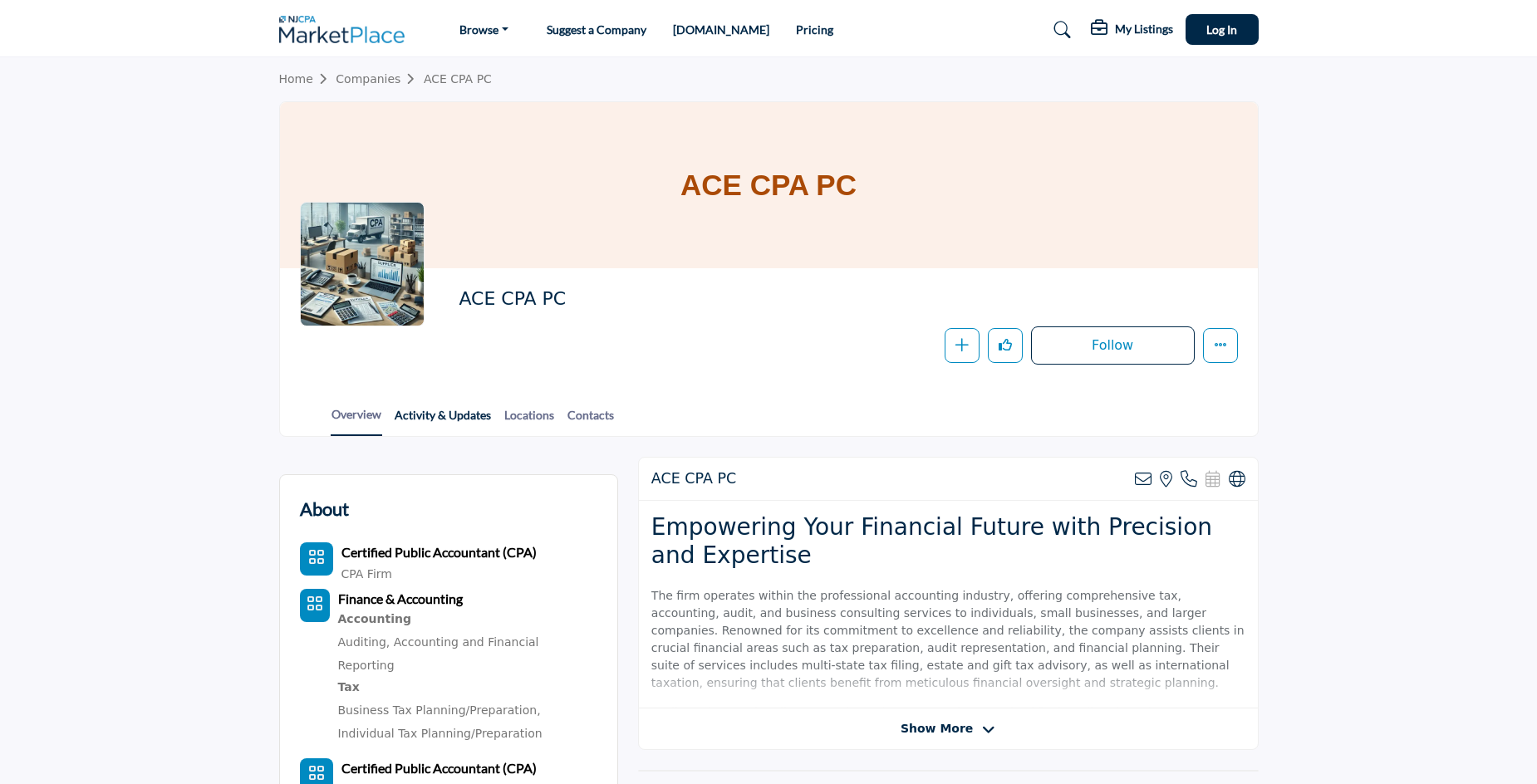
click at [465, 416] on link "Activity & Updates" at bounding box center [443, 420] width 98 height 29
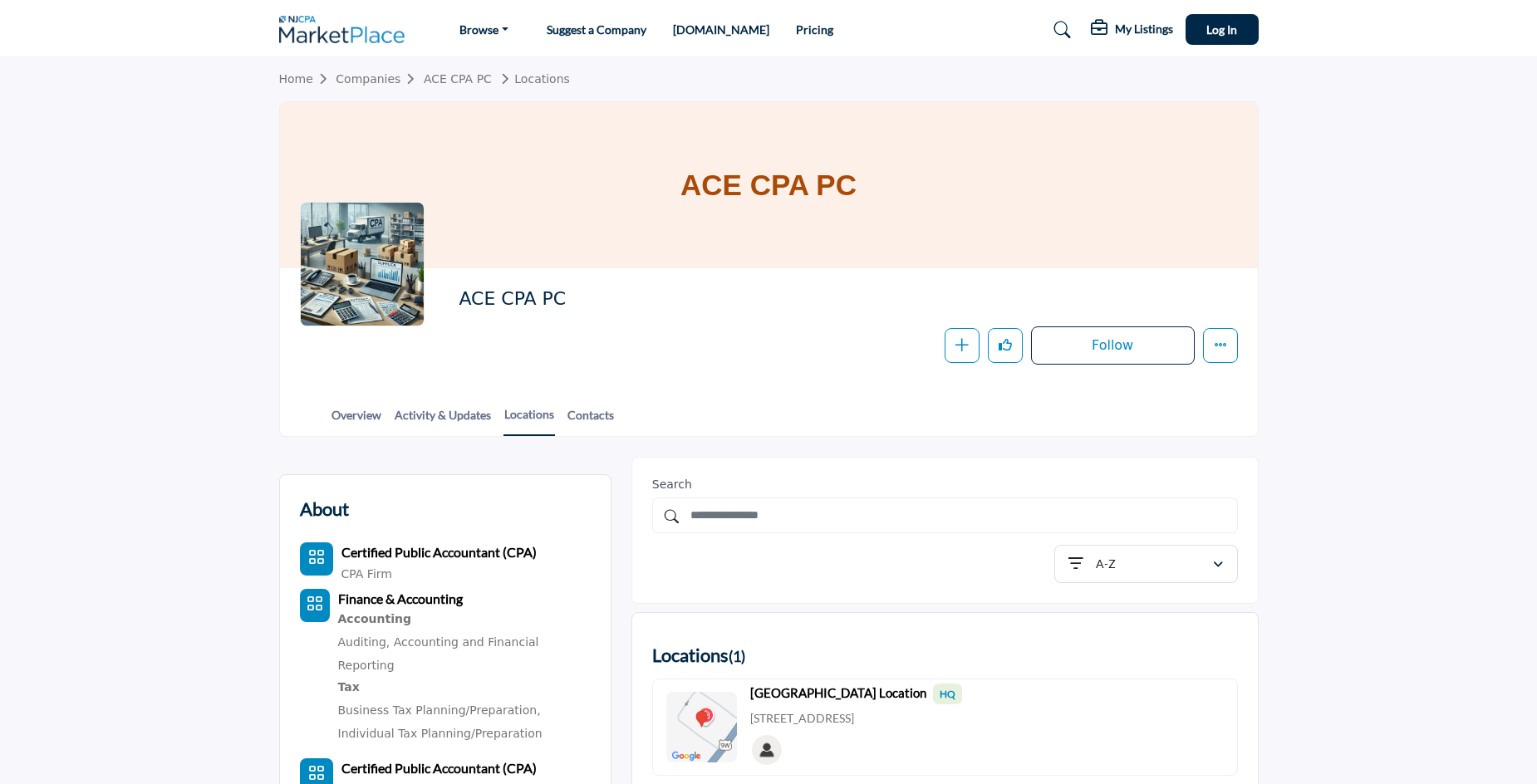
click at [361, 38] on img at bounding box center [347, 29] width 134 height 27
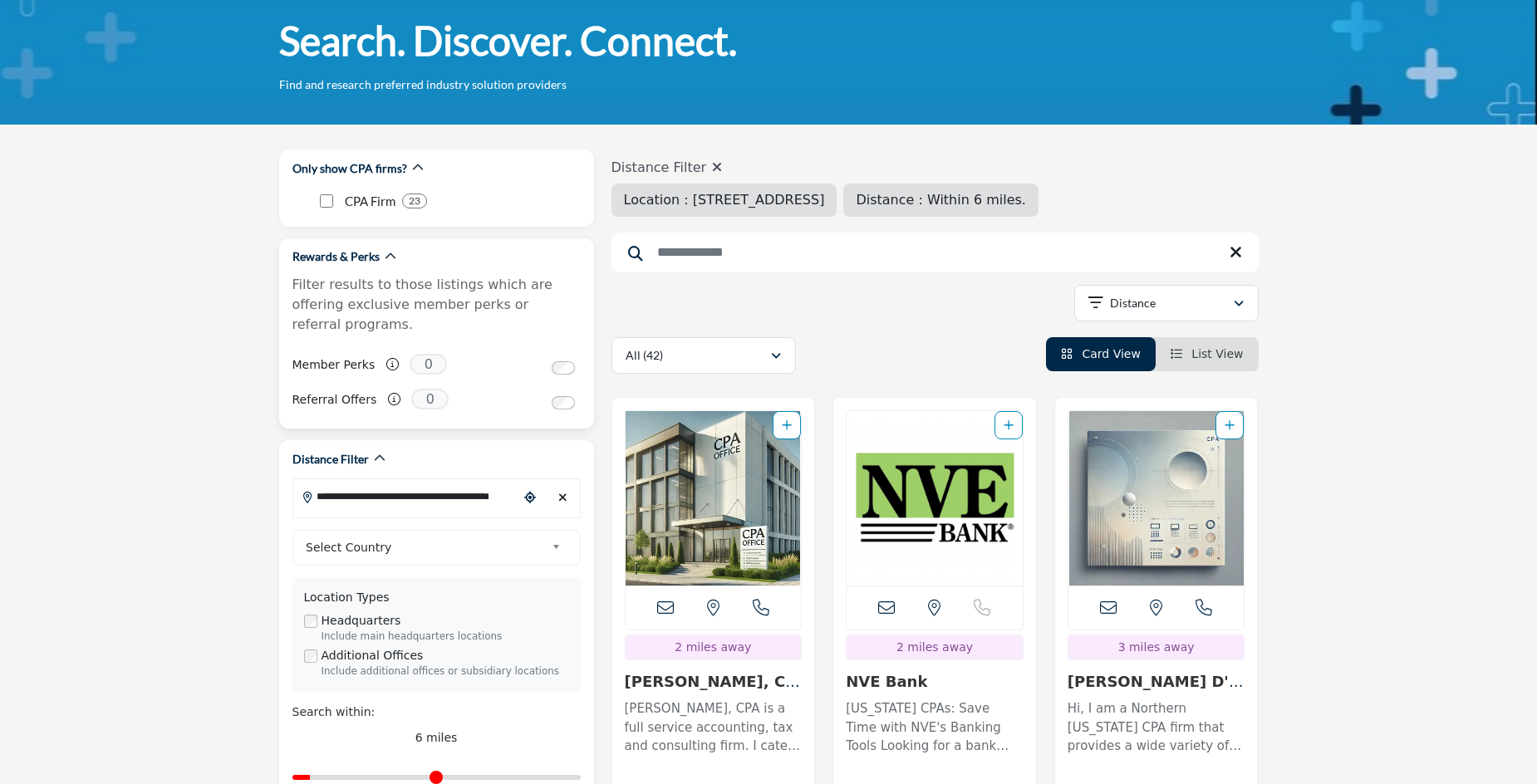
scroll to position [222, 0]
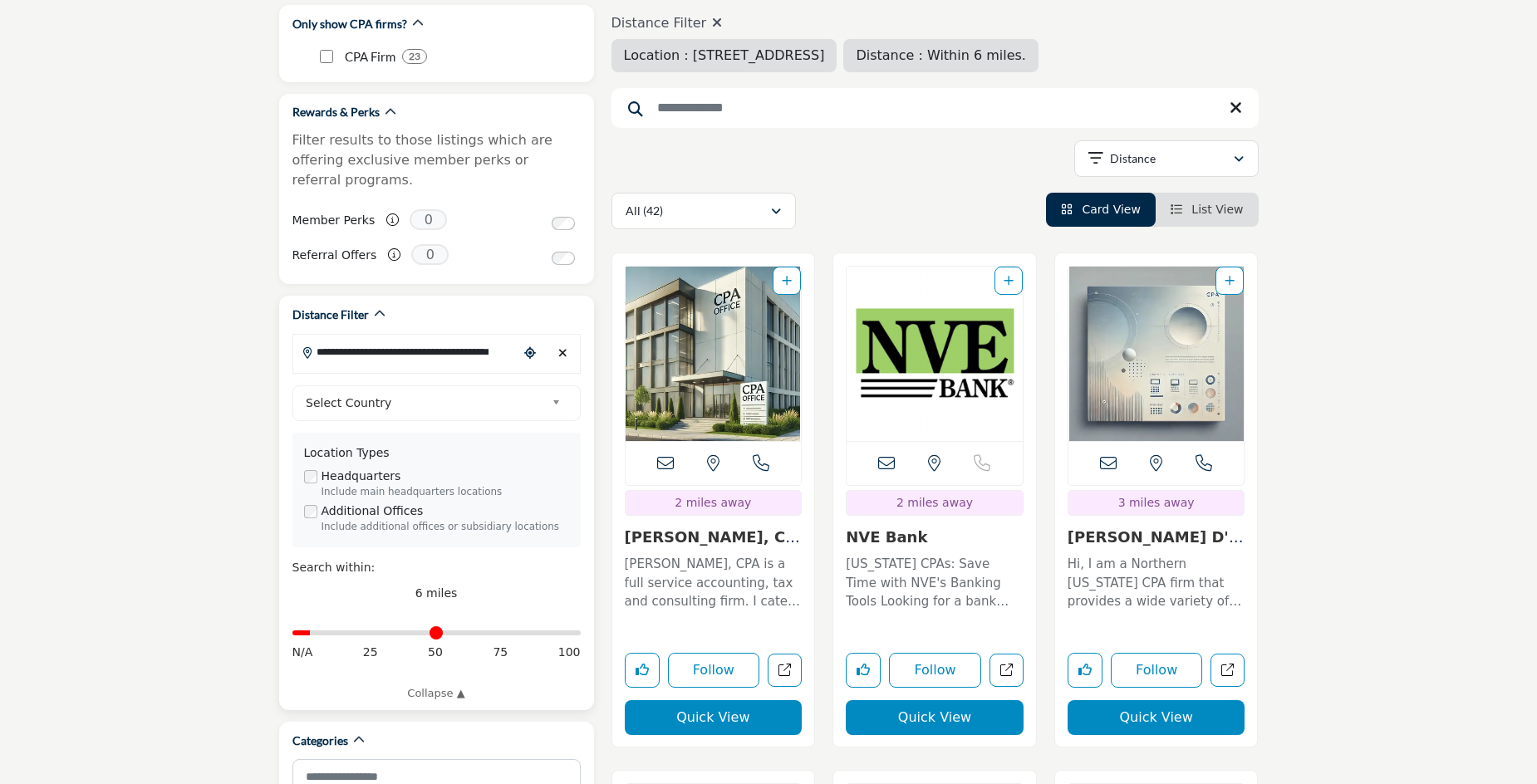
click at [400, 341] on input "**********" at bounding box center [405, 351] width 224 height 32
click at [421, 335] on input "**********" at bounding box center [405, 351] width 224 height 32
type input "*"
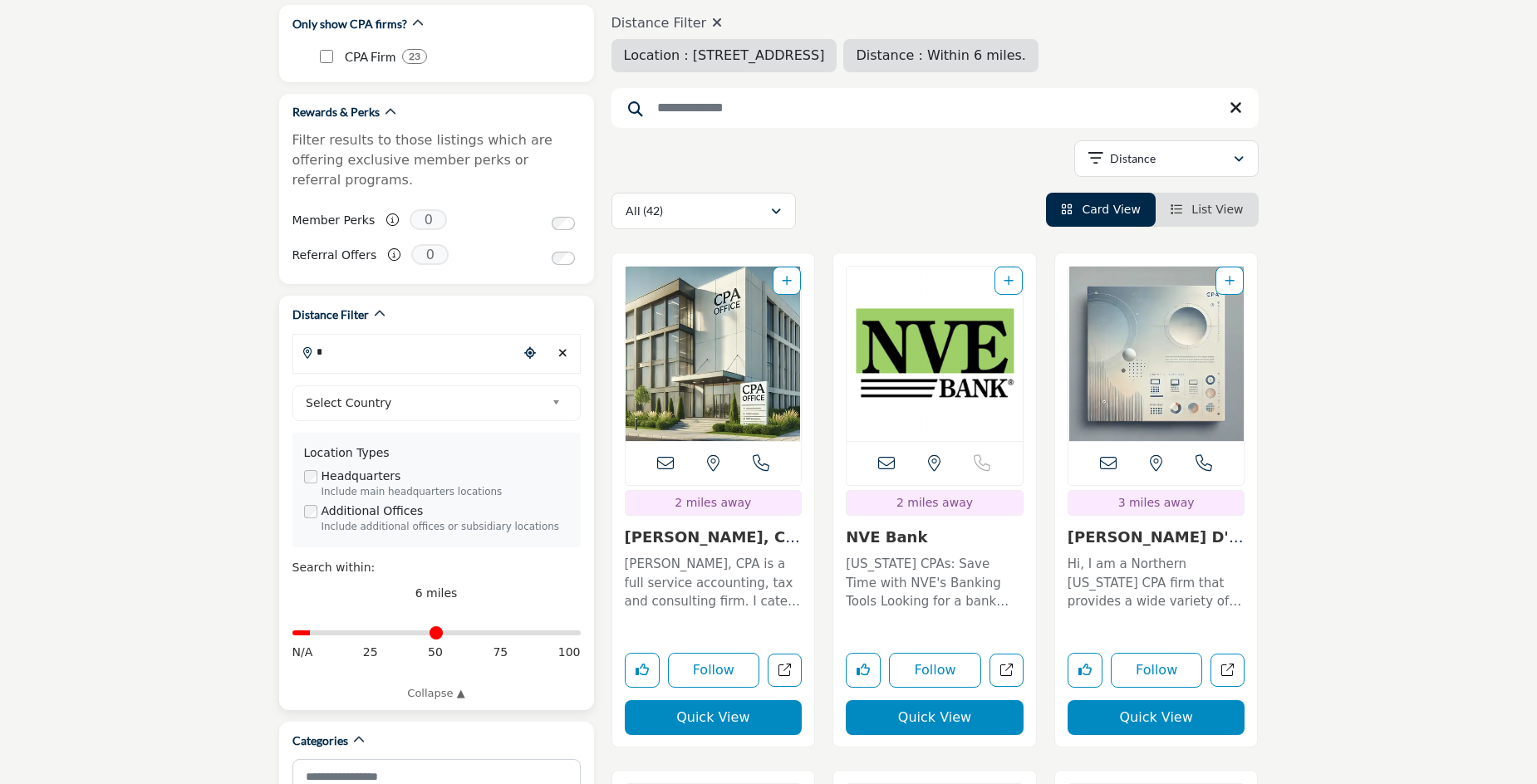
type input "***"
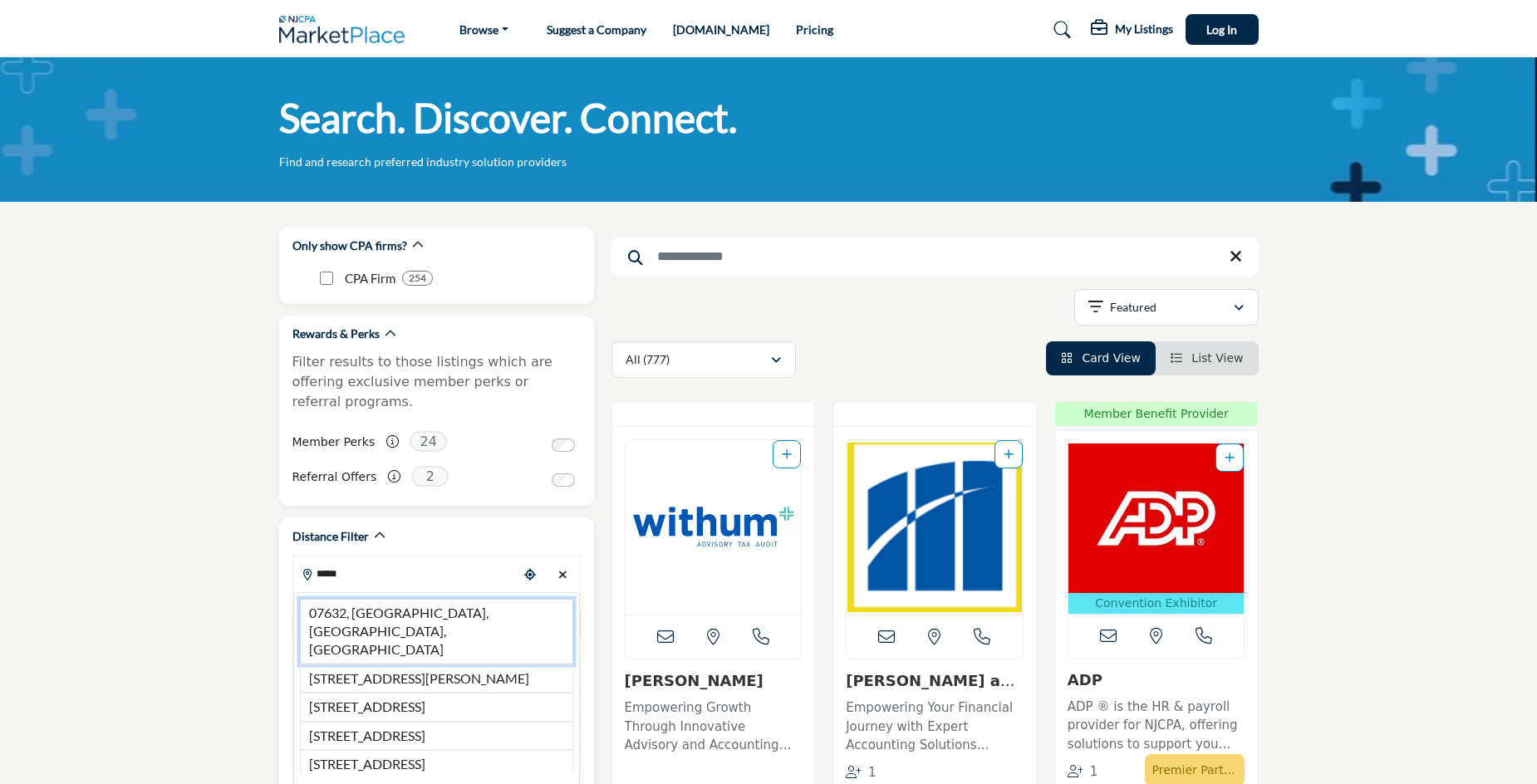
click at [409, 599] on li "07632, Englewood Cliffs, NJ, USA" at bounding box center [436, 631] width 273 height 65
type input "**********"
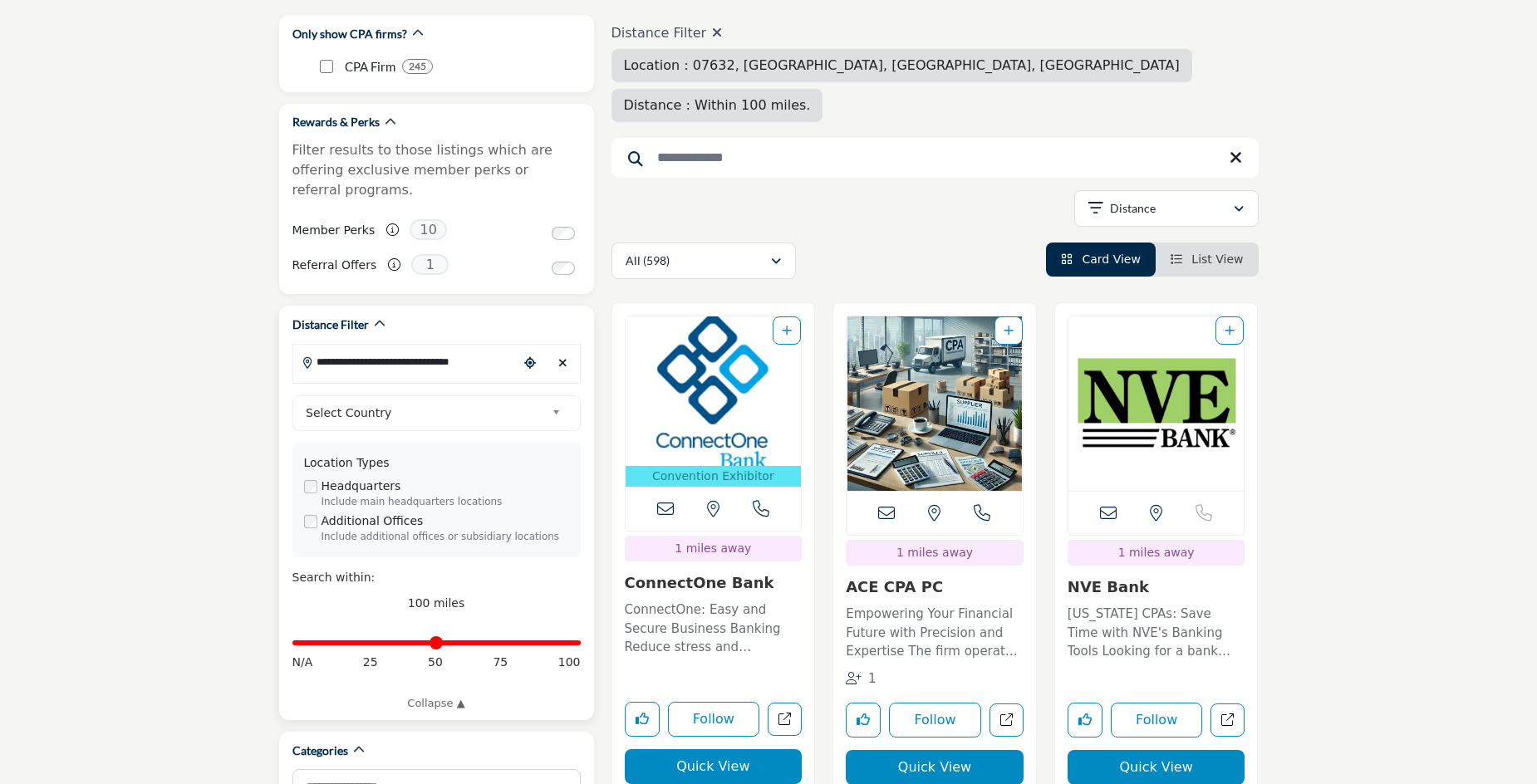
scroll to position [322, 0]
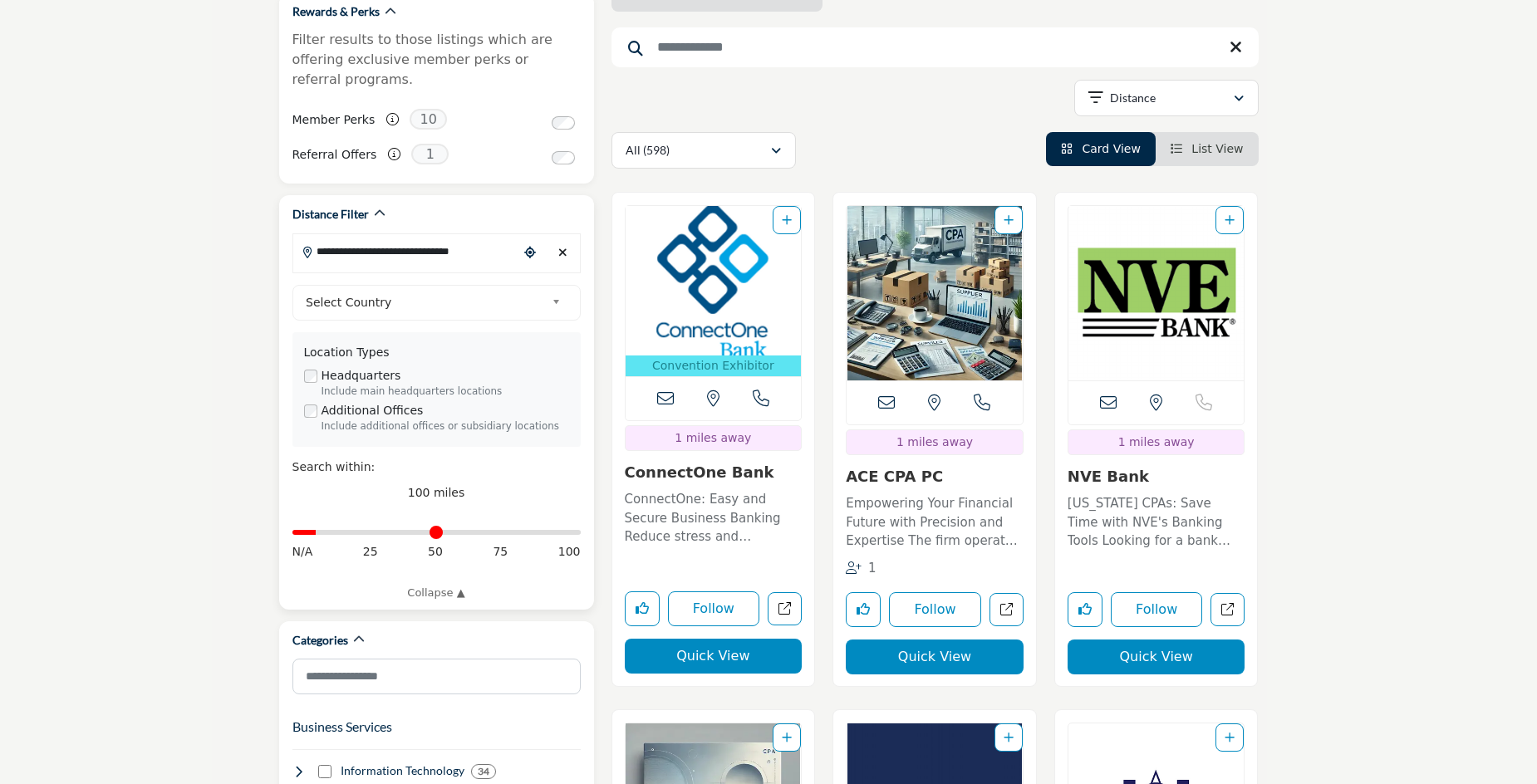
type input "*"
click at [320, 531] on input "Distance in miles" at bounding box center [437, 533] width 288 height 3
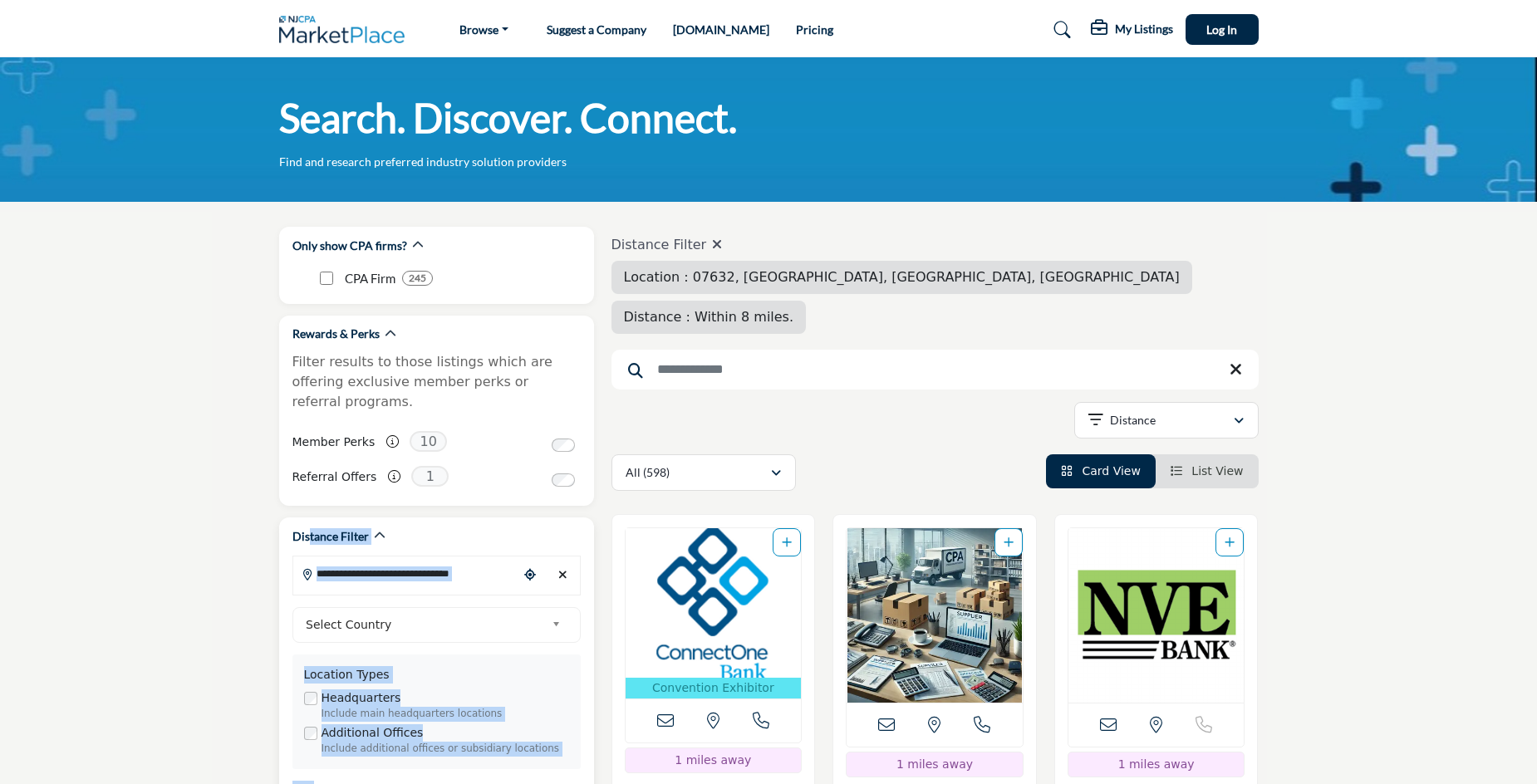
click at [307, 518] on div "**********" at bounding box center [437, 725] width 315 height 415
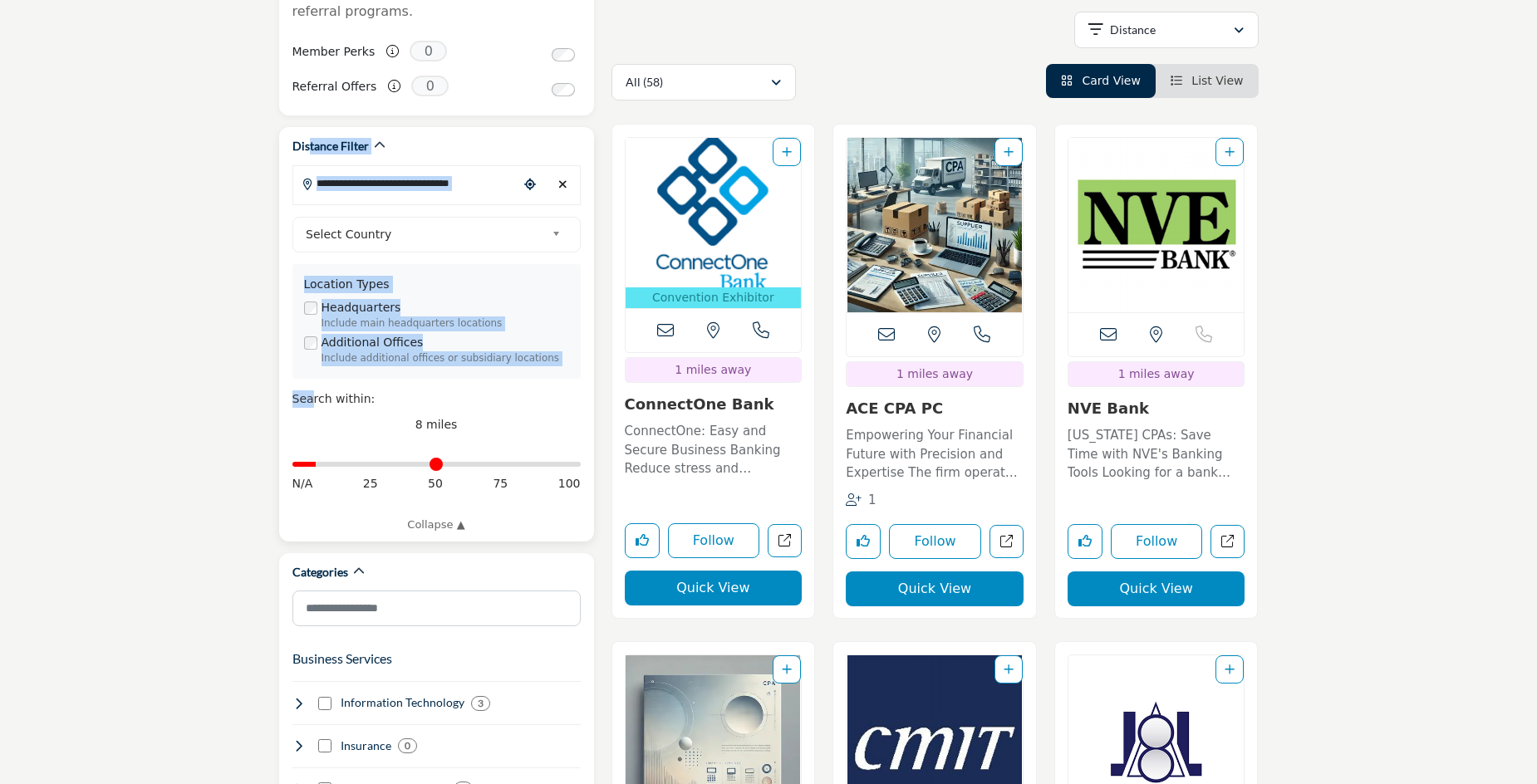
scroll to position [402, 0]
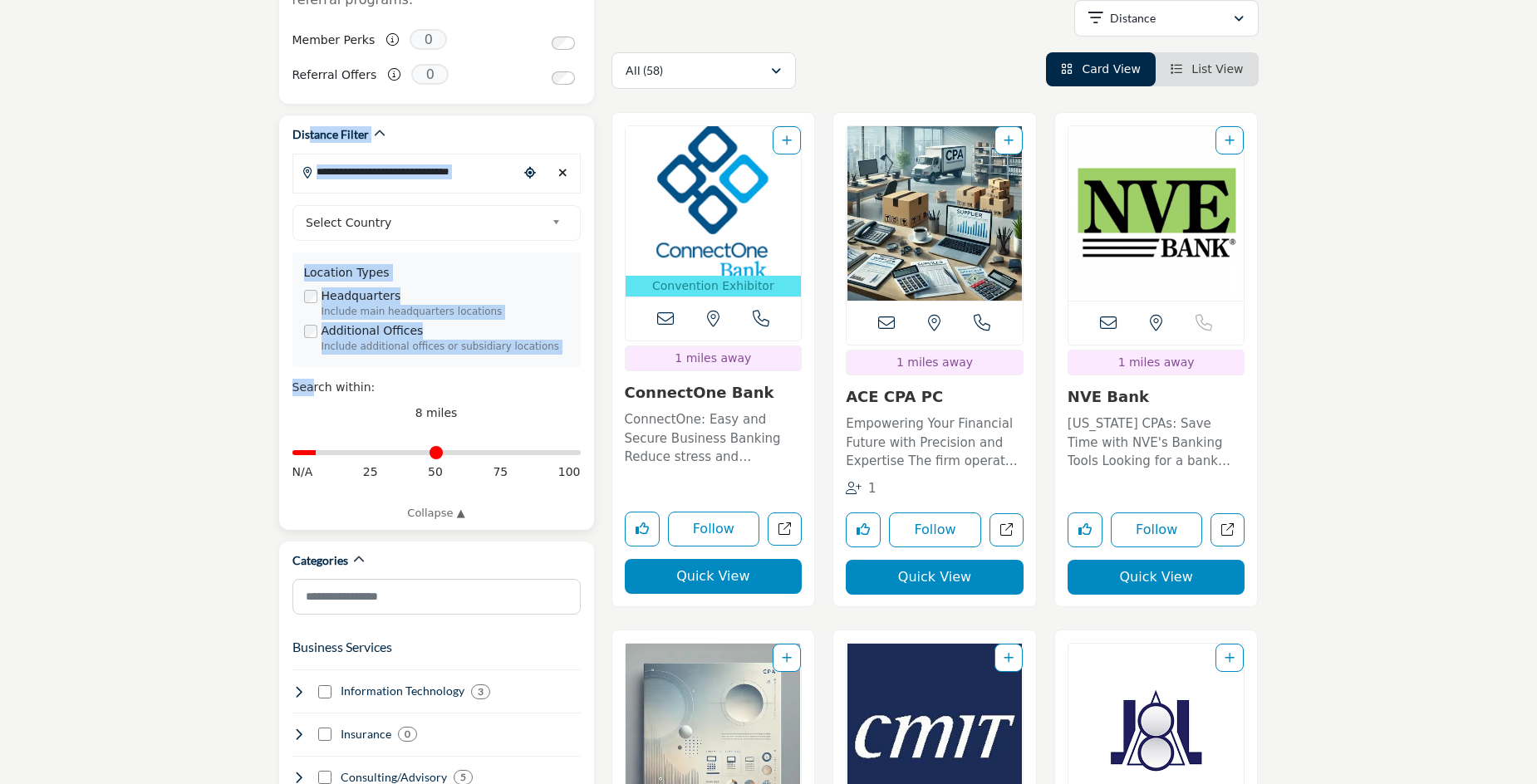
click at [317, 451] on input "Distance in miles" at bounding box center [437, 453] width 288 height 3
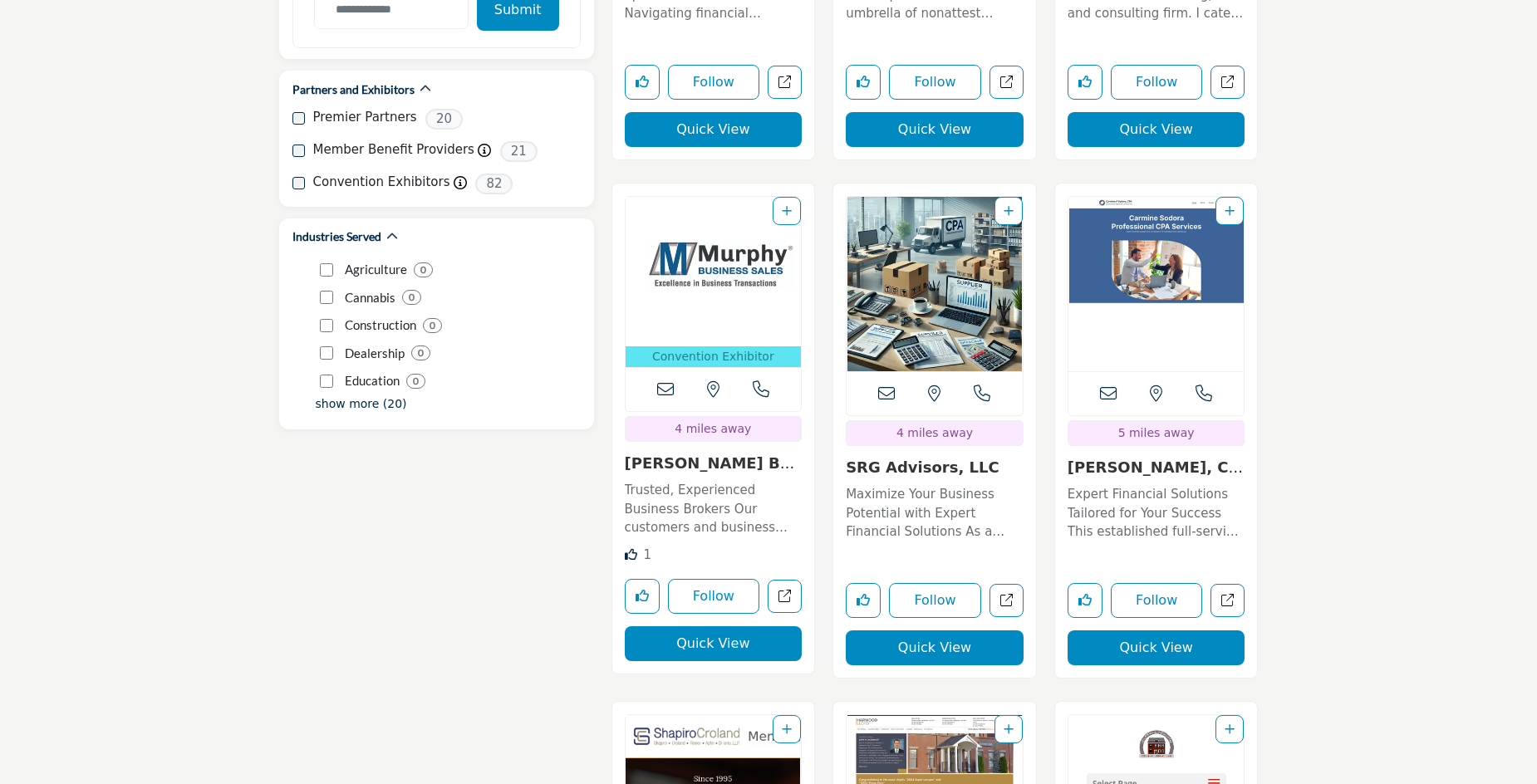
scroll to position [2032, 0]
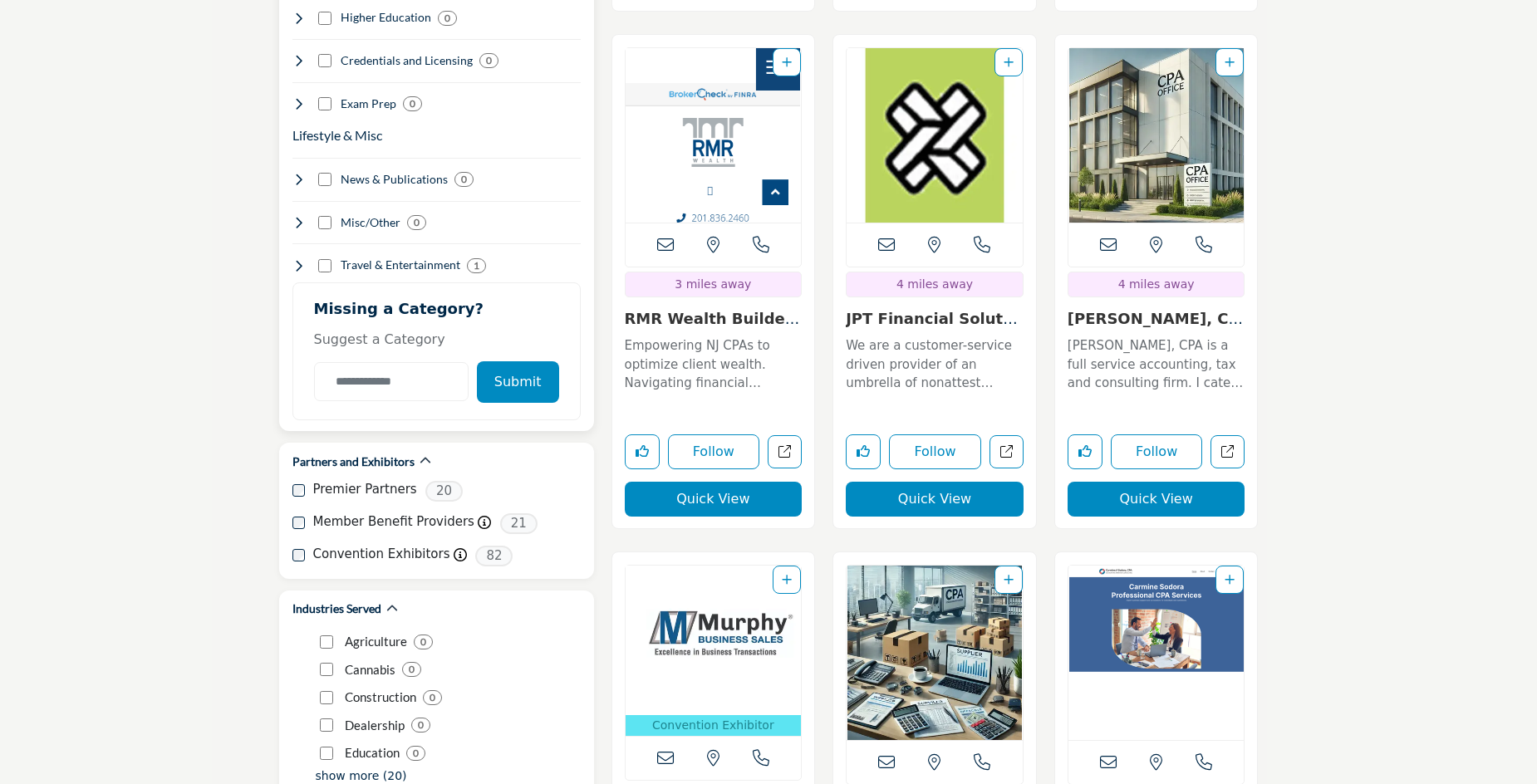
click at [531, 361] on button "Submit" at bounding box center [518, 382] width 82 height 42
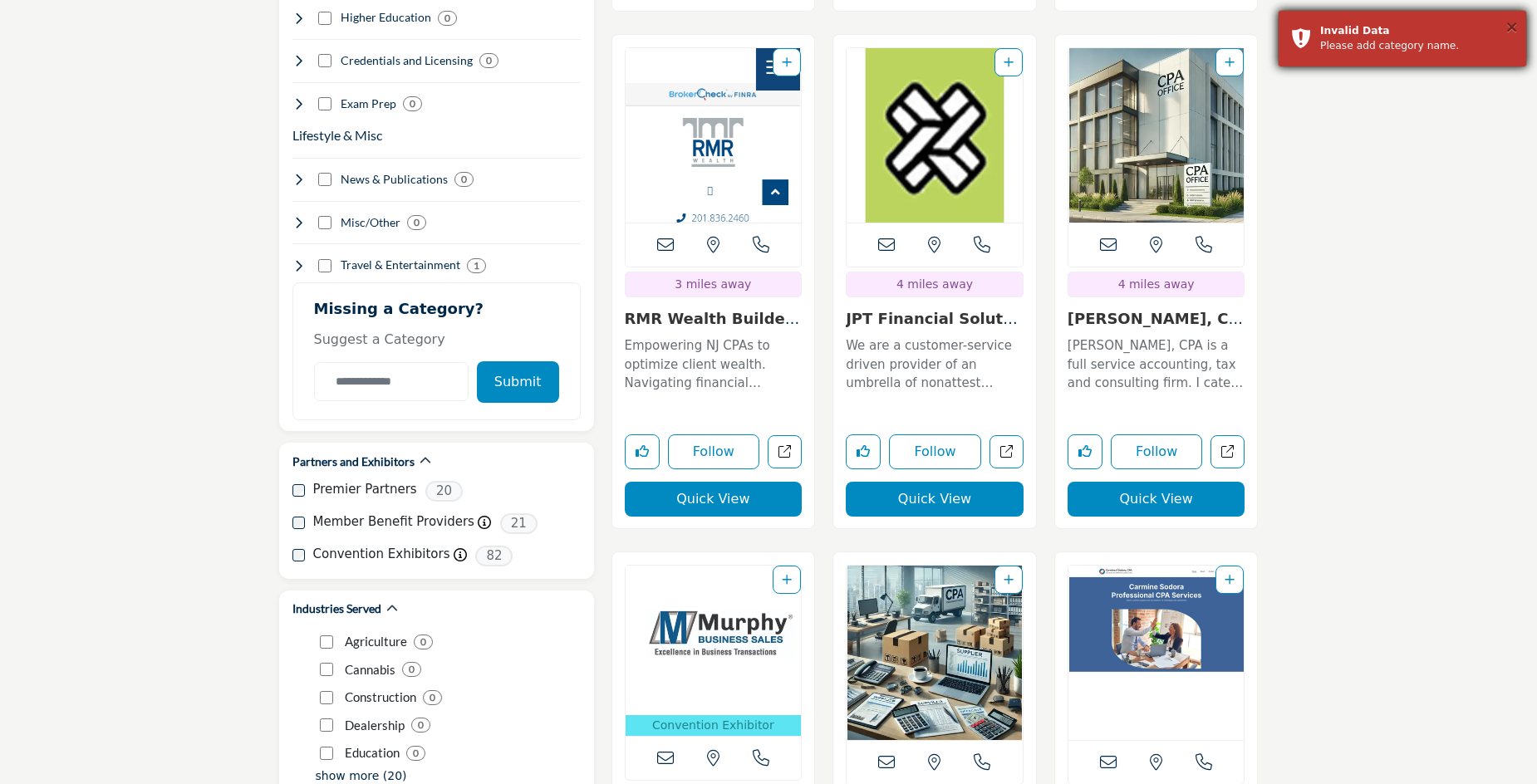
click at [1514, 31] on button "×" at bounding box center [1512, 26] width 14 height 17
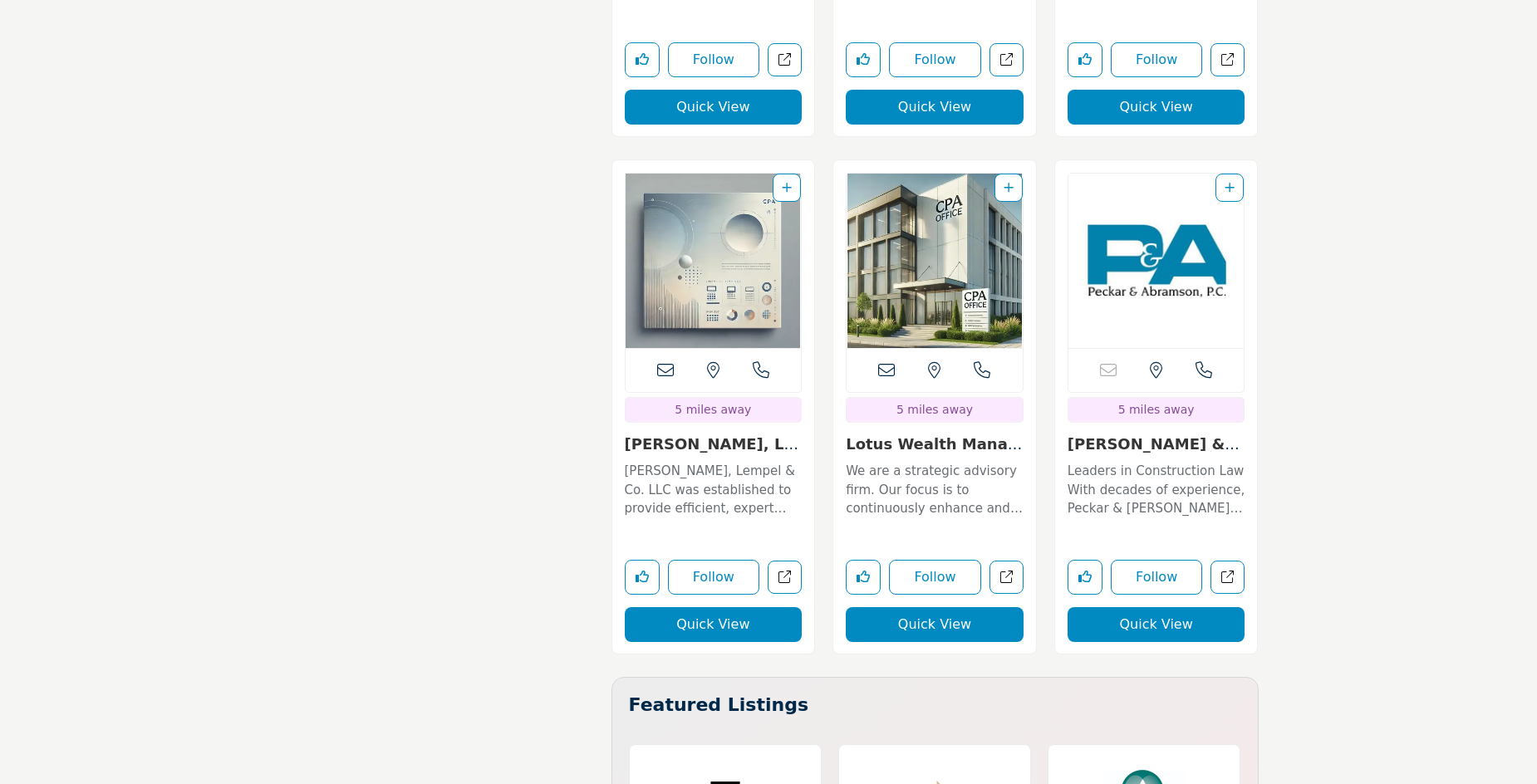
scroll to position [3465, 0]
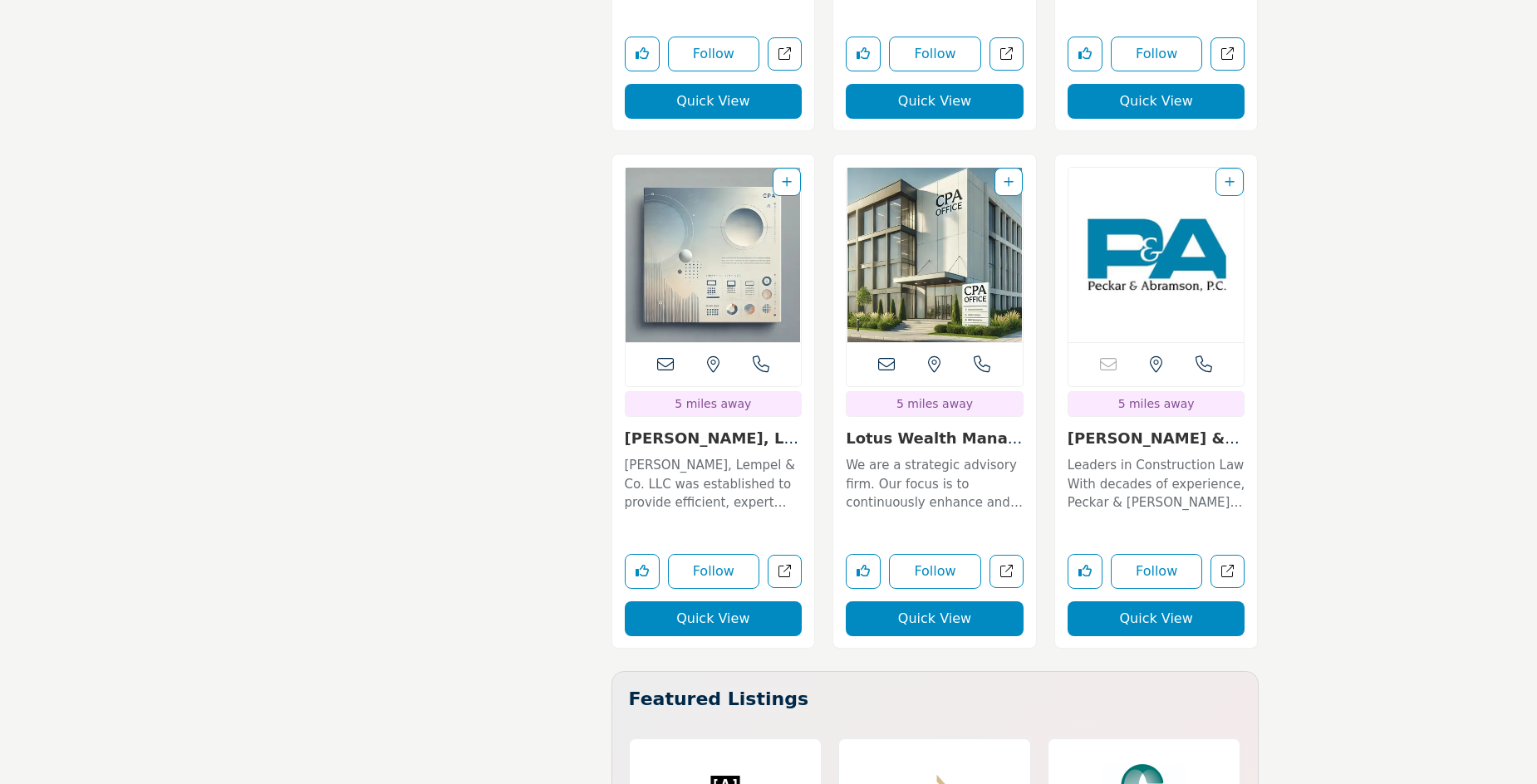
click at [1154, 253] on img "Open Listing in new tab" at bounding box center [1156, 255] width 176 height 175
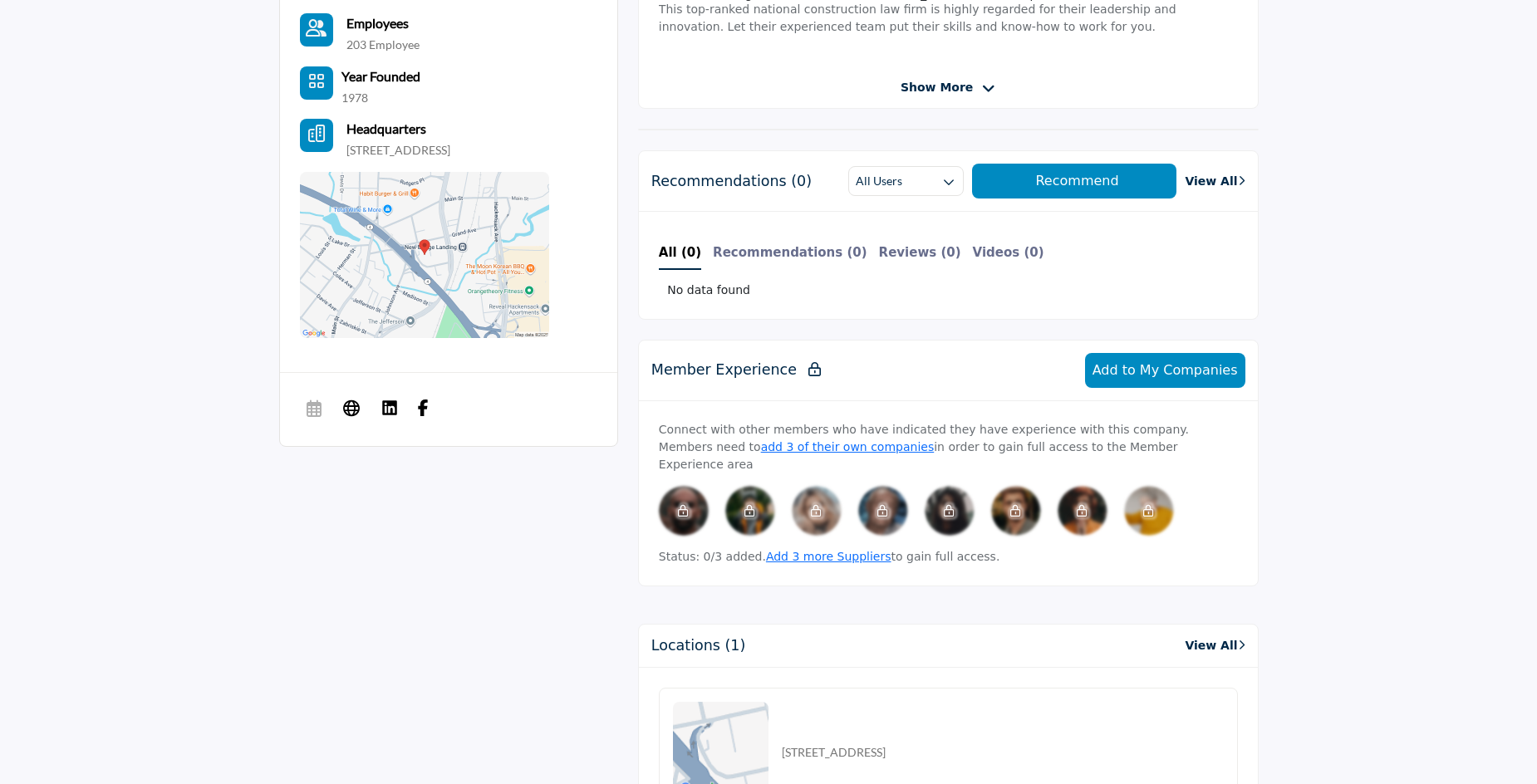
scroll to position [625, 0]
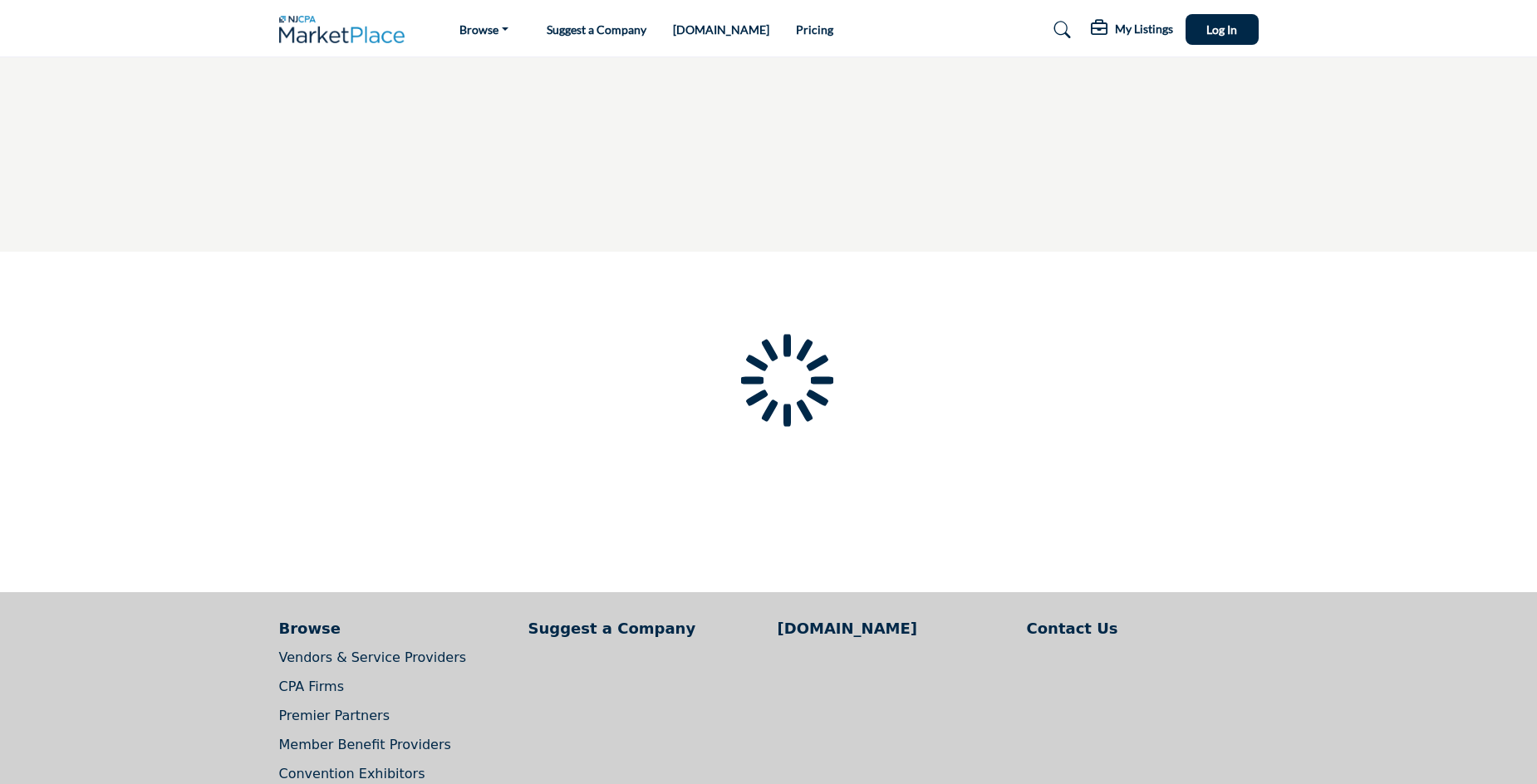
type input "**********"
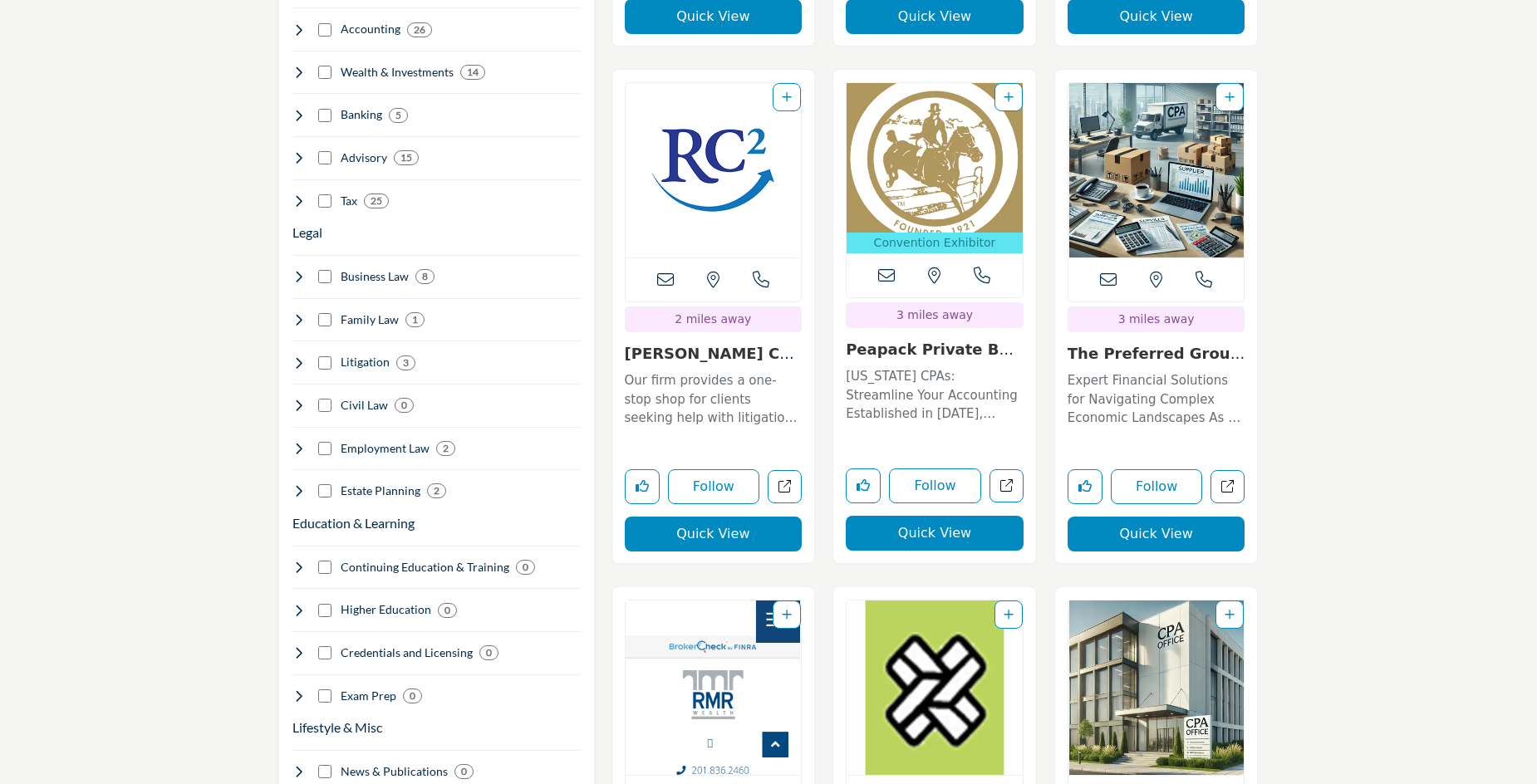
scroll to position [1397, 0]
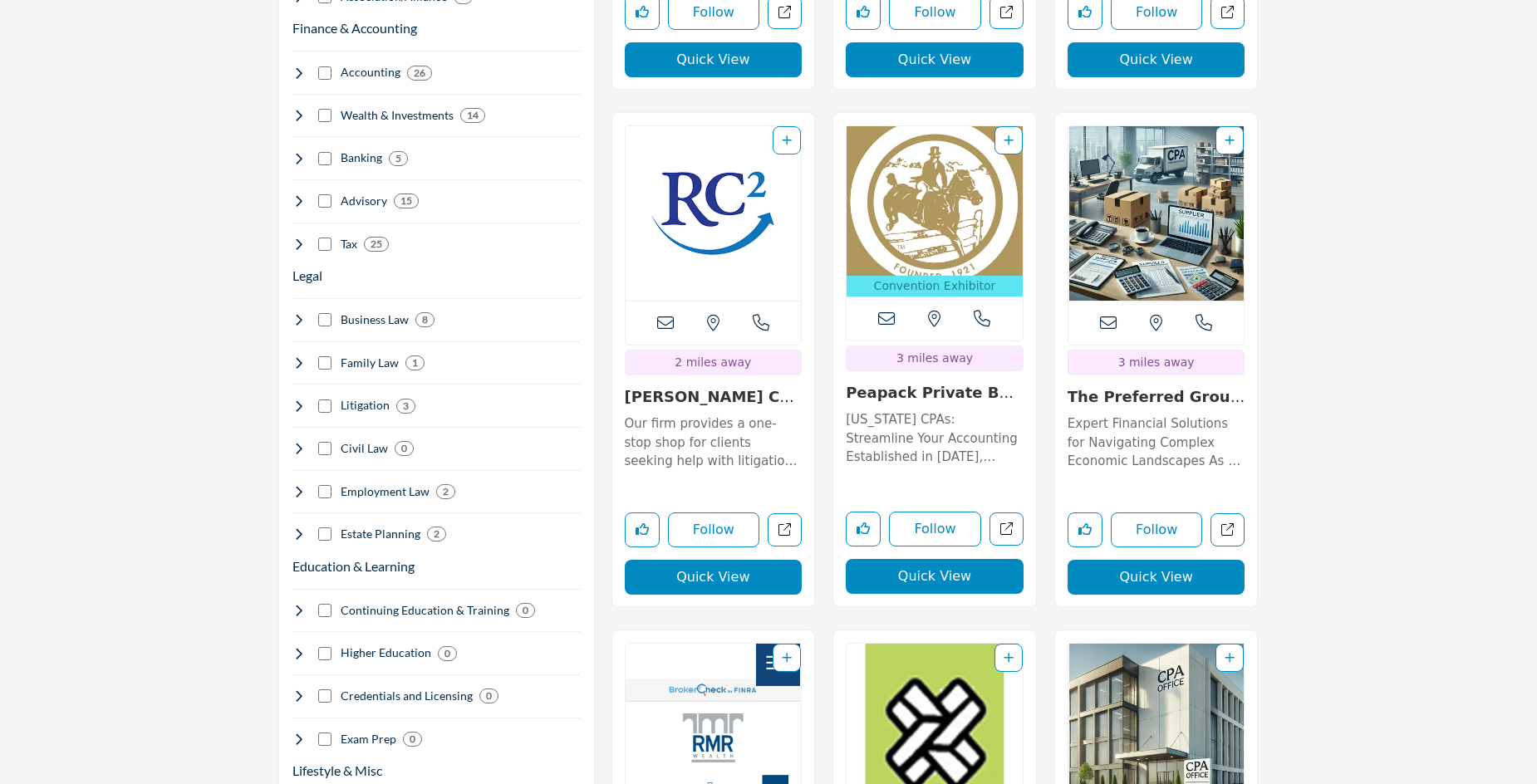
click at [713, 388] on link "[PERSON_NAME] Consulting ..." at bounding box center [713, 405] width 176 height 36
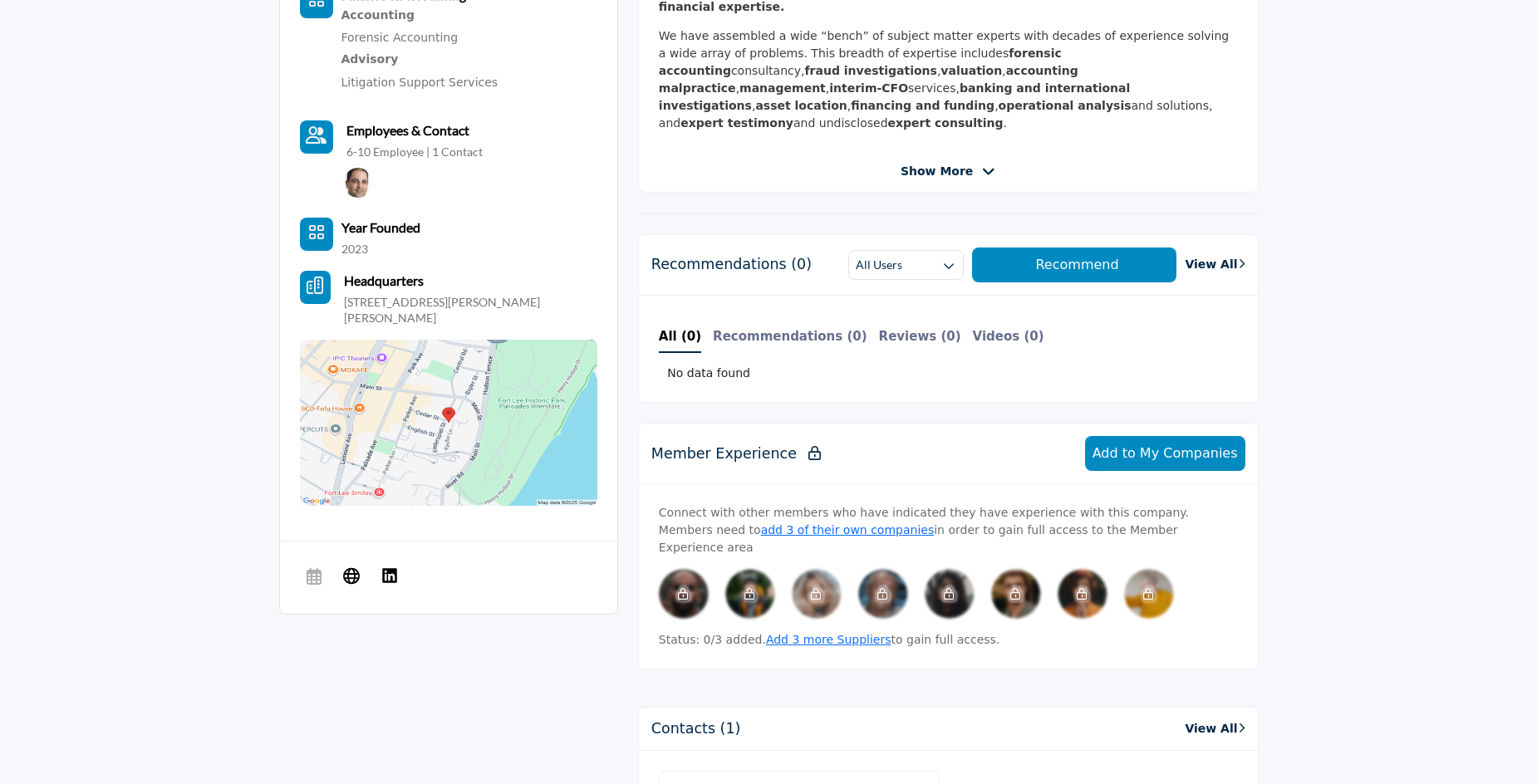
scroll to position [591, 0]
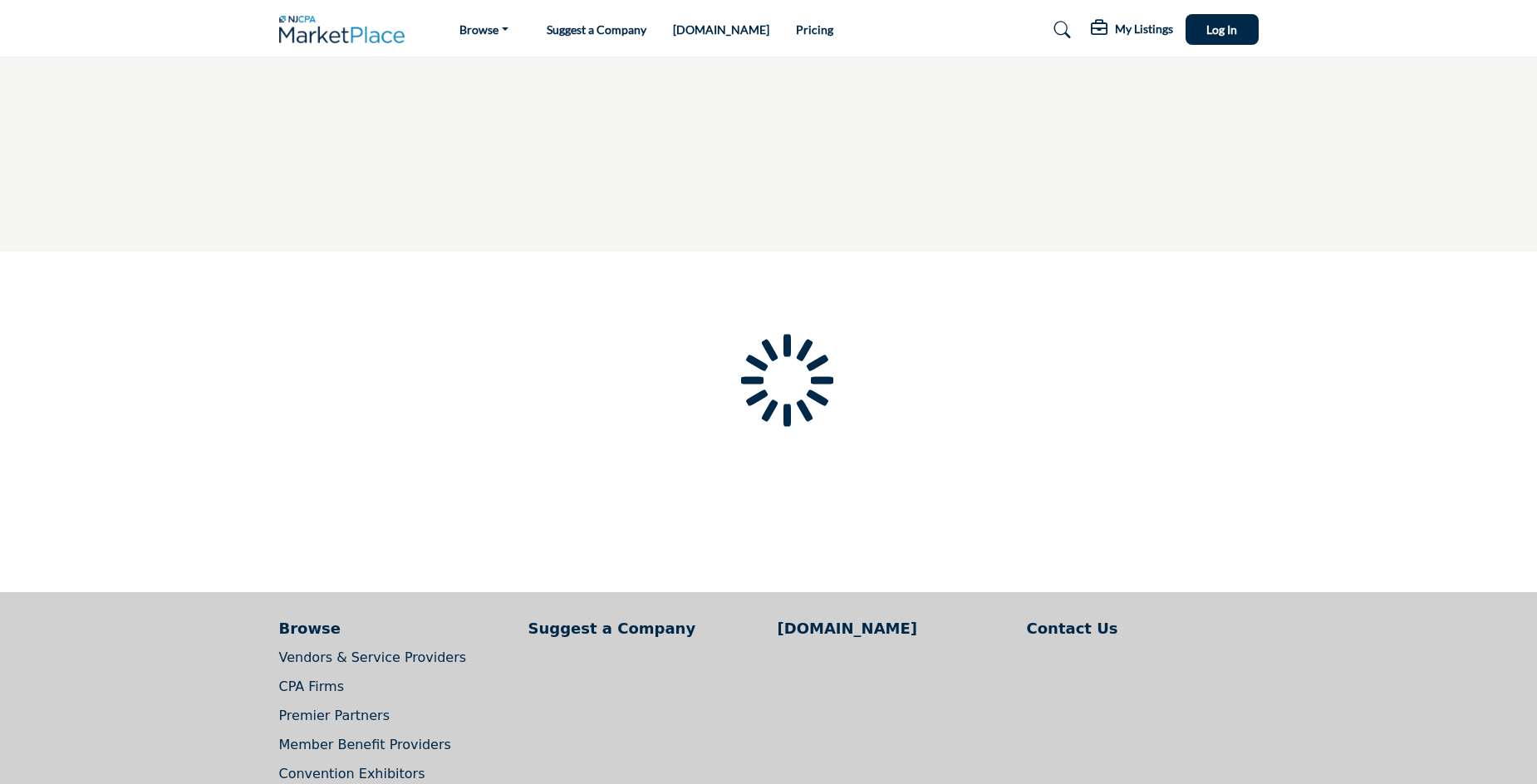
type input "**********"
